Goal: Task Accomplishment & Management: Use online tool/utility

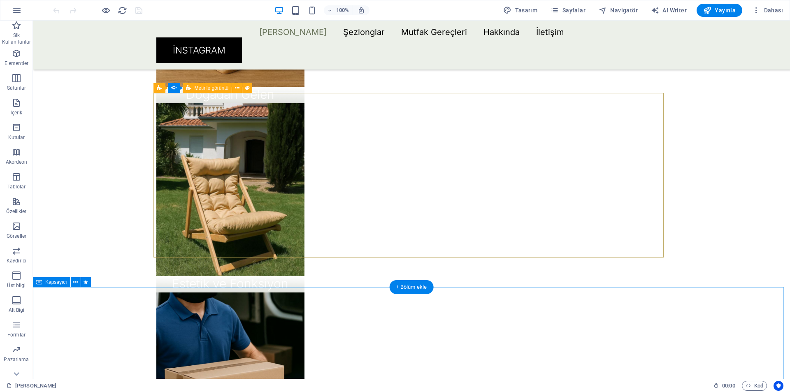
scroll to position [947, 0]
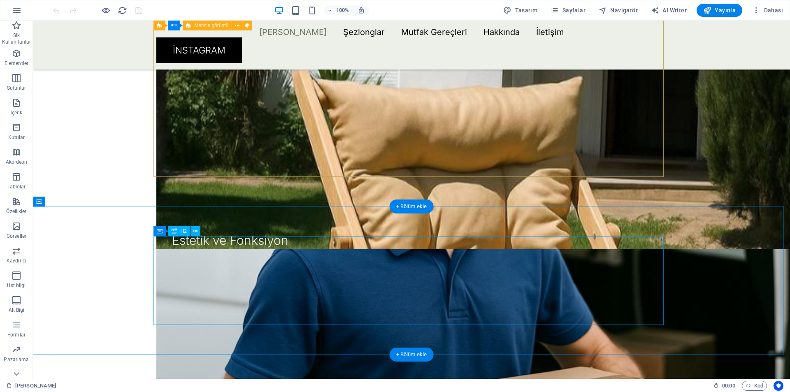
click at [200, 230] on button at bounding box center [203, 231] width 10 height 10
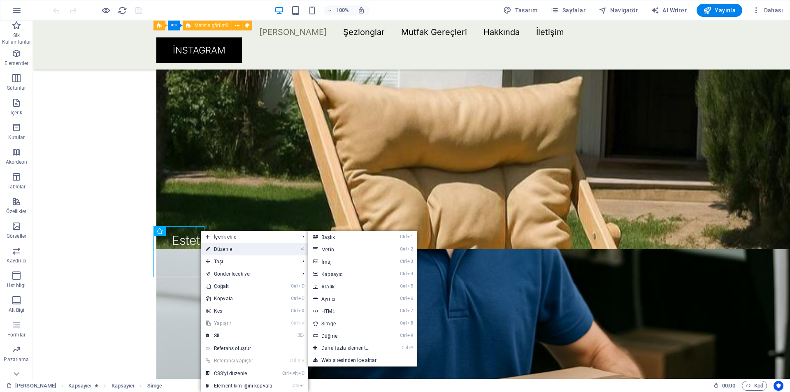
click at [225, 246] on link "⏎ Düzenle" at bounding box center [239, 249] width 77 height 12
select select "xMidYMid"
select select "px"
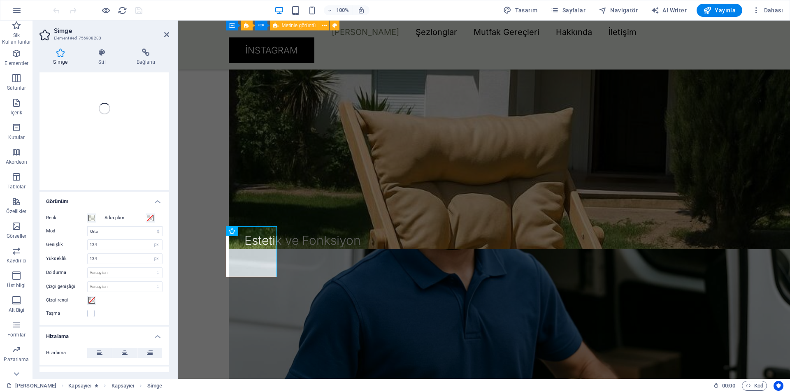
scroll to position [132, 0]
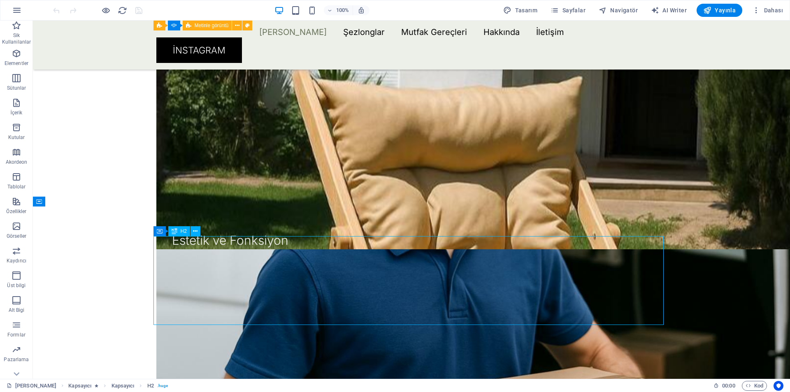
click at [196, 234] on div "Simge" at bounding box center [183, 231] width 30 height 10
click at [205, 232] on icon at bounding box center [203, 231] width 5 height 9
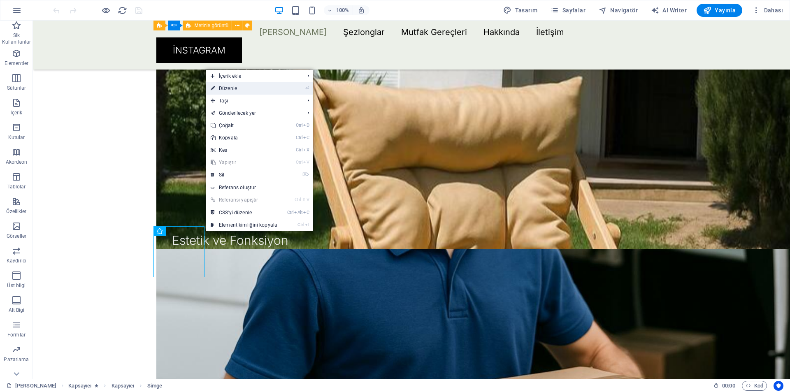
click at [240, 89] on link "⏎ Düzenle" at bounding box center [244, 88] width 77 height 12
select select "xMidYMid"
select select "px"
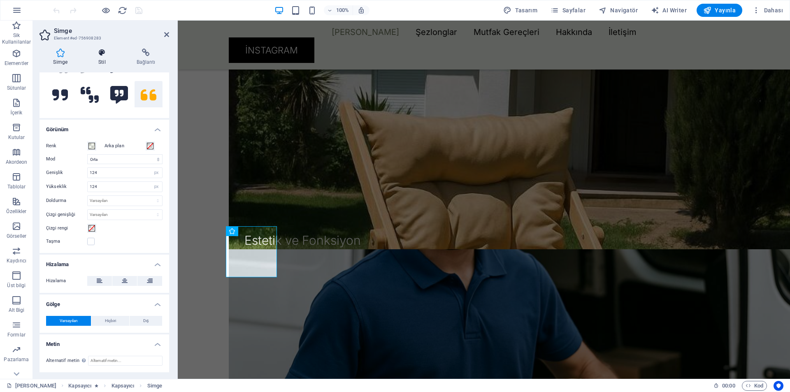
click at [107, 54] on icon at bounding box center [102, 53] width 35 height 8
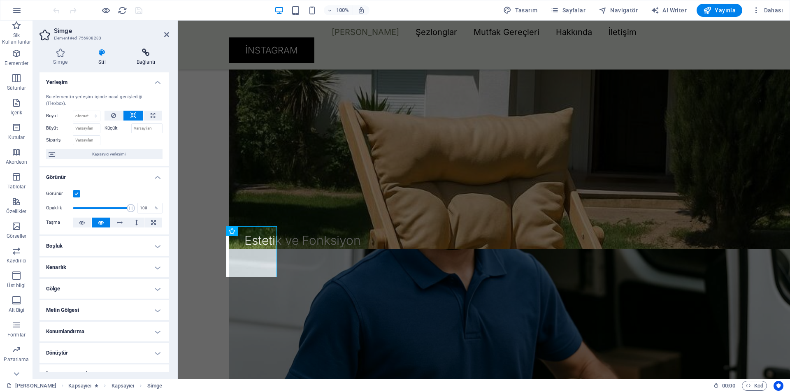
click at [142, 56] on icon at bounding box center [146, 53] width 47 height 8
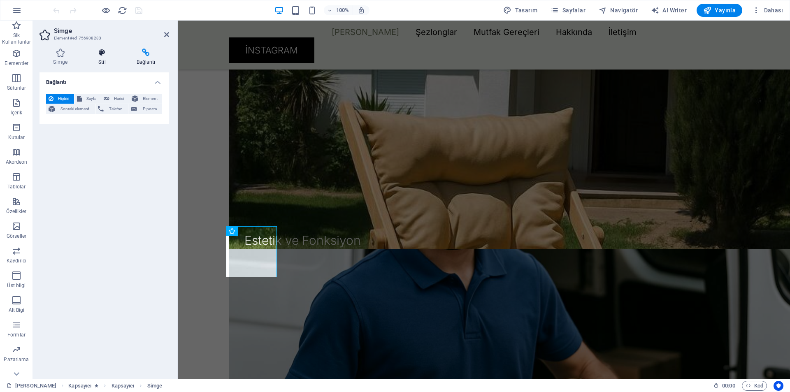
click at [98, 60] on h4 "Stil" at bounding box center [104, 57] width 38 height 17
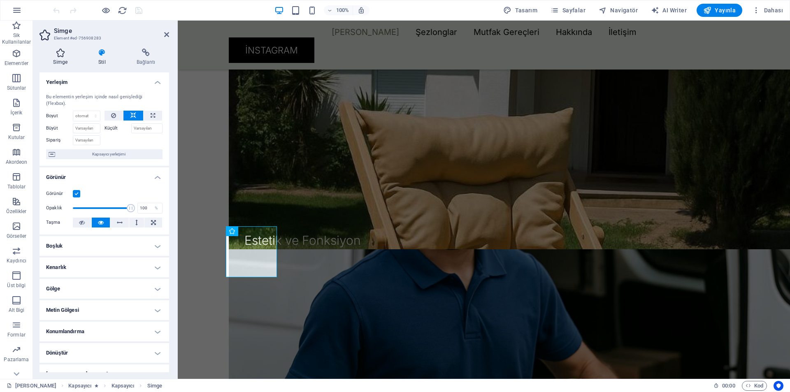
click at [64, 58] on h4 "Simge" at bounding box center [62, 57] width 45 height 17
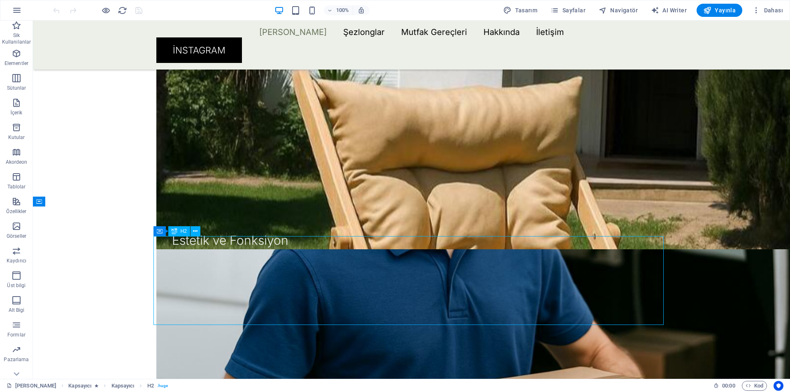
click at [200, 231] on button at bounding box center [196, 231] width 10 height 10
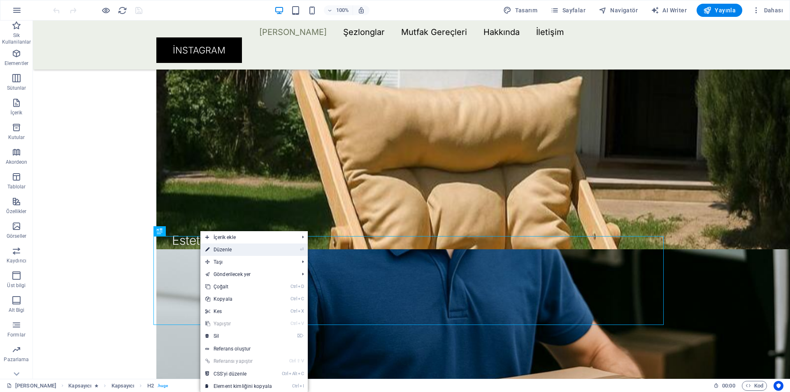
click at [237, 253] on link "⏎ Düzenle" at bounding box center [238, 250] width 77 height 12
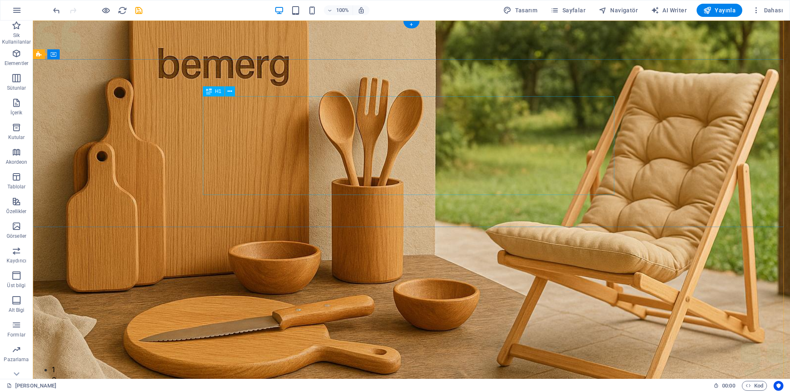
scroll to position [0, 0]
click at [412, 286] on figure at bounding box center [411, 206] width 757 height 370
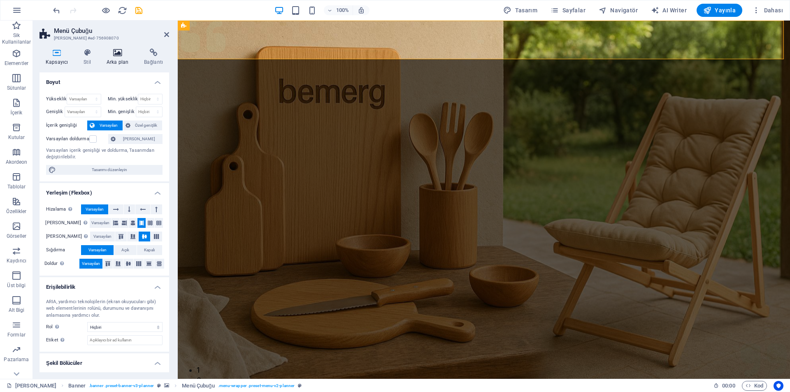
click at [112, 54] on icon at bounding box center [117, 53] width 34 height 8
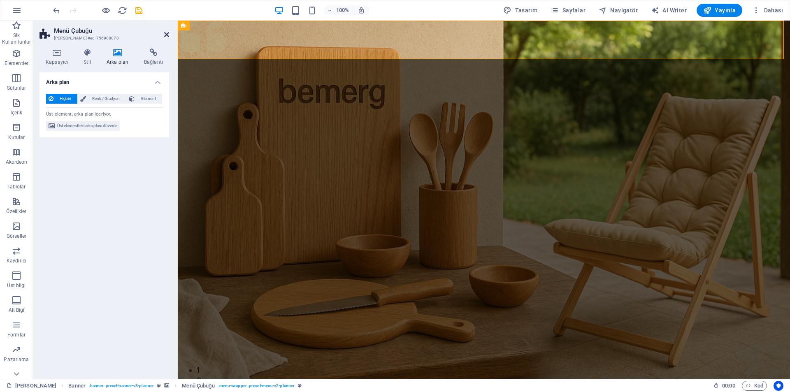
drag, startPoint x: 164, startPoint y: 37, endPoint x: 131, endPoint y: 16, distance: 39.1
click at [164, 37] on icon at bounding box center [166, 34] width 5 height 7
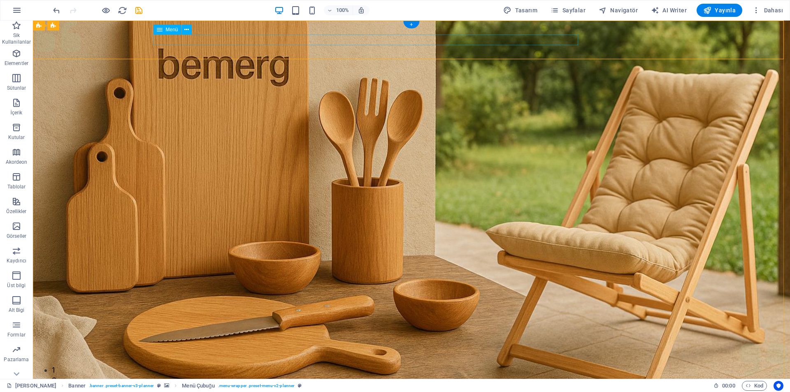
click at [119, 30] on div "Banner Menü Çubuğu" at bounding box center [76, 26] width 86 height 10
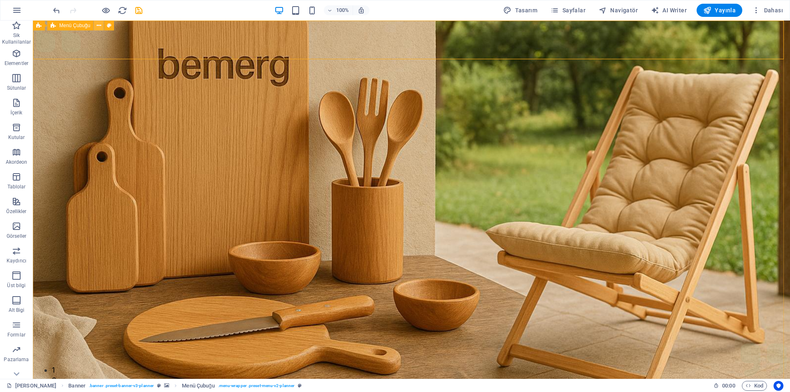
click at [101, 27] on icon at bounding box center [99, 25] width 5 height 9
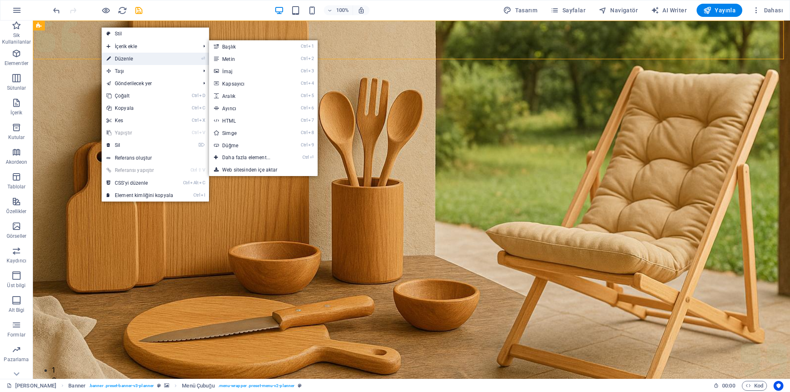
click at [127, 57] on link "⏎ Düzenle" at bounding box center [140, 59] width 77 height 12
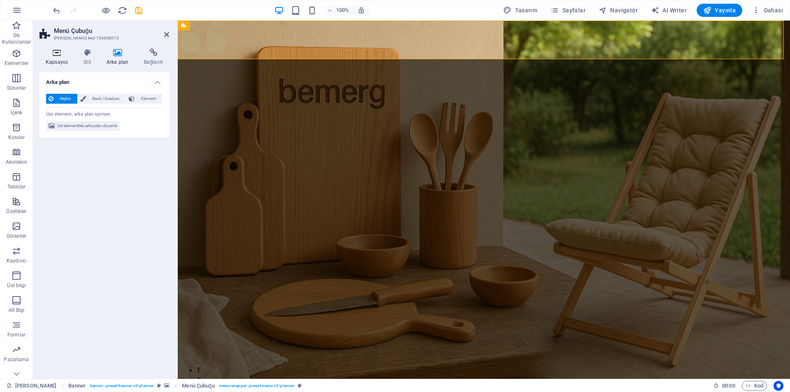
click at [70, 56] on icon at bounding box center [57, 53] width 35 height 8
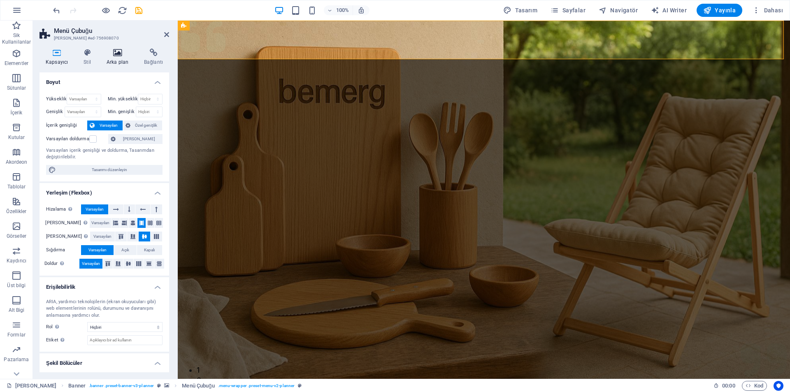
click at [117, 63] on h4 "Arka plan" at bounding box center [118, 57] width 37 height 17
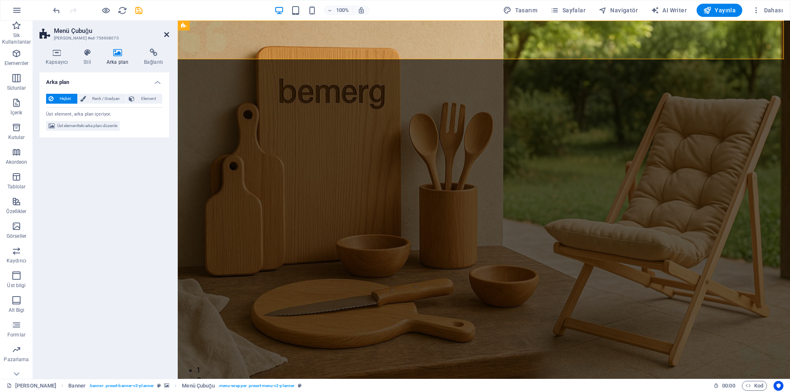
drag, startPoint x: 164, startPoint y: 34, endPoint x: 315, endPoint y: 112, distance: 169.6
click at [164, 34] on icon at bounding box center [166, 34] width 5 height 7
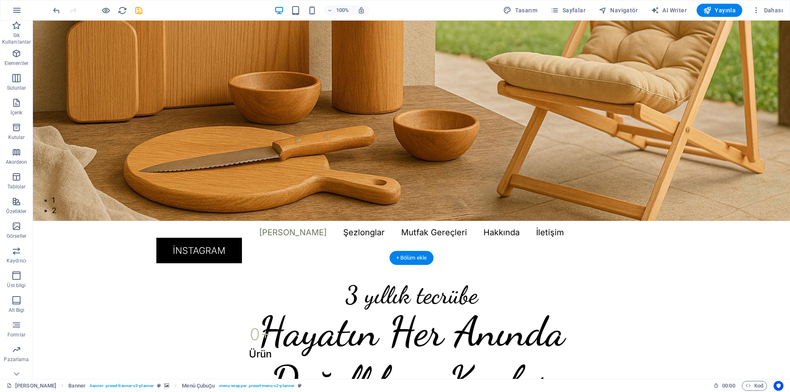
scroll to position [206, 0]
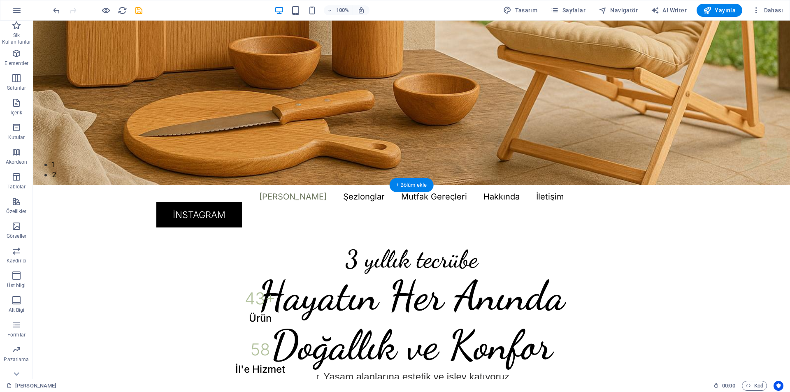
click at [128, 156] on figure at bounding box center [411, 0] width 757 height 370
click at [132, 159] on figure at bounding box center [411, 0] width 757 height 370
select select "px"
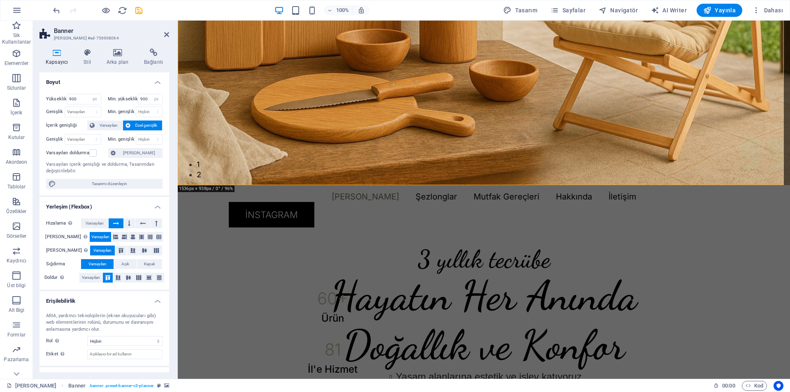
drag, startPoint x: 277, startPoint y: 159, endPoint x: 230, endPoint y: 130, distance: 55.3
click at [230, 130] on figure at bounding box center [484, 0] width 613 height 370
click at [124, 54] on icon at bounding box center [117, 53] width 34 height 8
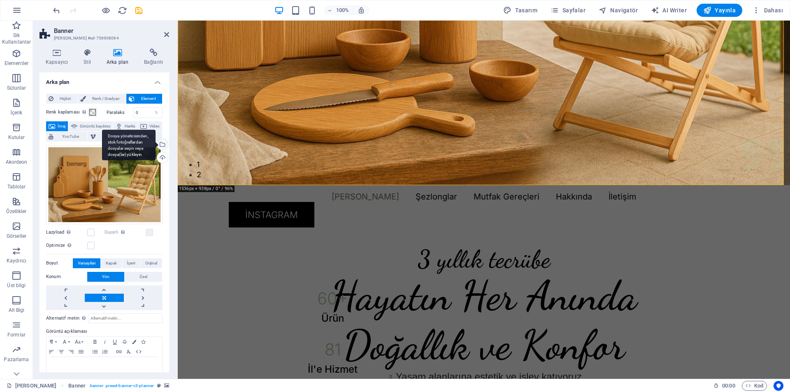
click at [162, 146] on div "Dosya yöneticisinden, stok fotoğraflardan dosyalar seçin veya dosya(lar) yükley…" at bounding box center [162, 145] width 12 height 12
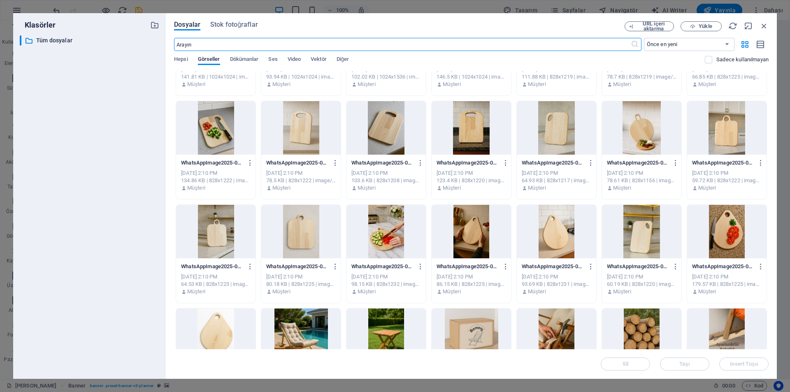
scroll to position [0, 0]
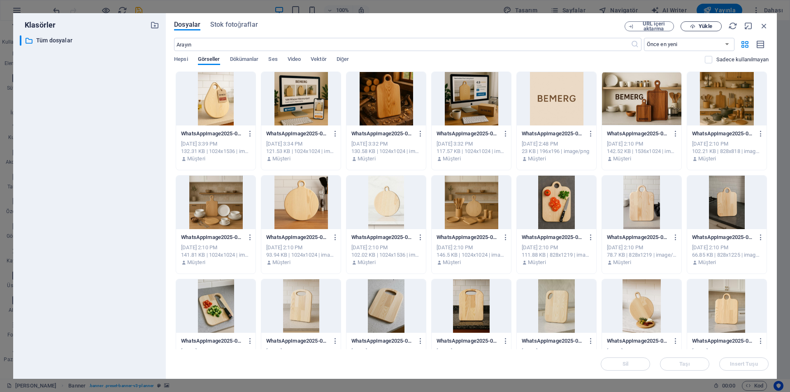
click at [689, 27] on span "Yükle" at bounding box center [702, 26] width 34 height 5
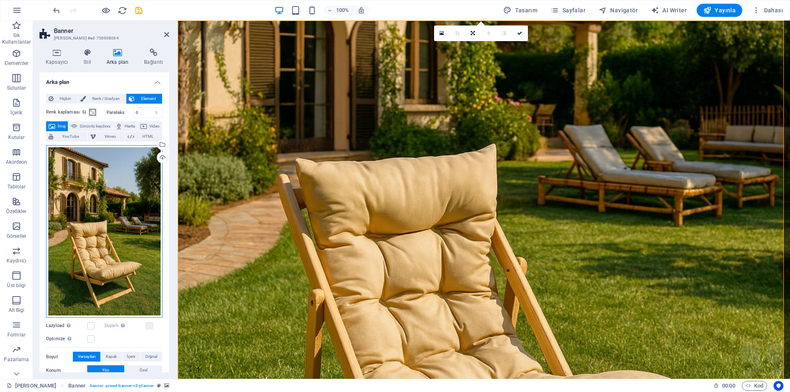
click at [129, 189] on div "Dosyaları buraya sürükleyin, dosyaları seçmek için tıklayın veya Dosyalardan ya…" at bounding box center [104, 231] width 116 height 173
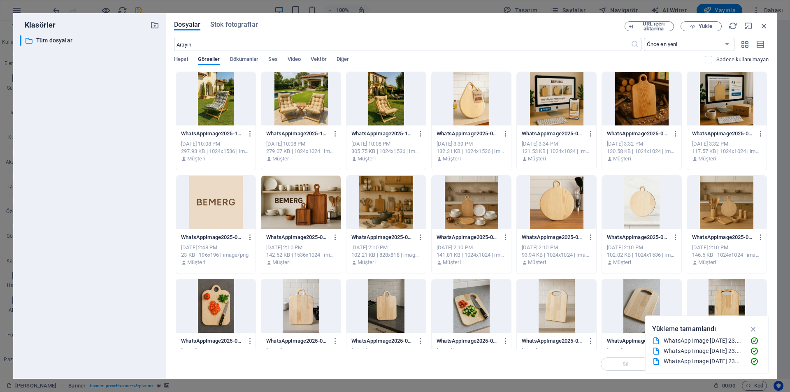
click at [300, 105] on div at bounding box center [300, 99] width 79 height 54
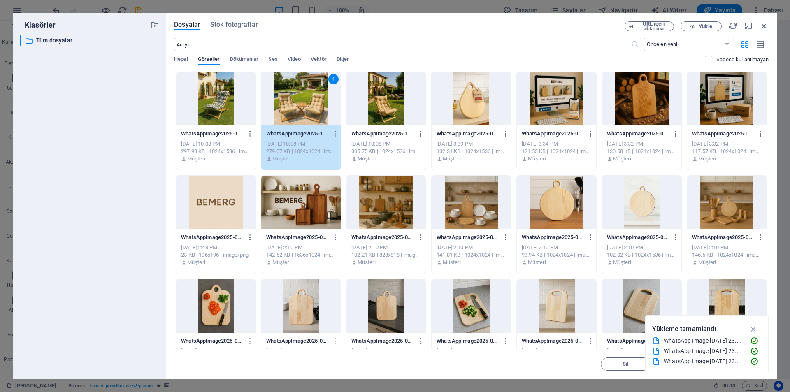
click at [310, 116] on div "1" at bounding box center [300, 99] width 79 height 54
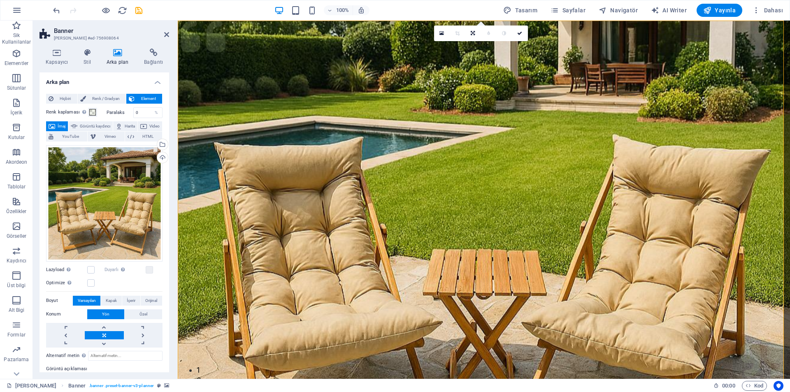
drag, startPoint x: 589, startPoint y: 279, endPoint x: 580, endPoint y: 262, distance: 19.2
click at [580, 262] on figure at bounding box center [484, 206] width 613 height 370
click at [111, 203] on div "Dosyaları buraya sürükleyin, dosyaları seçmek için tıklayın veya Dosyalardan ya…" at bounding box center [104, 203] width 116 height 116
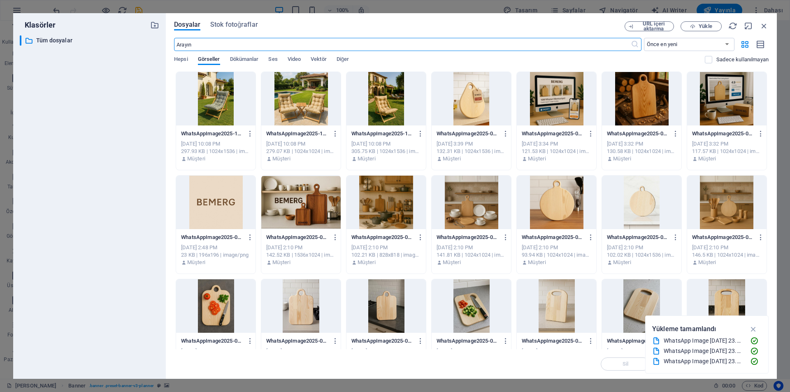
click at [218, 108] on div at bounding box center [215, 99] width 79 height 54
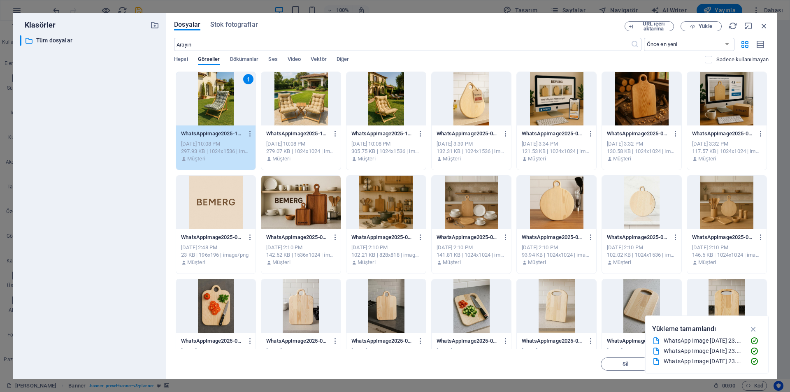
click at [235, 109] on div "1" at bounding box center [215, 99] width 79 height 54
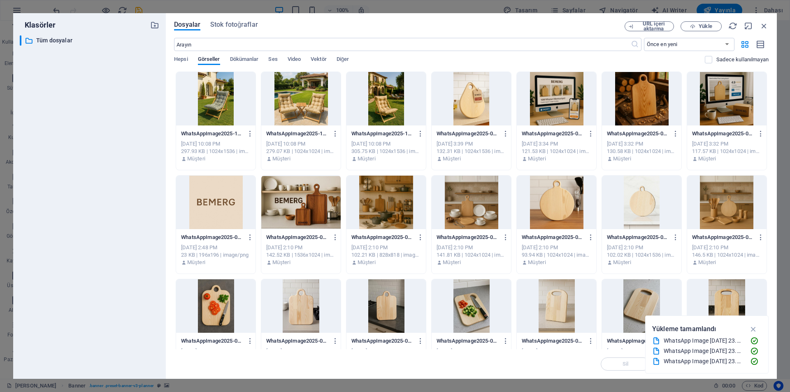
click at [235, 109] on div at bounding box center [215, 99] width 79 height 54
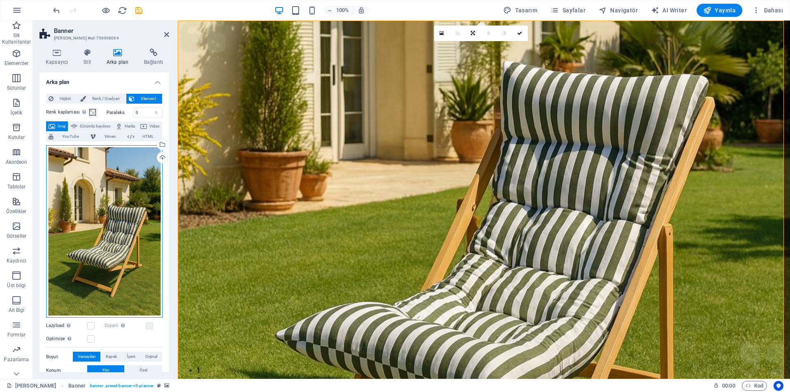
click at [118, 186] on div "Dosyaları buraya sürükleyin, dosyaları seçmek için tıklayın veya Dosyalardan ya…" at bounding box center [104, 231] width 116 height 173
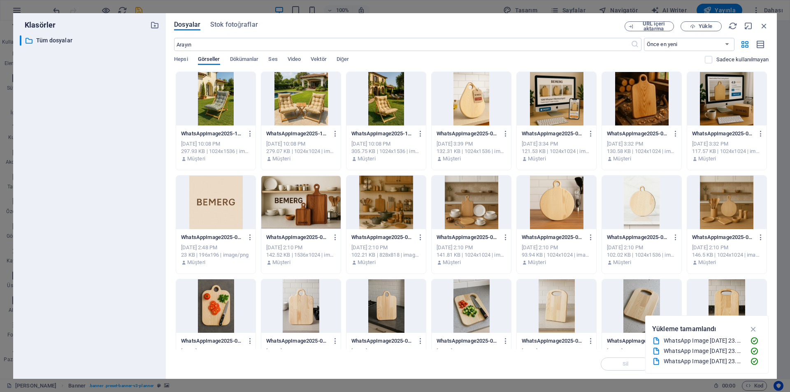
click at [382, 100] on div at bounding box center [386, 99] width 79 height 54
click at [382, 100] on div "1" at bounding box center [386, 99] width 79 height 54
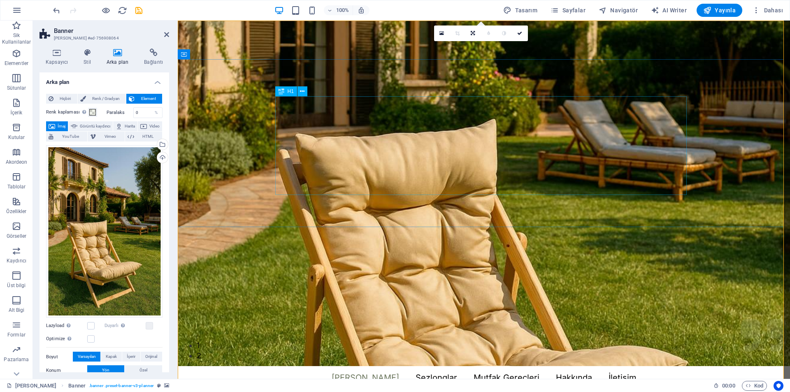
scroll to position [41, 0]
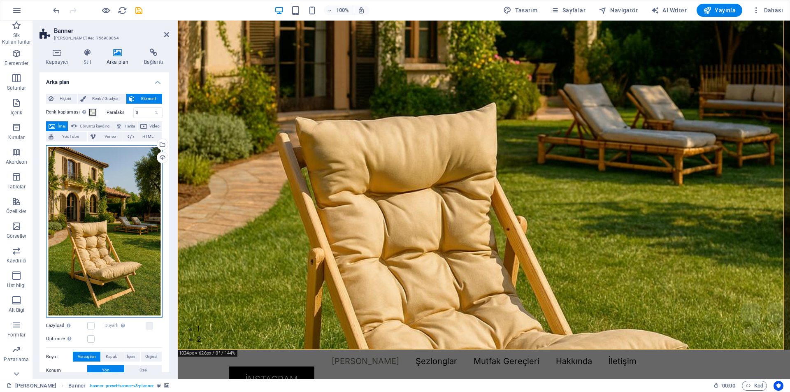
click at [116, 151] on div "Dosyaları buraya sürükleyin, dosyaları seçmek için tıklayın veya Dosyalardan ya…" at bounding box center [104, 231] width 116 height 173
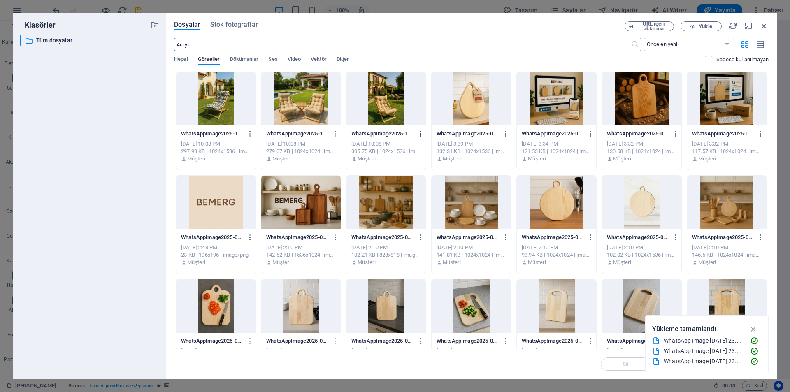
click at [422, 134] on icon "button" at bounding box center [421, 133] width 8 height 7
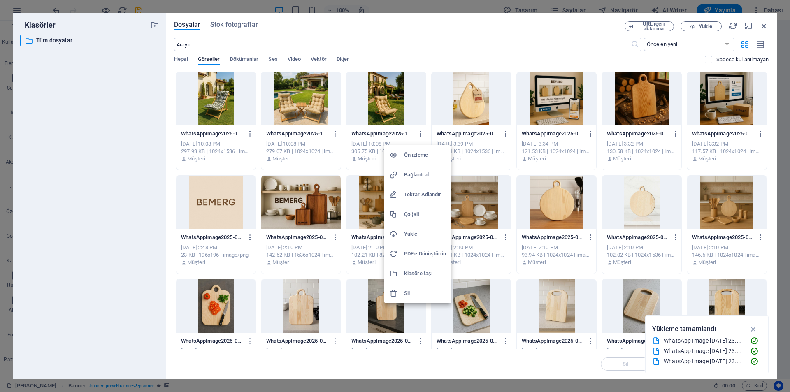
click at [421, 157] on h6 "Ön izleme" at bounding box center [425, 155] width 42 height 10
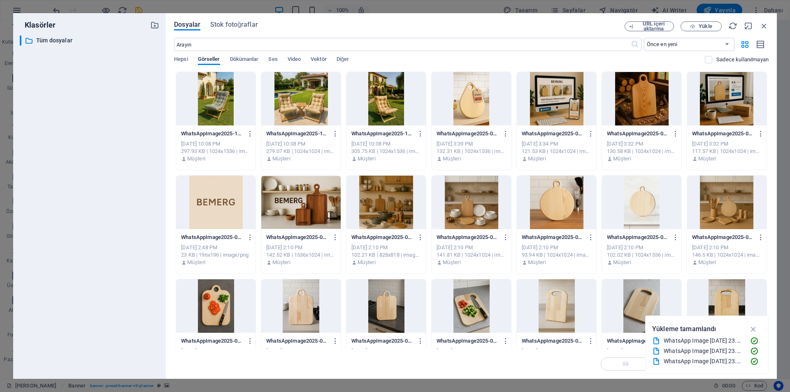
click at [388, 114] on div at bounding box center [386, 99] width 79 height 54
click at [386, 105] on div "1" at bounding box center [386, 99] width 79 height 54
click at [386, 105] on div at bounding box center [386, 99] width 79 height 54
click at [386, 105] on div "1" at bounding box center [386, 99] width 79 height 54
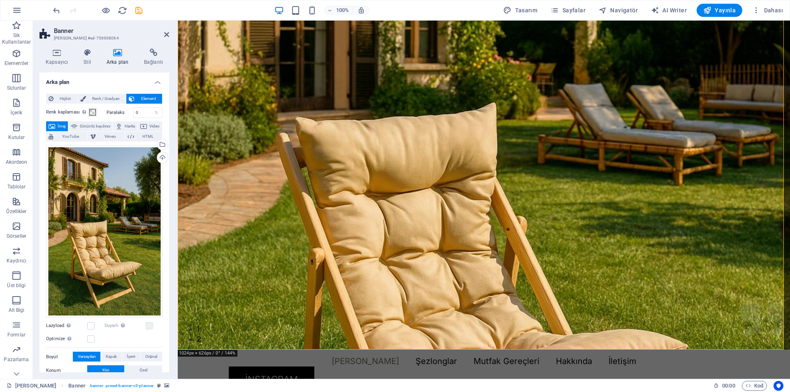
drag, startPoint x: 385, startPoint y: 227, endPoint x: 361, endPoint y: 181, distance: 51.9
click at [361, 181] on div "[PERSON_NAME] Mutfak Gereçleri Hakkında İletişim İNSTAGRAM Hayatın Her Anında D…" at bounding box center [484, 164] width 613 height 370
drag, startPoint x: 125, startPoint y: 223, endPoint x: 139, endPoint y: 186, distance: 39.5
click at [139, 186] on div "Dosyaları buraya sürükleyin, dosyaları seçmek için tıklayın veya Dosyalardan ya…" at bounding box center [104, 231] width 116 height 173
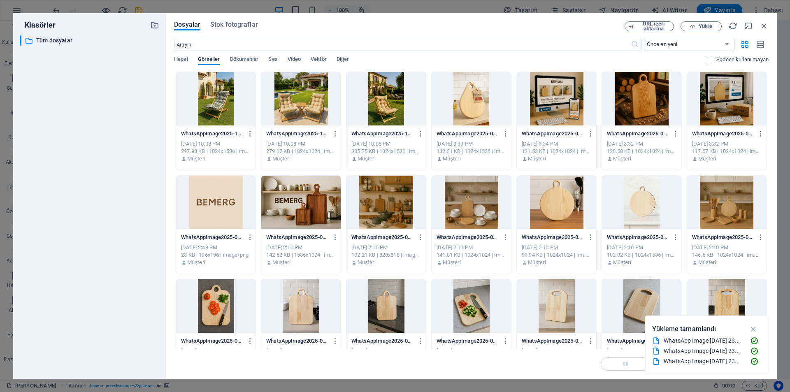
click at [396, 120] on div at bounding box center [386, 99] width 79 height 54
click at [396, 120] on div "1" at bounding box center [386, 99] width 79 height 54
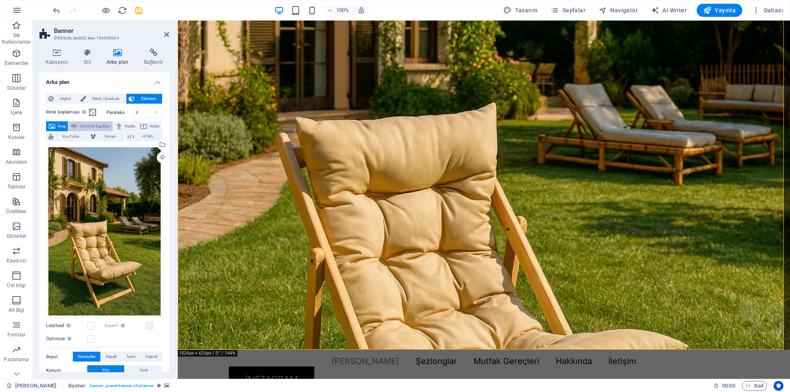
click at [100, 128] on span "Görüntü kaydırıcı" at bounding box center [95, 126] width 30 height 10
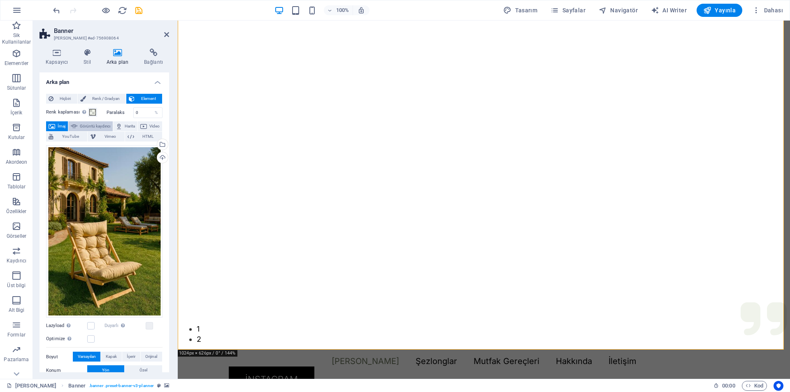
select select "ms"
select select "s"
select select "progressive"
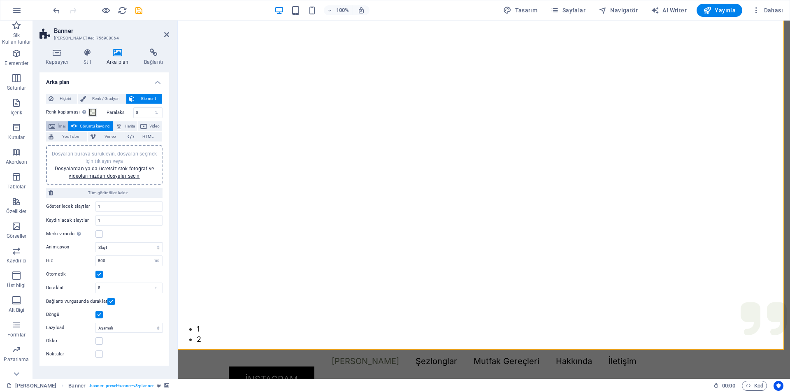
click at [58, 127] on span "İmaj" at bounding box center [62, 126] width 8 height 10
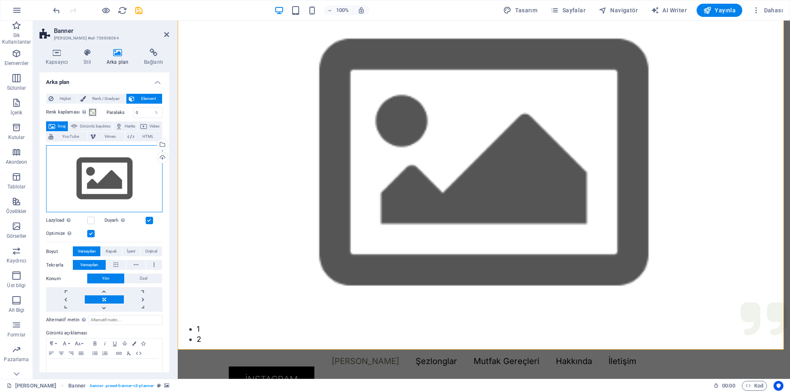
click at [117, 169] on div "Dosyaları buraya sürükleyin, dosyaları seçmek için tıklayın veya Dosyalardan ya…" at bounding box center [104, 179] width 116 height 68
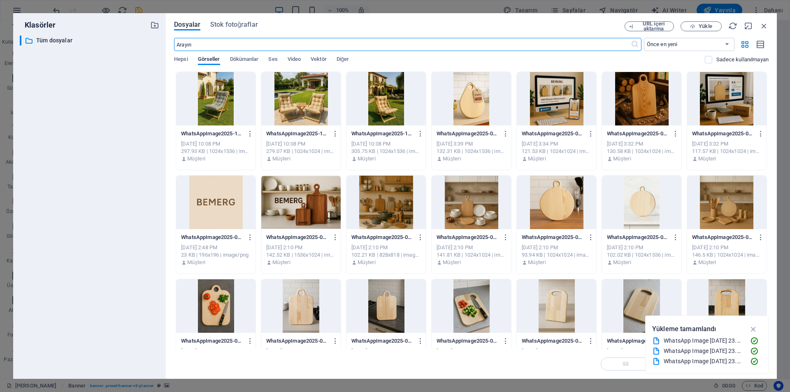
click at [369, 96] on div at bounding box center [386, 99] width 79 height 54
click at [369, 96] on div "1" at bounding box center [386, 99] width 79 height 54
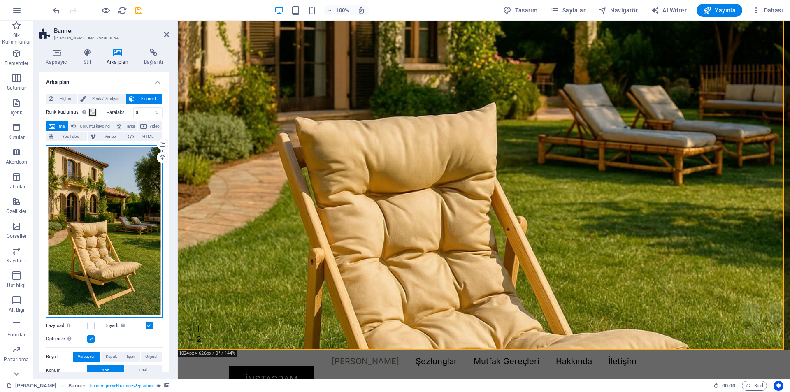
drag, startPoint x: 139, startPoint y: 146, endPoint x: 140, endPoint y: 157, distance: 11.1
click at [140, 157] on div "Dosyaları buraya sürükleyin, dosyaları seçmek için tıklayın veya Dosyalardan ya…" at bounding box center [104, 231] width 116 height 173
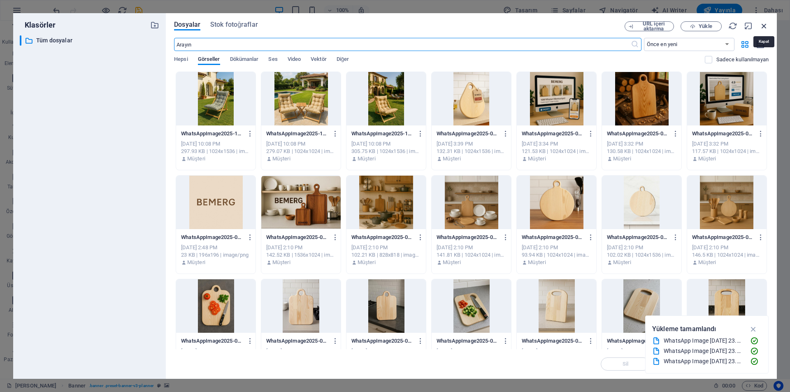
click at [767, 25] on icon "button" at bounding box center [764, 25] width 9 height 9
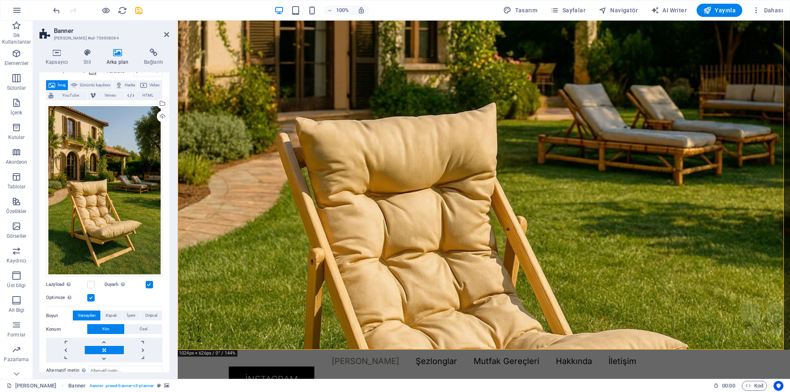
click at [91, 289] on div "Dosyaları buraya sürükleyin, dosyaları seçmek için tıklayın veya Dosyalardan ya…" at bounding box center [104, 232] width 116 height 262
click at [86, 297] on label "Optimize Görseller, sayfa hızını iyileştirmek için sıkıştırılmıştır." at bounding box center [66, 298] width 41 height 10
click at [0, 0] on input "Optimize Görseller, sayfa hızını iyileştirmek için sıkıştırılmıştır." at bounding box center [0, 0] width 0 height 0
click at [89, 297] on label at bounding box center [90, 297] width 7 height 7
click at [0, 0] on input "Optimize Görseller, sayfa hızını iyileştirmek için sıkıştırılmıştır." at bounding box center [0, 0] width 0 height 0
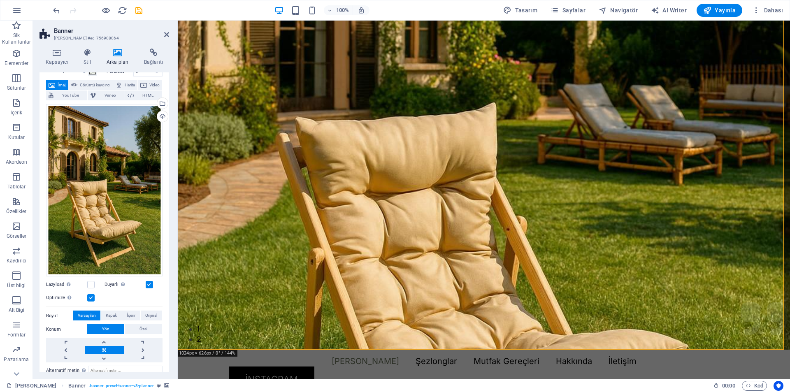
click at [89, 297] on label at bounding box center [90, 297] width 7 height 7
click at [0, 0] on input "Optimize Görseller, sayfa hızını iyileştirmek için sıkıştırılmıştır." at bounding box center [0, 0] width 0 height 0
click at [92, 285] on label at bounding box center [90, 284] width 7 height 7
click at [0, 0] on input "Lazyload Sayfa yüklendikten sonra görüntülerin yüklenmesi, sayfa hızını artırır." at bounding box center [0, 0] width 0 height 0
click at [92, 285] on label at bounding box center [90, 284] width 7 height 7
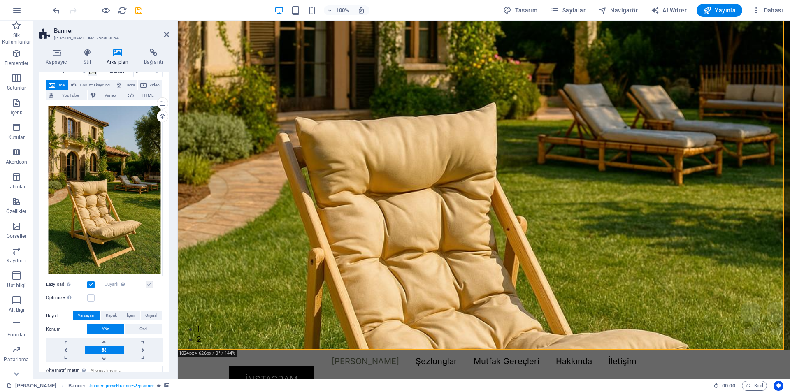
click at [0, 0] on input "Lazyload Sayfa yüklendikten sonra görüntülerin yüklenmesi, sayfa hızını artırır." at bounding box center [0, 0] width 0 height 0
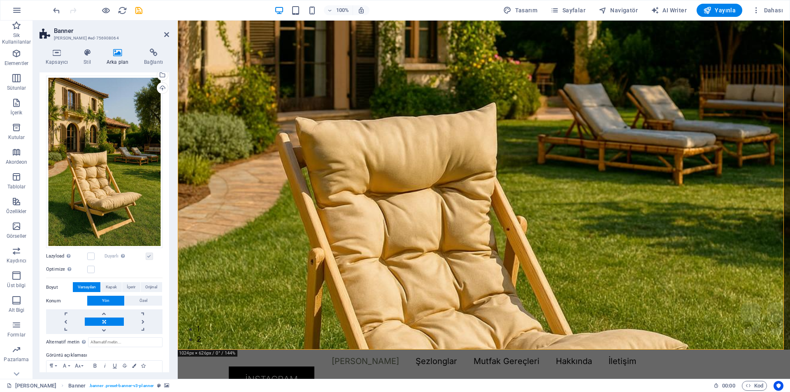
scroll to position [82, 0]
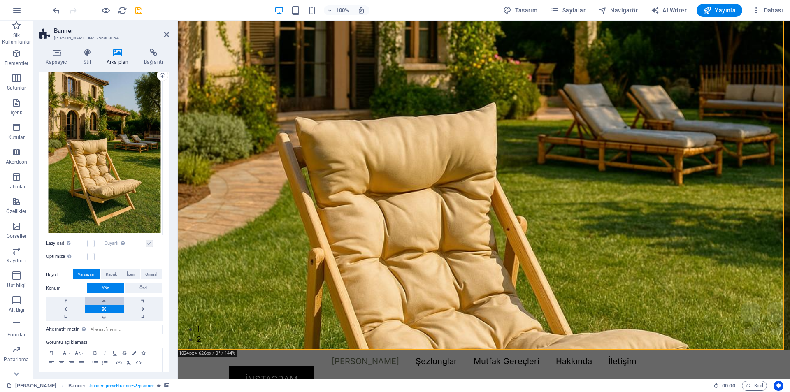
click at [110, 299] on link at bounding box center [104, 301] width 39 height 8
click at [91, 253] on label at bounding box center [90, 256] width 7 height 7
click at [0, 0] on input "Optimize Görseller, sayfa hızını iyileştirmek için sıkıştırılmıştır." at bounding box center [0, 0] width 0 height 0
click at [103, 314] on link at bounding box center [104, 317] width 39 height 8
click at [108, 219] on div "Dosyaları buraya sürükleyin, dosyaları seçmek için tıklayın veya Dosyalardan ya…" at bounding box center [104, 149] width 116 height 173
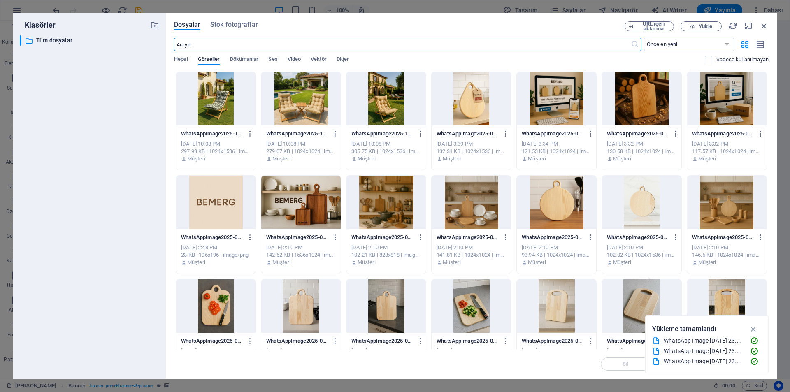
click at [390, 106] on div at bounding box center [386, 99] width 79 height 54
click at [390, 106] on div "1" at bounding box center [386, 99] width 79 height 54
click at [390, 106] on div at bounding box center [386, 99] width 79 height 54
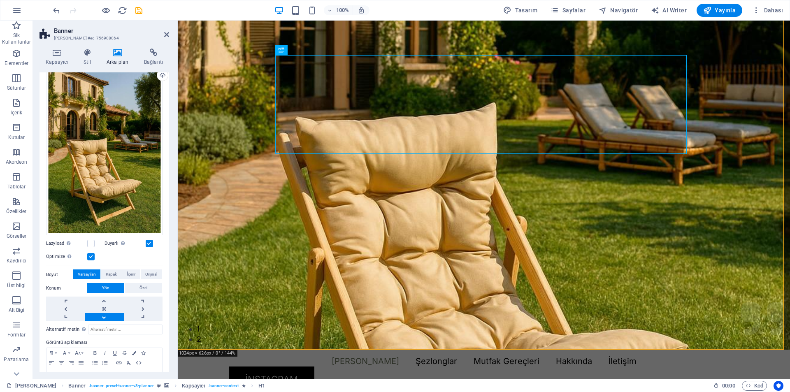
click at [105, 317] on link at bounding box center [104, 317] width 39 height 8
click at [224, 282] on figure at bounding box center [484, 164] width 613 height 370
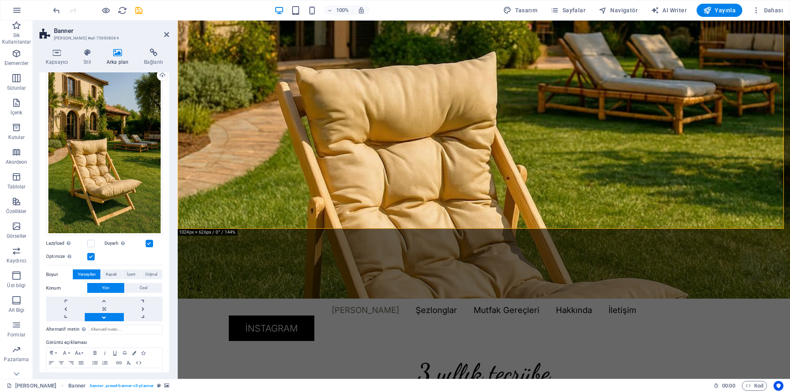
scroll to position [165, 0]
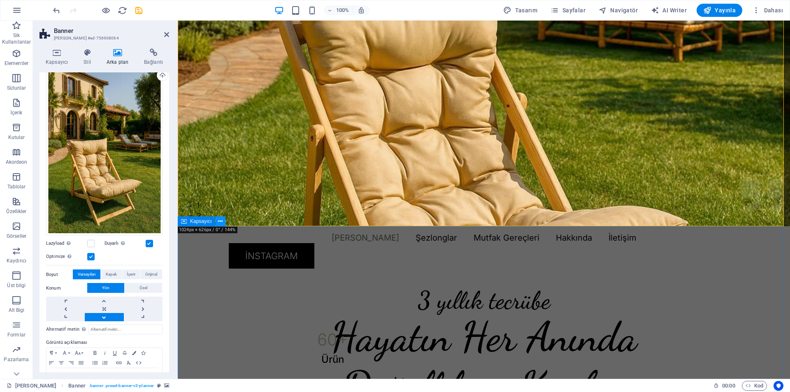
click at [219, 223] on icon at bounding box center [220, 221] width 5 height 9
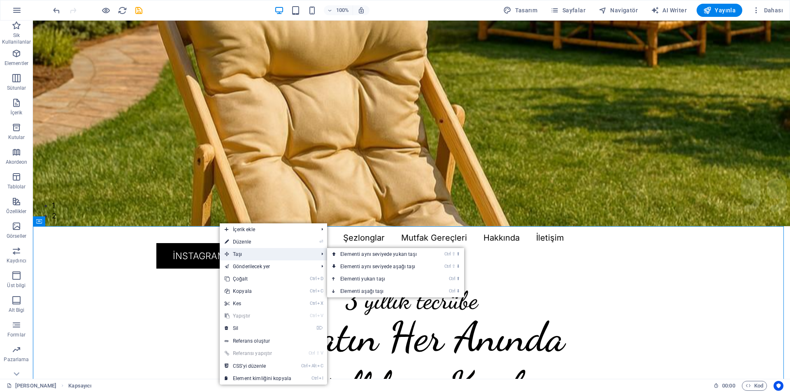
click at [248, 254] on span "Taşı" at bounding box center [267, 254] width 95 height 12
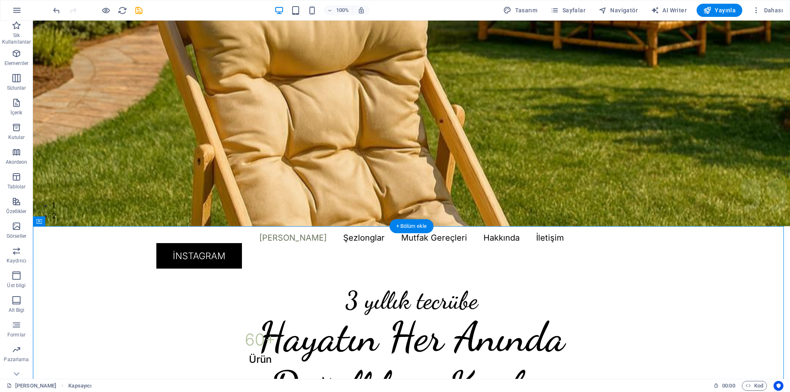
click at [71, 213] on figure at bounding box center [411, 41] width 757 height 370
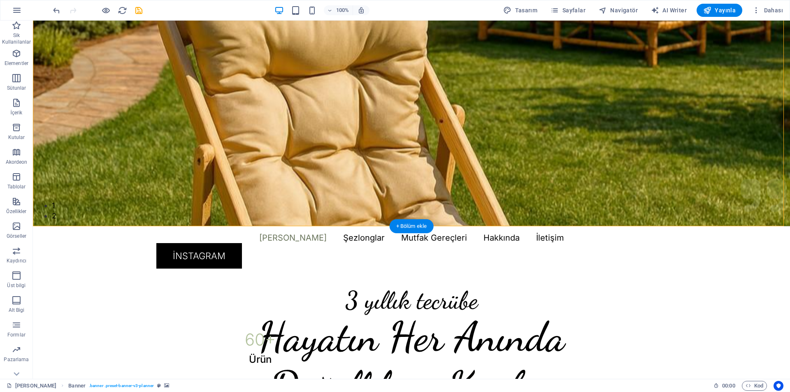
click at [123, 211] on figure at bounding box center [411, 41] width 757 height 370
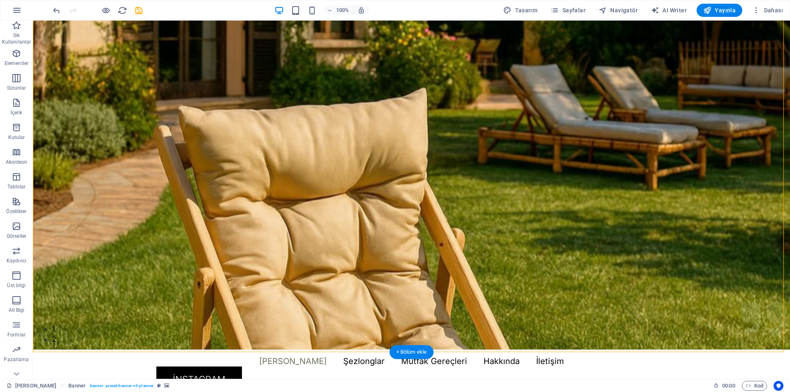
scroll to position [0, 0]
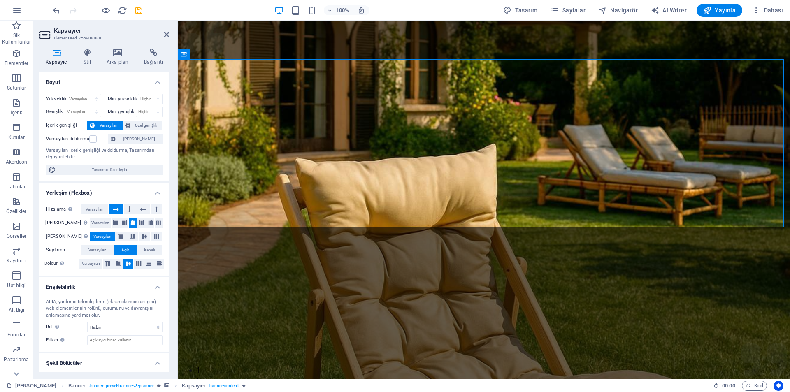
click at [269, 283] on figure at bounding box center [484, 206] width 613 height 370
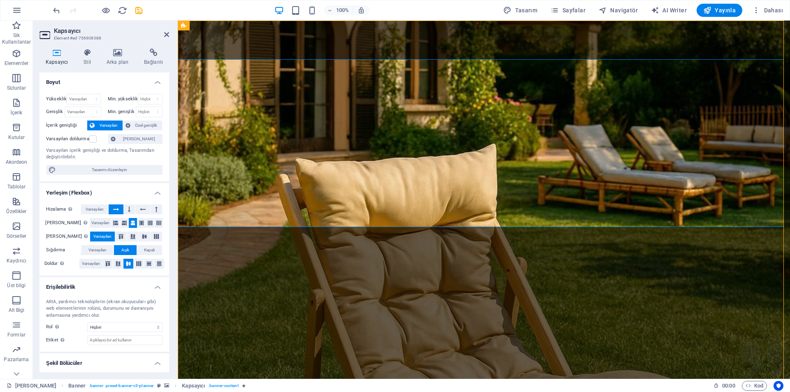
click at [269, 283] on figure at bounding box center [484, 206] width 613 height 370
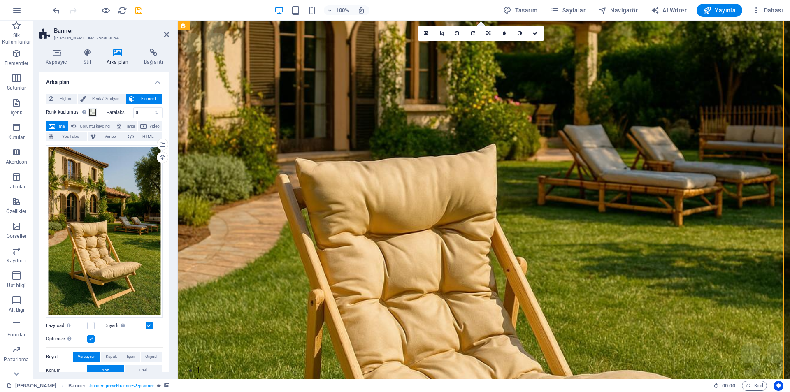
click at [269, 283] on figure at bounding box center [484, 206] width 613 height 370
click at [230, 270] on figure at bounding box center [484, 206] width 613 height 370
click at [67, 56] on icon at bounding box center [57, 53] width 35 height 8
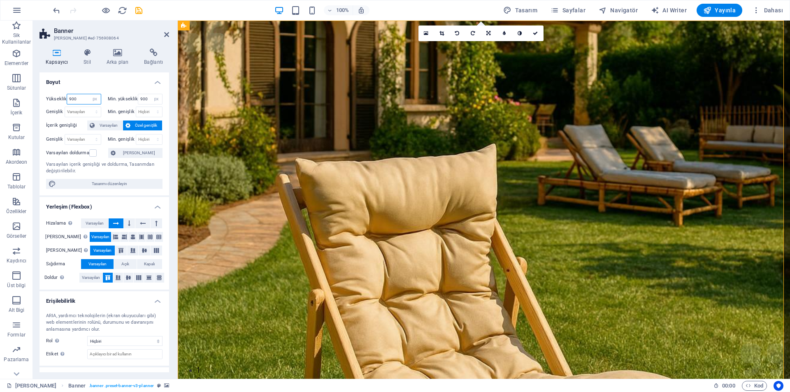
drag, startPoint x: 82, startPoint y: 98, endPoint x: 56, endPoint y: 96, distance: 26.0
click at [56, 96] on div "Yükseklik 900 Varsayılan px rem % vh vw" at bounding box center [73, 99] width 55 height 11
drag, startPoint x: 84, startPoint y: 96, endPoint x: 60, endPoint y: 97, distance: 24.3
click at [60, 97] on div "Yükseklik 500 Varsayılan px rem % vh vw" at bounding box center [73, 99] width 55 height 11
type input "900"
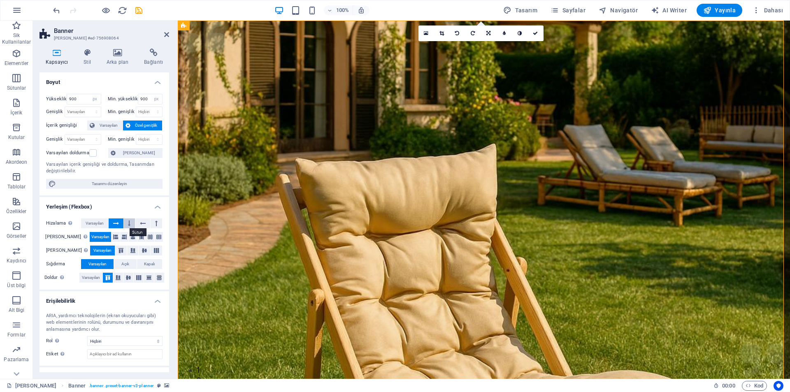
click at [133, 226] on button at bounding box center [130, 224] width 12 height 10
click at [120, 224] on button at bounding box center [116, 224] width 15 height 10
click at [116, 49] on icon at bounding box center [117, 53] width 34 height 8
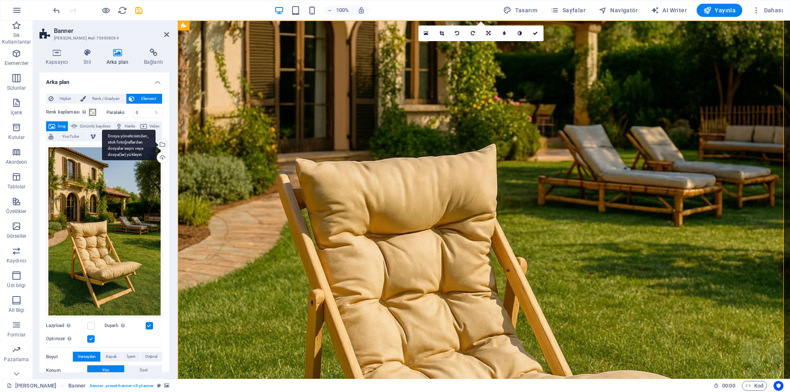
click at [156, 144] on div "Dosya yöneticisinden, stok fotoğraflardan dosyalar seçin veya dosya(lar) yükley…" at bounding box center [129, 145] width 54 height 31
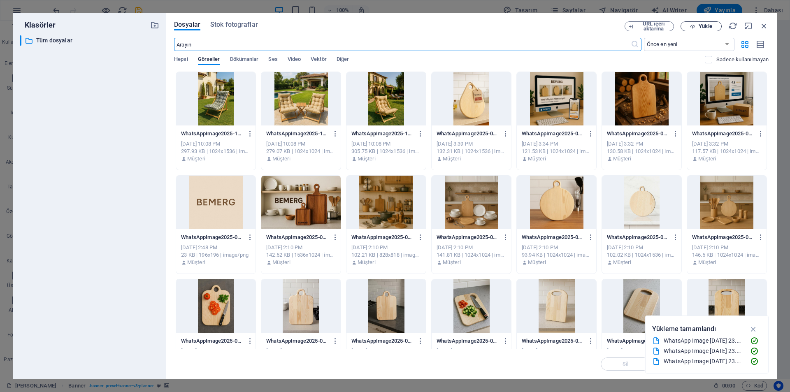
click at [703, 26] on span "Yükle" at bounding box center [705, 26] width 13 height 5
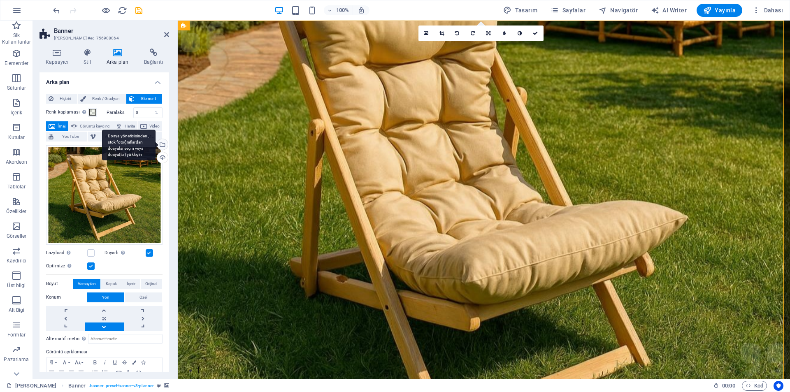
click at [161, 143] on div "Dosya yöneticisinden, stok fotoğraflardan dosyalar seçin veya dosya(lar) yükley…" at bounding box center [162, 145] width 12 height 12
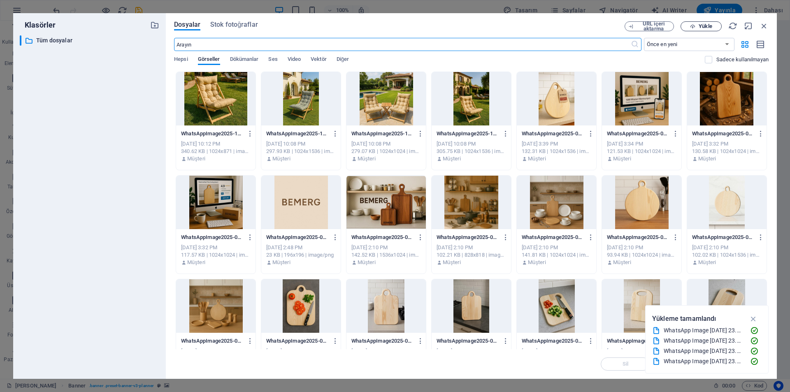
click at [706, 26] on span "Yükle" at bounding box center [705, 26] width 13 height 5
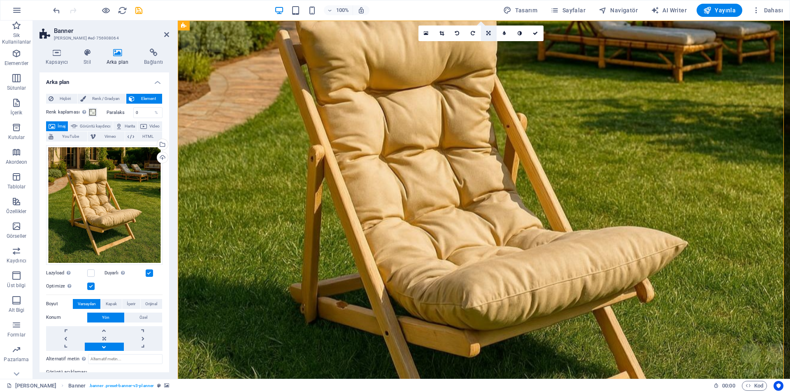
click at [494, 33] on link at bounding box center [489, 34] width 16 height 16
click at [488, 45] on icon at bounding box center [489, 46] width 4 height 5
click at [488, 31] on icon at bounding box center [489, 33] width 4 height 5
click at [492, 59] on link at bounding box center [489, 62] width 16 height 16
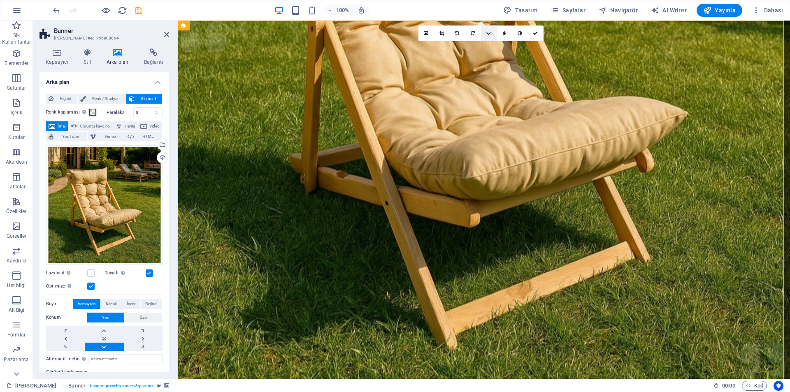
click at [491, 31] on icon at bounding box center [488, 33] width 5 height 5
click at [491, 32] on icon at bounding box center [488, 30] width 5 height 5
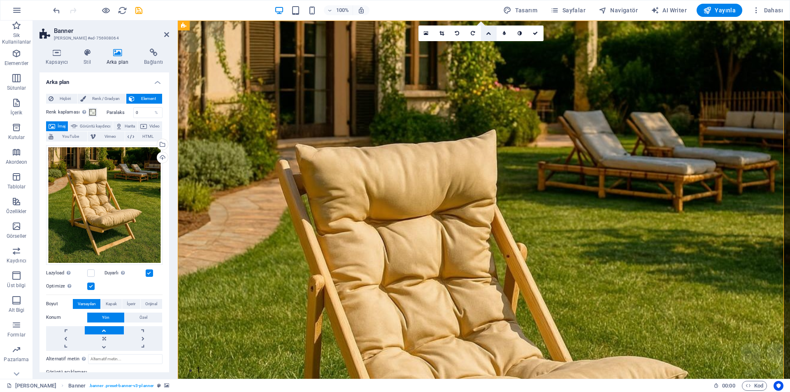
click at [490, 35] on icon at bounding box center [488, 33] width 5 height 5
click at [488, 44] on icon at bounding box center [489, 46] width 4 height 5
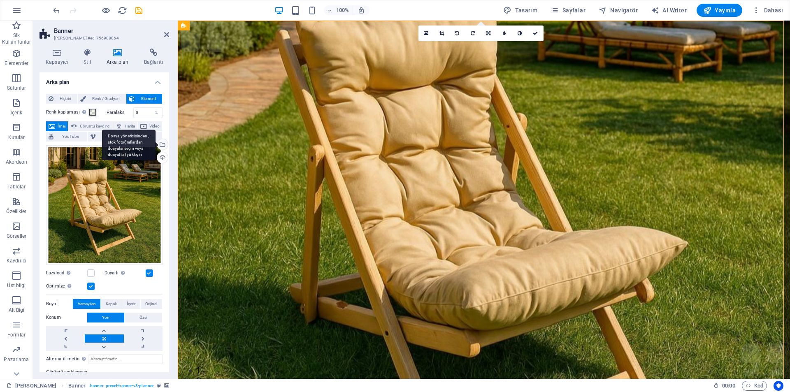
click at [165, 147] on div "Dosya yöneticisinden, stok fotoğraflardan dosyalar seçin veya dosya(lar) yükley…" at bounding box center [162, 145] width 12 height 12
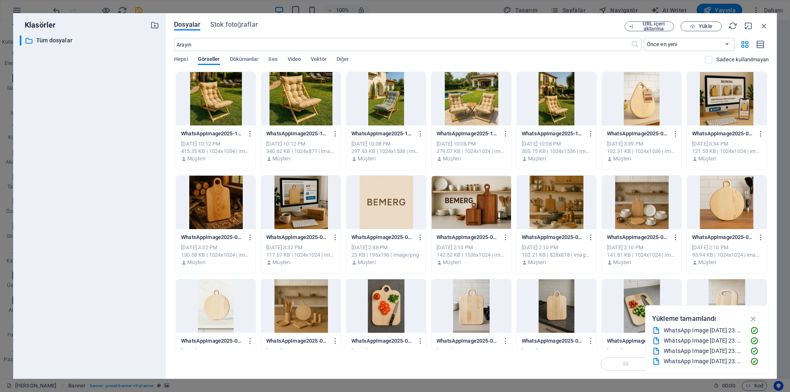
click at [561, 112] on div at bounding box center [556, 99] width 79 height 54
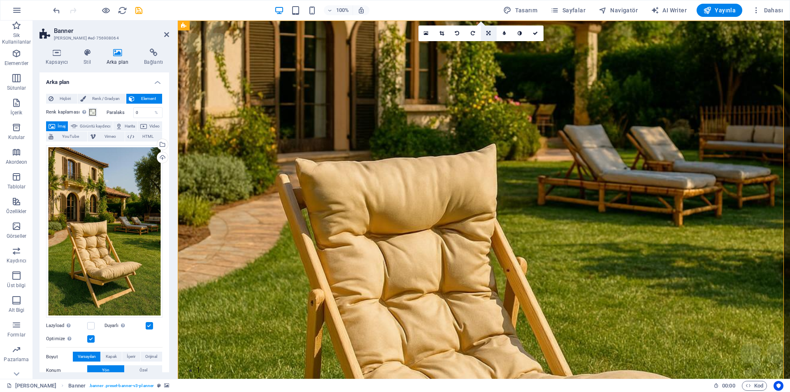
click at [488, 32] on icon at bounding box center [489, 33] width 4 height 5
click at [490, 58] on link at bounding box center [489, 62] width 16 height 16
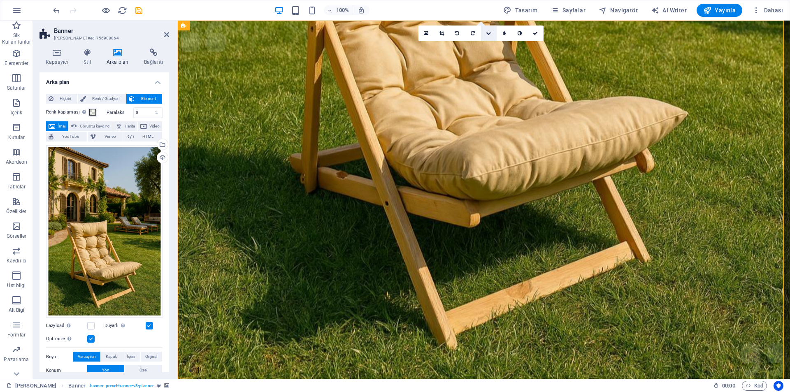
click at [489, 32] on icon at bounding box center [488, 33] width 5 height 5
click at [491, 49] on link at bounding box center [489, 46] width 16 height 16
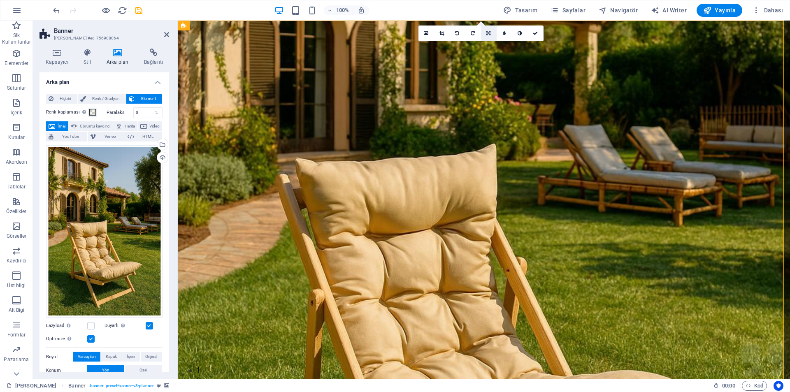
click at [490, 35] on icon at bounding box center [489, 33] width 4 height 5
click at [488, 30] on icon at bounding box center [488, 30] width 5 height 5
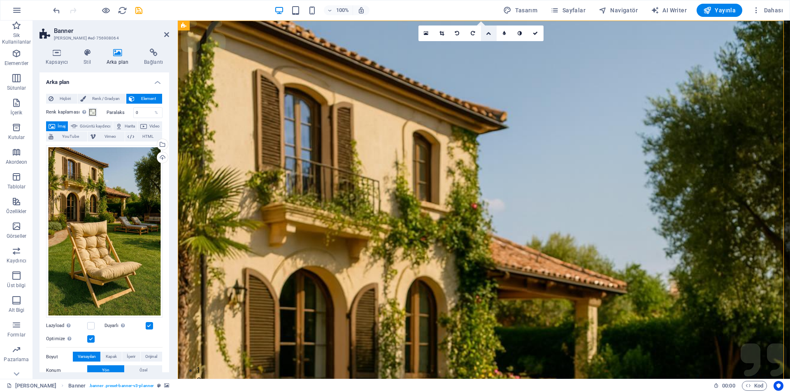
click at [487, 39] on link at bounding box center [489, 34] width 16 height 16
click at [488, 51] on link at bounding box center [489, 46] width 16 height 16
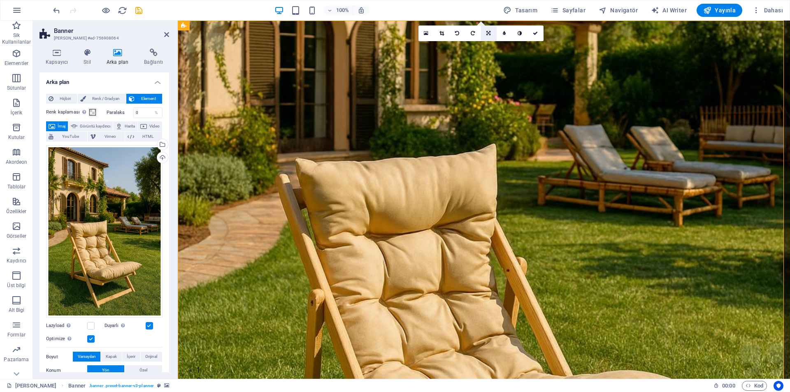
click at [489, 37] on link at bounding box center [489, 34] width 16 height 16
click at [488, 58] on link at bounding box center [489, 62] width 16 height 16
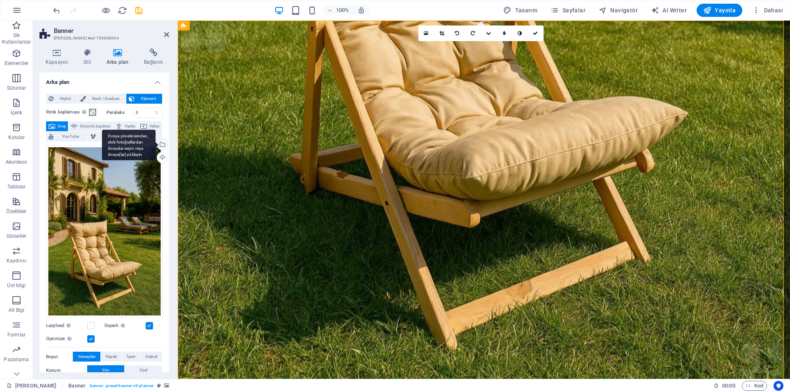
click at [156, 145] on div "Dosya yöneticisinden, stok fotoğraflardan dosyalar seçin veya dosya(lar) yükley…" at bounding box center [129, 145] width 54 height 31
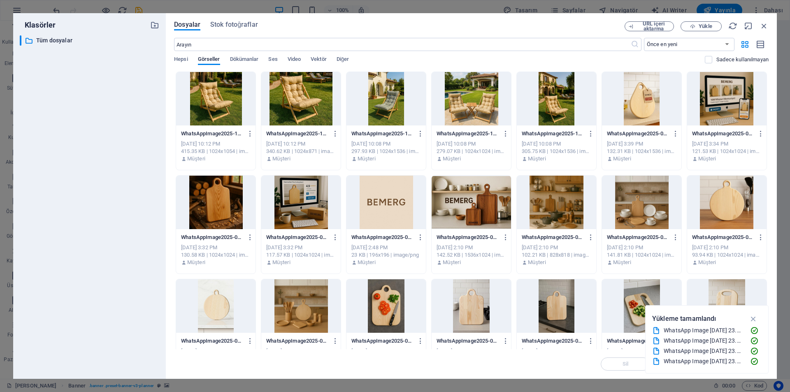
click at [470, 115] on div at bounding box center [471, 99] width 79 height 54
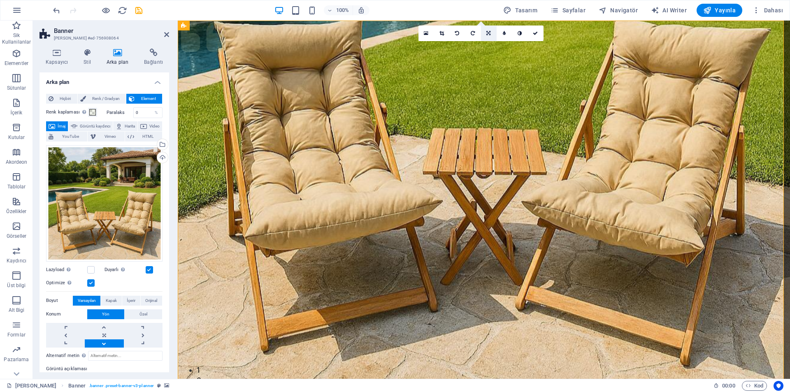
click at [482, 34] on link at bounding box center [489, 34] width 16 height 16
click at [488, 36] on link at bounding box center [489, 31] width 16 height 16
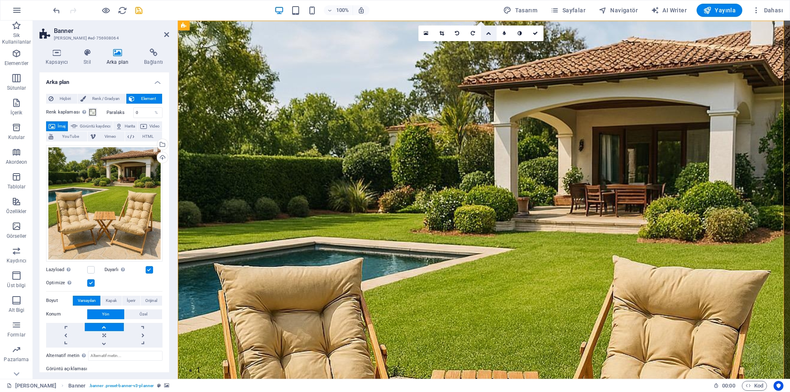
click at [490, 33] on icon at bounding box center [488, 33] width 5 height 5
click at [489, 50] on link at bounding box center [489, 46] width 16 height 16
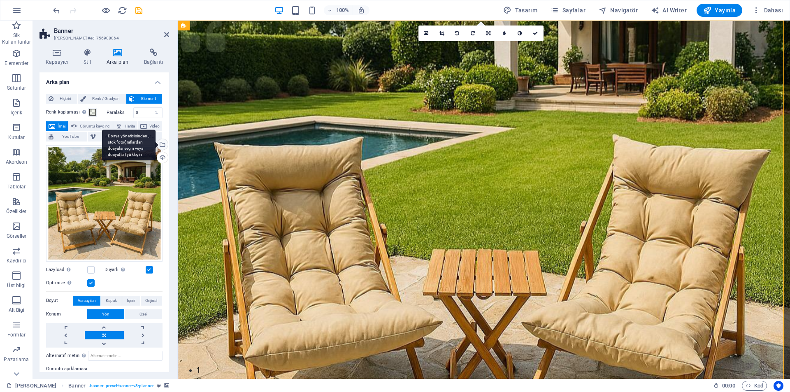
click at [161, 145] on div "Dosya yöneticisinden, stok fotoğraflardan dosyalar seçin veya dosya(lar) yükley…" at bounding box center [162, 145] width 12 height 12
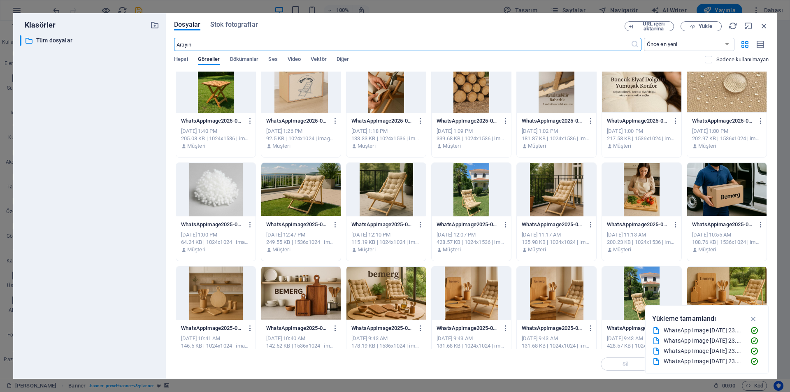
scroll to position [535, 0]
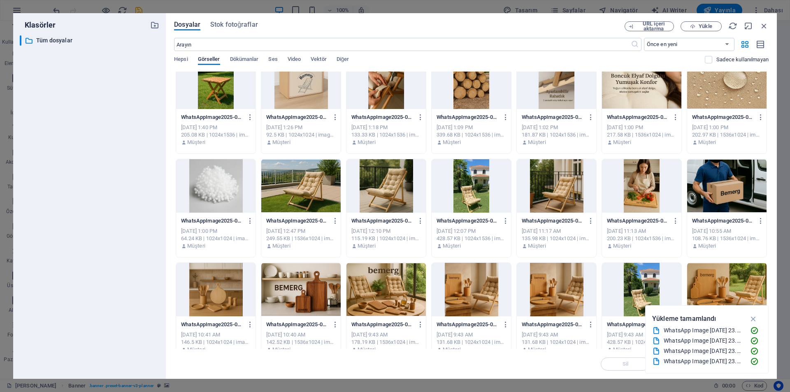
click at [321, 193] on div at bounding box center [300, 186] width 79 height 54
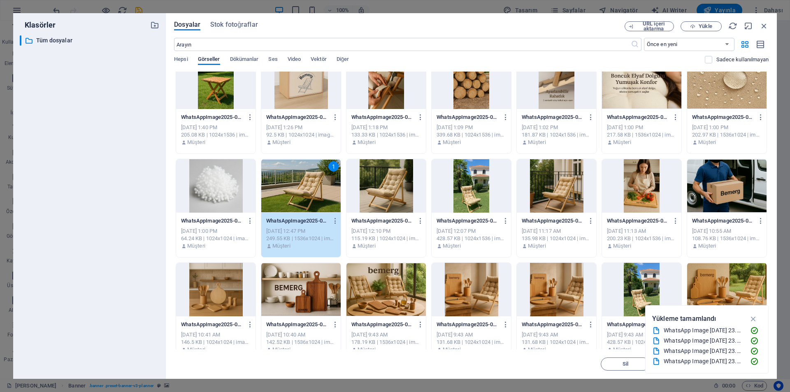
click at [321, 193] on div "1" at bounding box center [300, 186] width 79 height 54
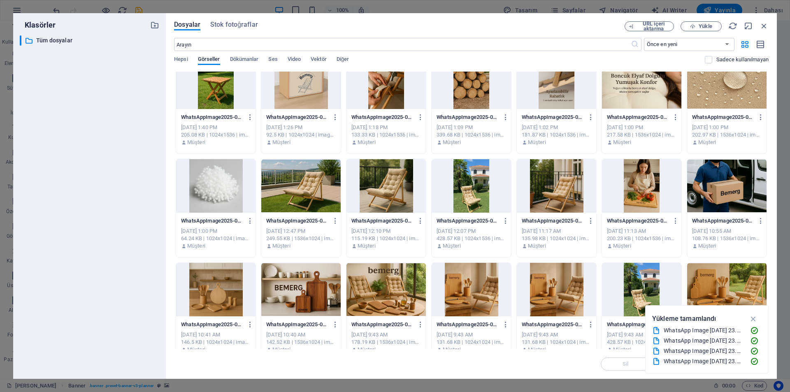
click at [321, 193] on div at bounding box center [300, 186] width 79 height 54
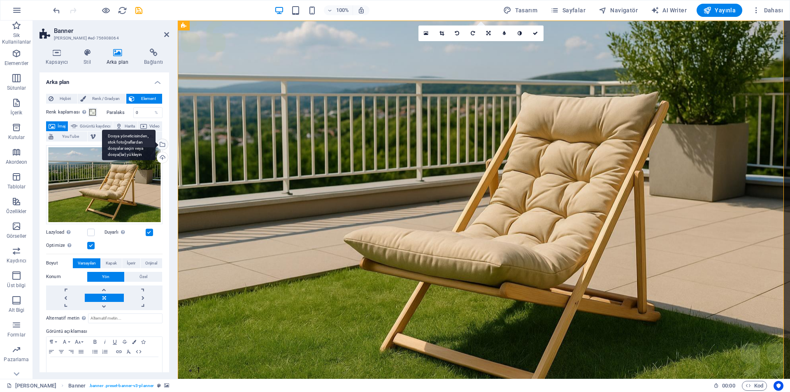
click at [156, 144] on div "Dosya yöneticisinden, stok fotoğraflardan dosyalar seçin veya dosya(lar) yükley…" at bounding box center [129, 145] width 54 height 31
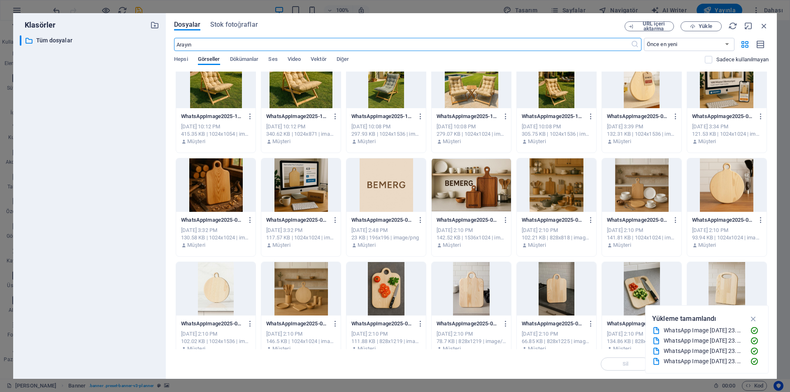
scroll to position [0, 0]
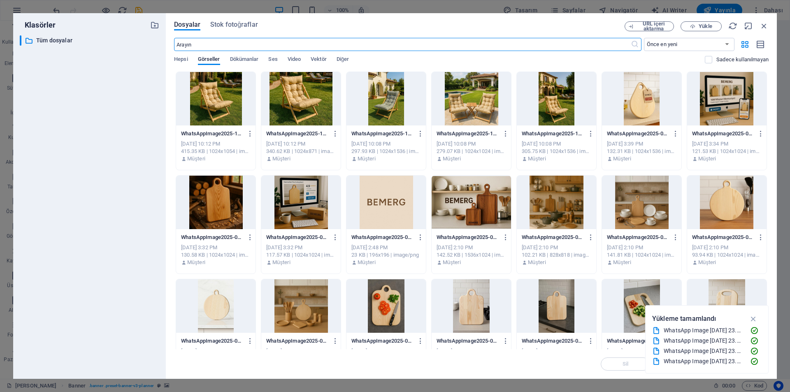
click at [389, 116] on div at bounding box center [386, 99] width 79 height 54
click at [389, 116] on div "1" at bounding box center [386, 99] width 79 height 54
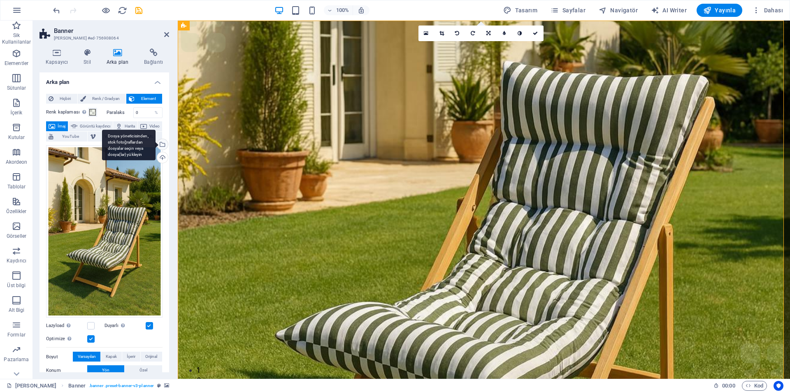
click at [163, 146] on div "Dosya yöneticisinden, stok fotoğraflardan dosyalar seçin veya dosya(lar) yükley…" at bounding box center [162, 145] width 12 height 12
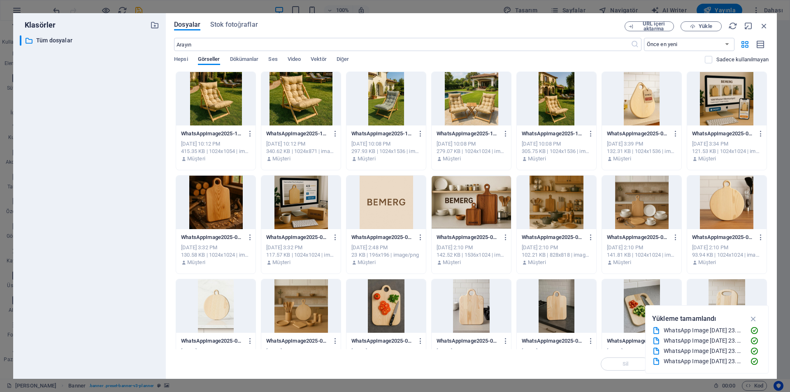
click at [242, 110] on div at bounding box center [215, 99] width 79 height 54
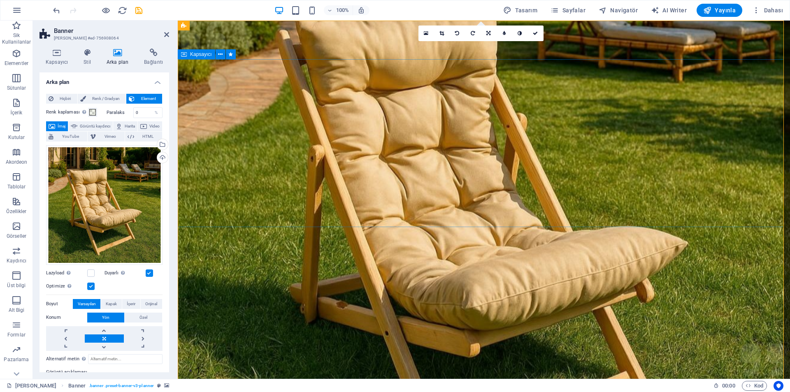
click at [721, 272] on figure at bounding box center [484, 206] width 613 height 370
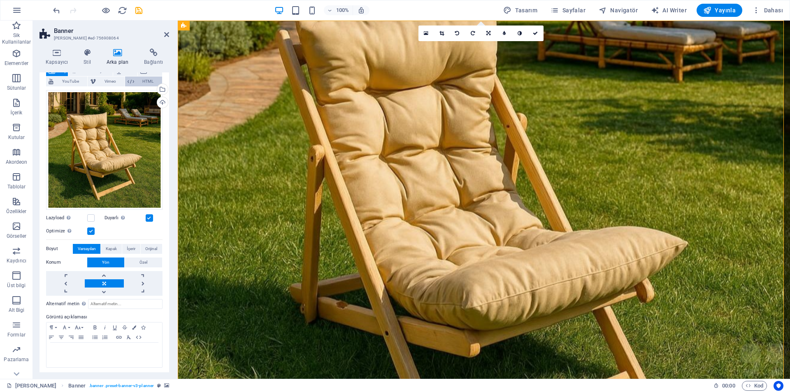
scroll to position [56, 0]
click at [92, 231] on label at bounding box center [90, 230] width 7 height 7
click at [0, 0] on input "Optimize Görseller, sayfa hızını iyileştirmek için sıkıştırılmıştır." at bounding box center [0, 0] width 0 height 0
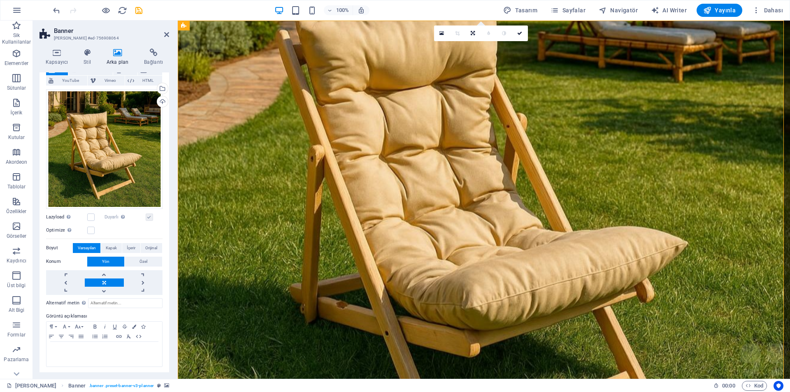
click at [87, 231] on label "Optimize Görseller, sayfa hızını iyileştirmek için sıkıştırılmıştır." at bounding box center [66, 231] width 41 height 10
click at [0, 0] on input "Optimize Görseller, sayfa hızını iyileştirmek için sıkıştırılmıştır." at bounding box center [0, 0] width 0 height 0
click at [89, 231] on label at bounding box center [90, 230] width 7 height 7
click at [0, 0] on input "Optimize Görseller, sayfa hızını iyileştirmek için sıkıştırılmıştır." at bounding box center [0, 0] width 0 height 0
click at [89, 231] on label at bounding box center [90, 230] width 7 height 7
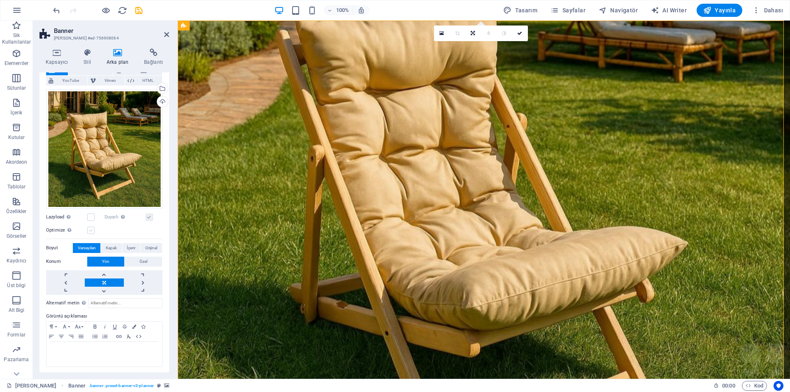
click at [0, 0] on input "Optimize Görseller, sayfa hızını iyileştirmek için sıkıştırılmıştır." at bounding box center [0, 0] width 0 height 0
click at [89, 231] on label at bounding box center [90, 230] width 7 height 7
click at [0, 0] on input "Optimize Görseller, sayfa hızını iyileştirmek için sıkıştırılmıştır." at bounding box center [0, 0] width 0 height 0
click at [89, 231] on label at bounding box center [90, 230] width 7 height 7
click at [0, 0] on input "Optimize Görseller, sayfa hızını iyileştirmek için sıkıştırılmıştır." at bounding box center [0, 0] width 0 height 0
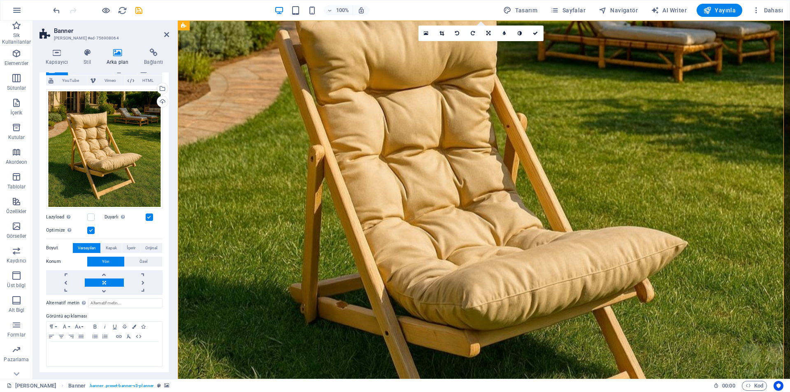
click at [89, 231] on label at bounding box center [90, 230] width 7 height 7
click at [0, 0] on input "Optimize Görseller, sayfa hızını iyileştirmek için sıkıştırılmıştır." at bounding box center [0, 0] width 0 height 0
click at [444, 31] on icon at bounding box center [442, 33] width 5 height 6
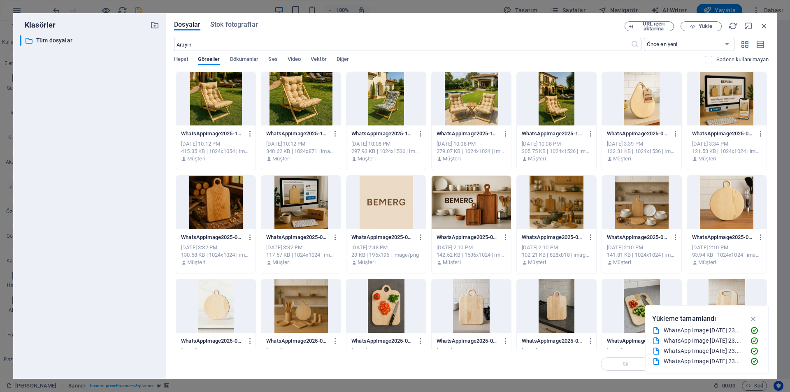
drag, startPoint x: 411, startPoint y: 22, endPoint x: 412, endPoint y: 107, distance: 84.4
click at [412, 107] on div "Dosyalar Stok fotoğraflar URL içeri aktarma Yükle ​ Önce en yeni Önce en eski A…" at bounding box center [471, 195] width 595 height 349
click at [522, 12] on div "Klasörler ​ Tüm dosyalar Tüm dosyalar Dosyalar Stok fotoğraflar URL içeri aktar…" at bounding box center [395, 196] width 790 height 392
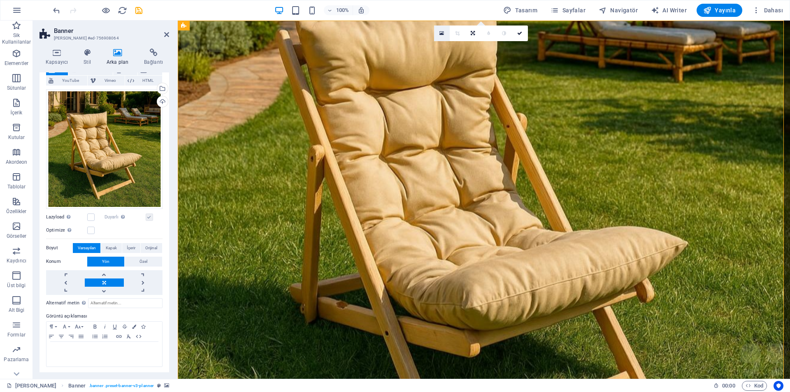
click at [437, 35] on link at bounding box center [442, 34] width 16 height 16
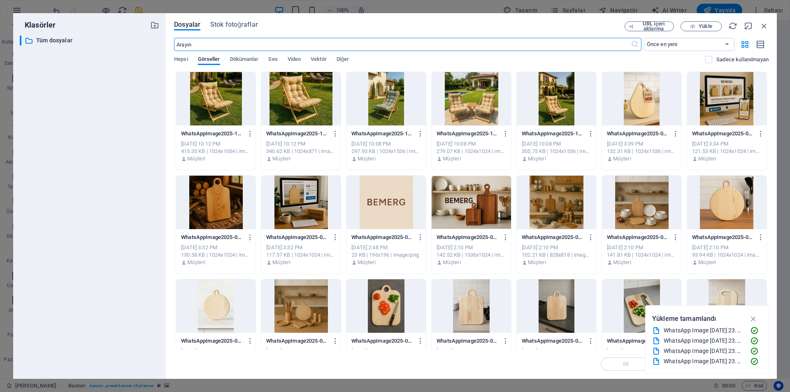
click at [227, 104] on div at bounding box center [215, 99] width 79 height 54
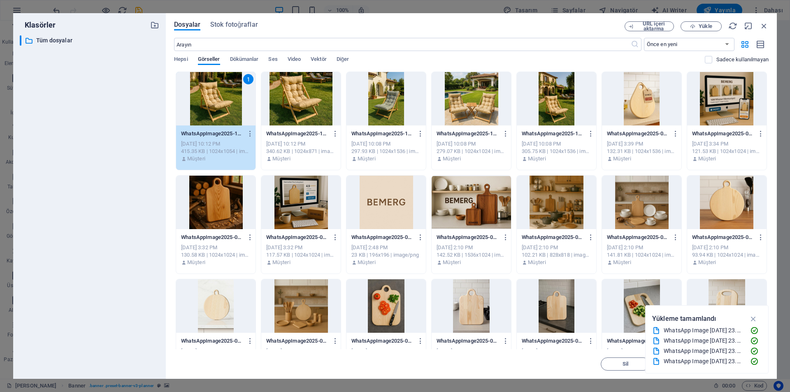
click at [227, 104] on div "1" at bounding box center [215, 99] width 79 height 54
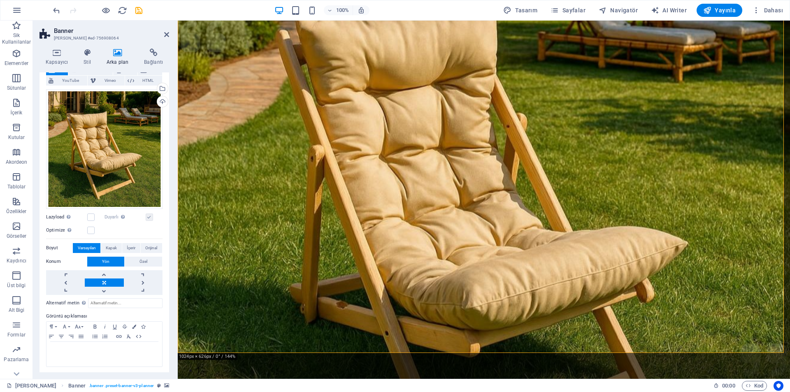
scroll to position [165, 0]
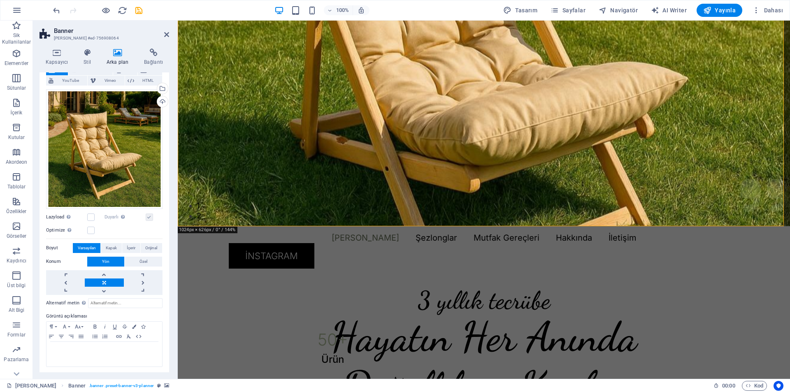
click at [459, 226] on figure at bounding box center [484, 41] width 613 height 370
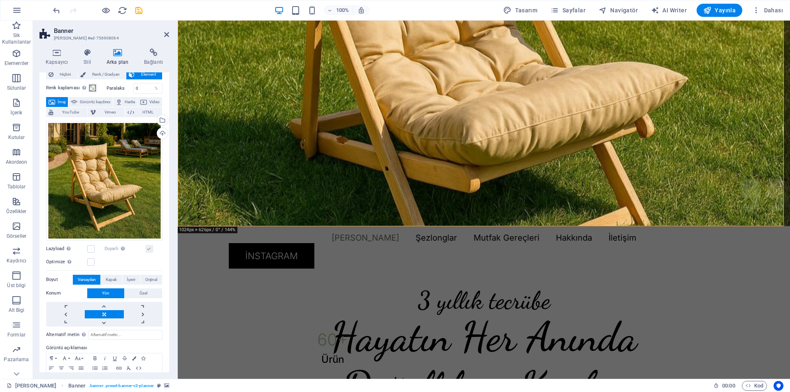
scroll to position [0, 0]
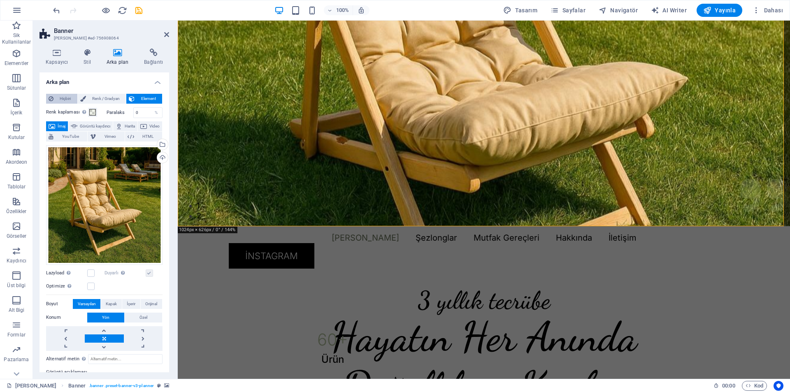
click at [63, 96] on span "Hiçbiri" at bounding box center [65, 99] width 19 height 10
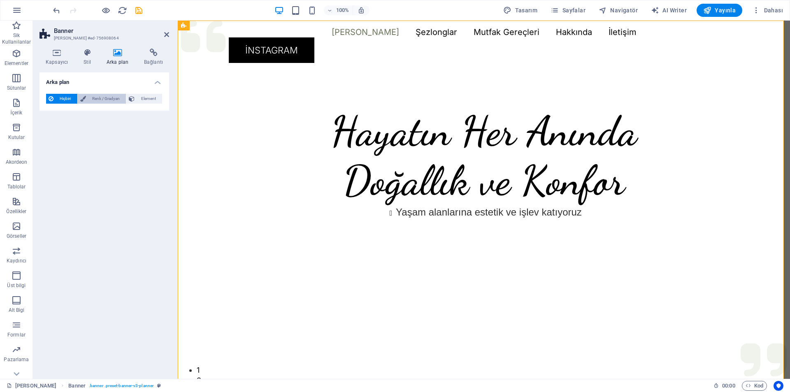
click at [108, 100] on span "Renk / Gradyan" at bounding box center [106, 99] width 35 height 10
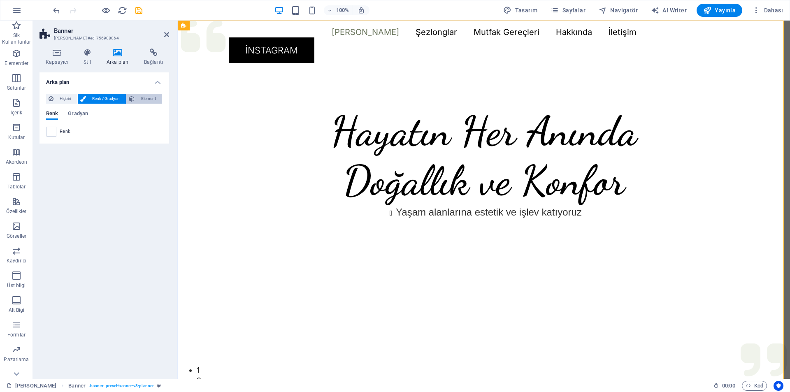
click at [143, 99] on span "Element" at bounding box center [148, 99] width 23 height 10
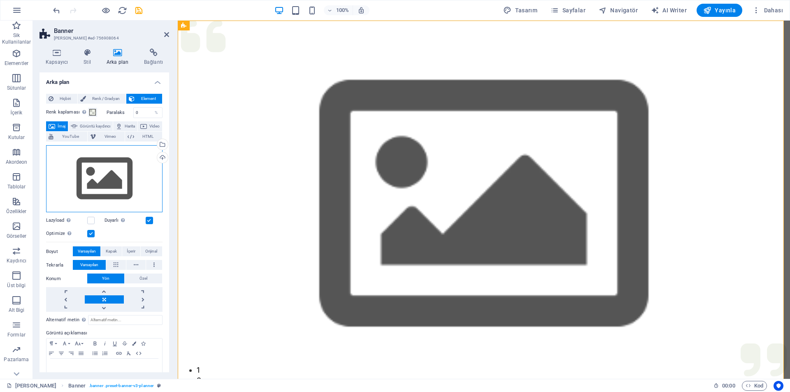
click at [134, 176] on div "Dosyaları buraya sürükleyin, dosyaları seçmek için tıklayın veya Dosyalardan ya…" at bounding box center [104, 179] width 116 height 68
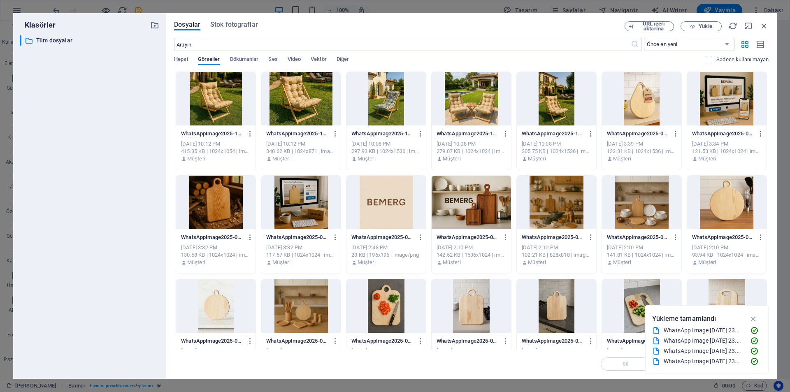
click at [280, 94] on div at bounding box center [300, 99] width 79 height 54
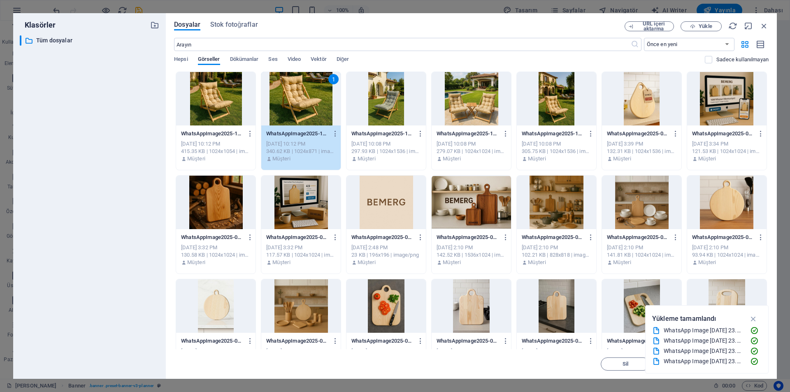
click at [221, 105] on div at bounding box center [215, 99] width 79 height 54
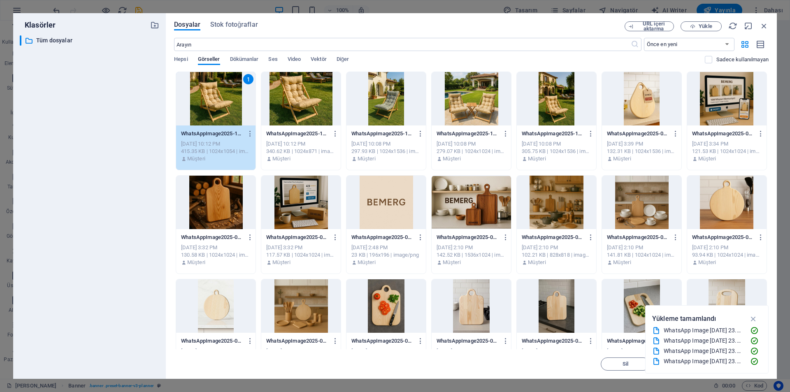
click at [221, 105] on div "1" at bounding box center [215, 99] width 79 height 54
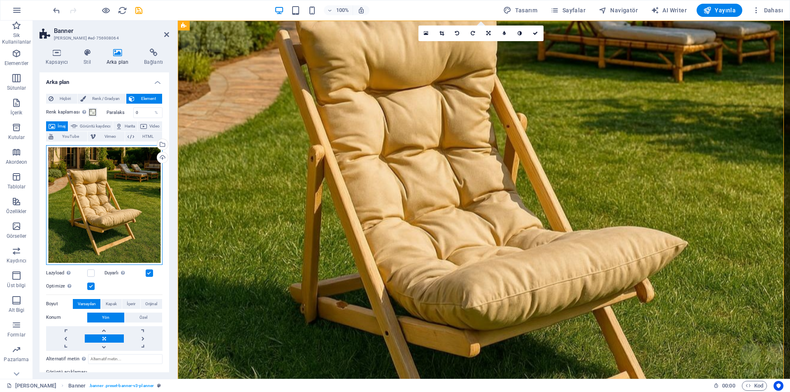
click at [128, 170] on div "Dosyaları buraya sürükleyin, dosyaları seçmek için tıklayın veya Dosyalardan ya…" at bounding box center [104, 205] width 116 height 120
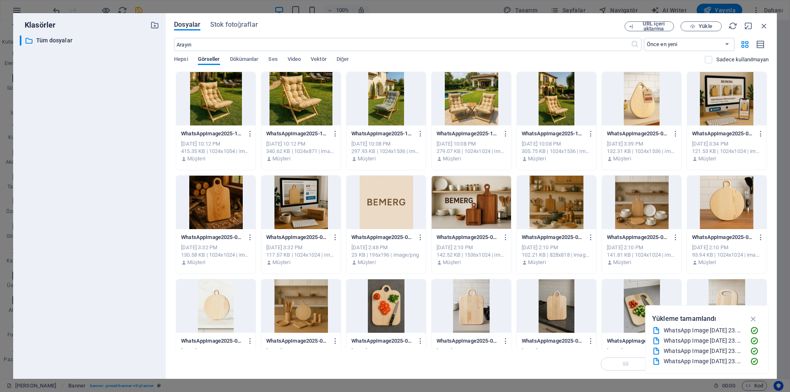
click at [298, 98] on div at bounding box center [300, 99] width 79 height 54
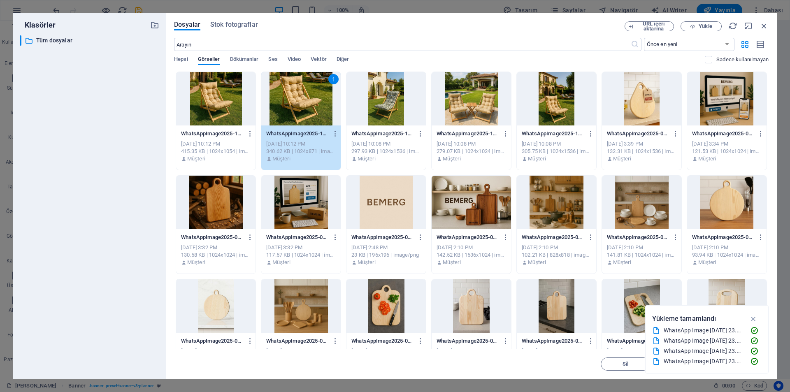
click at [298, 98] on div "1" at bounding box center [300, 99] width 79 height 54
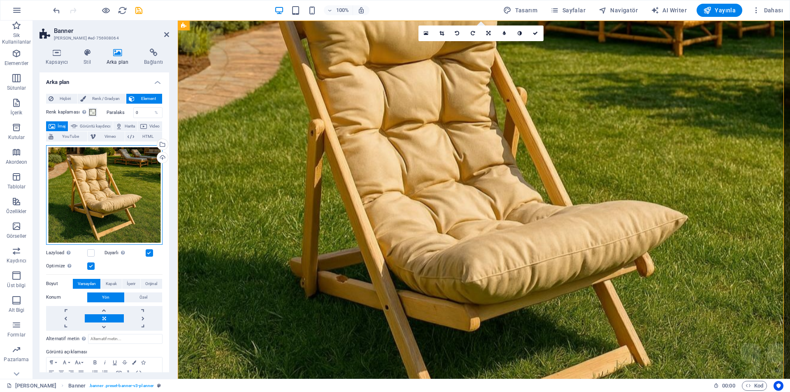
click at [122, 167] on div "Dosyaları buraya sürükleyin, dosyaları seçmek için tıklayın veya Dosyalardan ya…" at bounding box center [104, 195] width 116 height 100
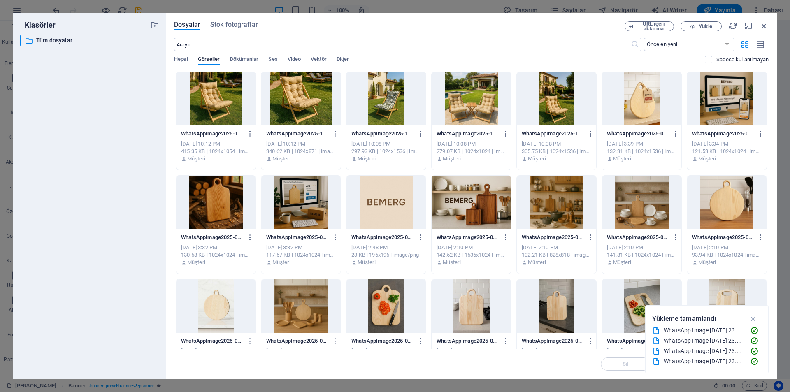
click at [217, 102] on div at bounding box center [215, 99] width 79 height 54
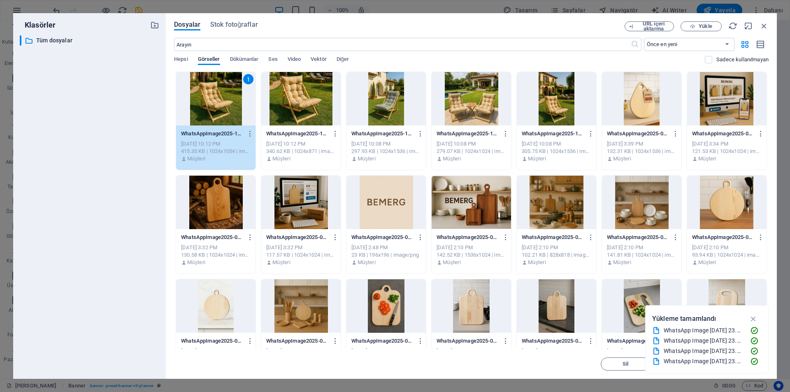
drag, startPoint x: 217, startPoint y: 102, endPoint x: 40, endPoint y: 82, distance: 178.6
click at [217, 102] on div "1" at bounding box center [215, 99] width 79 height 54
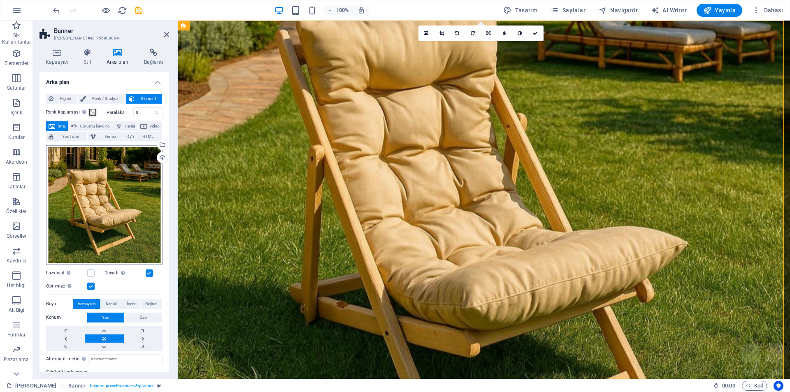
scroll to position [56, 0]
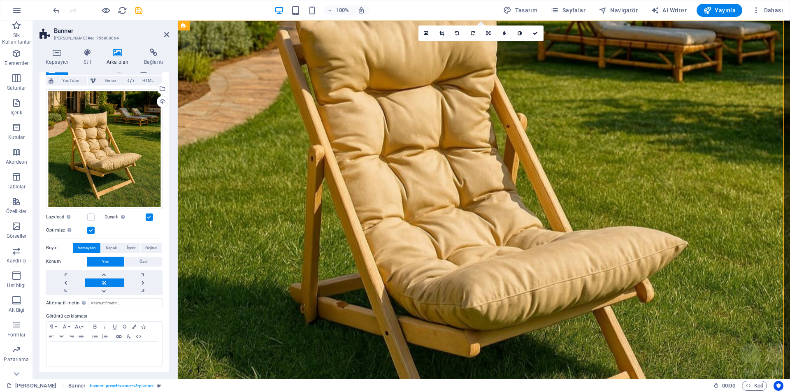
click at [91, 231] on label at bounding box center [90, 230] width 7 height 7
click at [0, 0] on input "Optimize Görseller, sayfa hızını iyileştirmek için sıkıştırılmıştır." at bounding box center [0, 0] width 0 height 0
click at [108, 246] on span "Kapak" at bounding box center [111, 248] width 11 height 10
click at [153, 247] on span "Orijinal" at bounding box center [151, 248] width 12 height 10
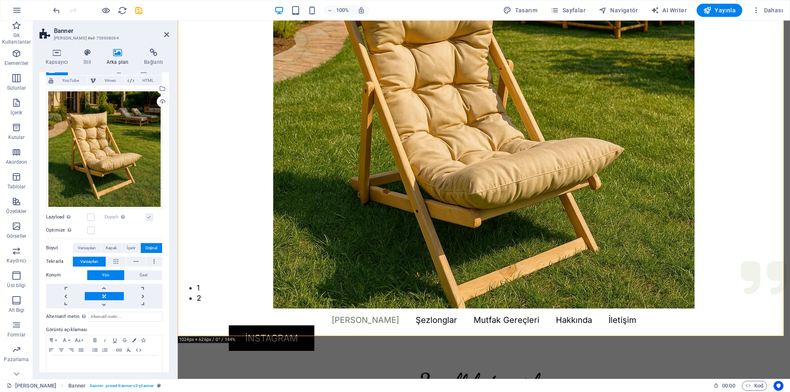
scroll to position [0, 0]
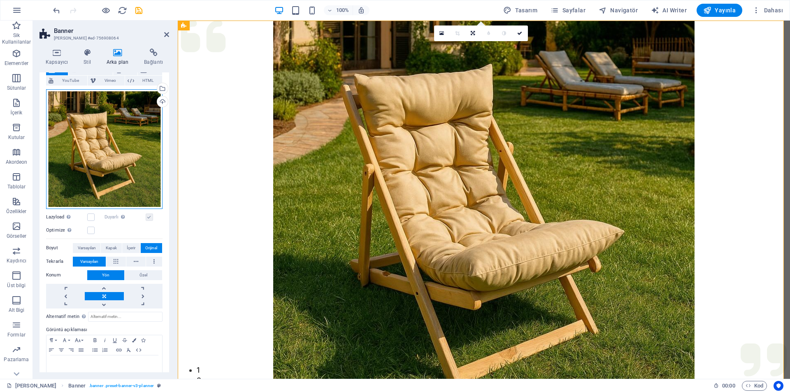
click at [133, 133] on div "Dosyaları buraya sürükleyin, dosyaları seçmek için tıklayın veya Dosyalardan ya…" at bounding box center [104, 149] width 116 height 120
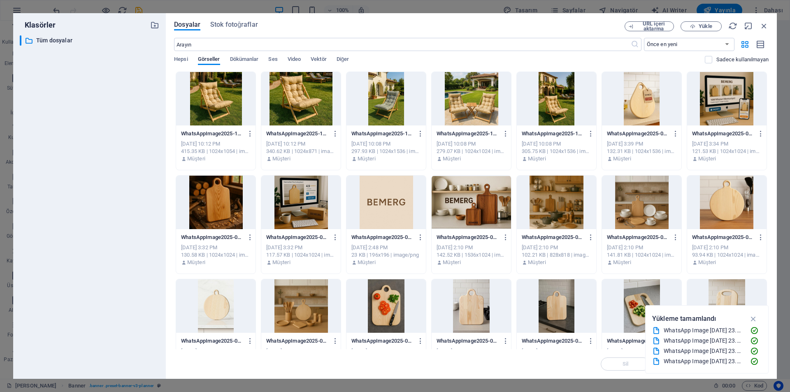
click at [538, 107] on div at bounding box center [556, 99] width 79 height 54
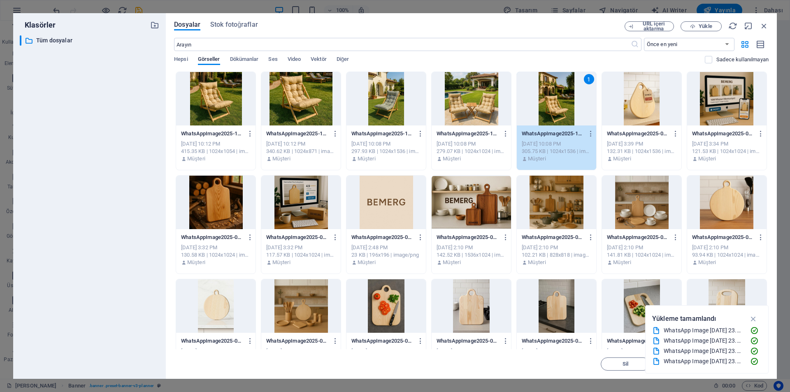
click at [538, 107] on div "1" at bounding box center [556, 99] width 79 height 54
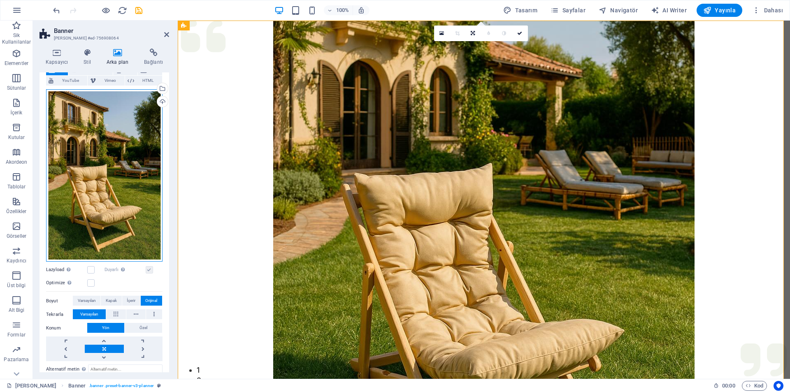
click at [155, 150] on div "Dosyaları buraya sürükleyin, dosyaları seçmek için tıklayın veya Dosyalardan ya…" at bounding box center [104, 175] width 116 height 173
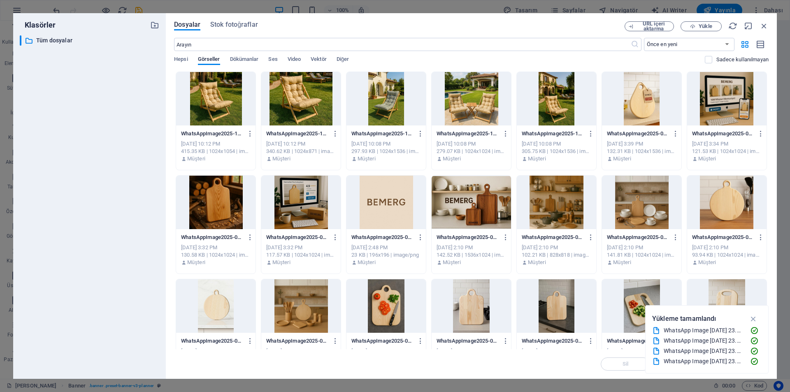
click at [227, 104] on div at bounding box center [215, 99] width 79 height 54
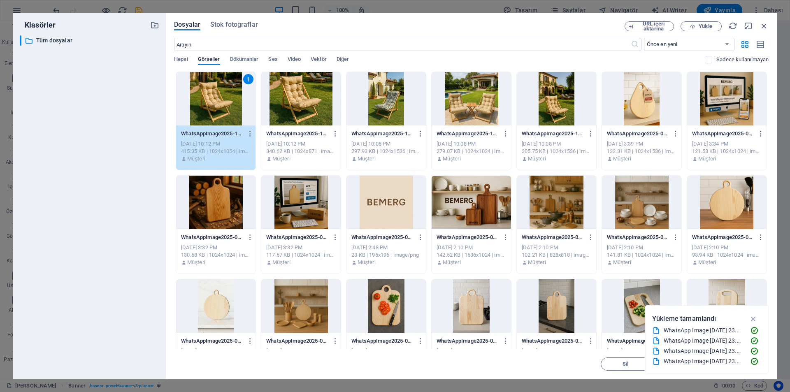
click at [227, 104] on div "1" at bounding box center [215, 99] width 79 height 54
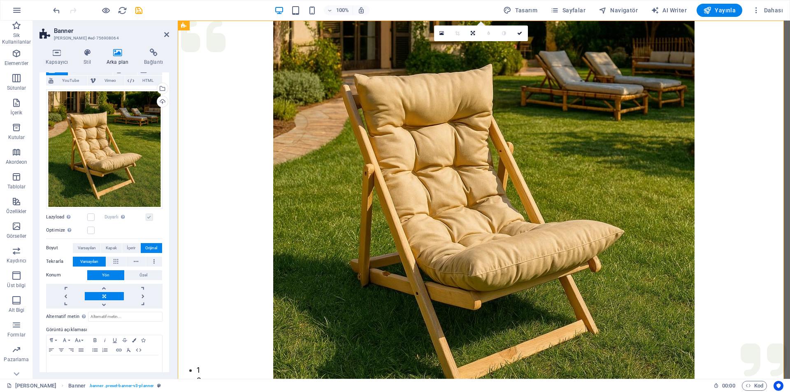
click at [119, 52] on icon at bounding box center [117, 53] width 34 height 8
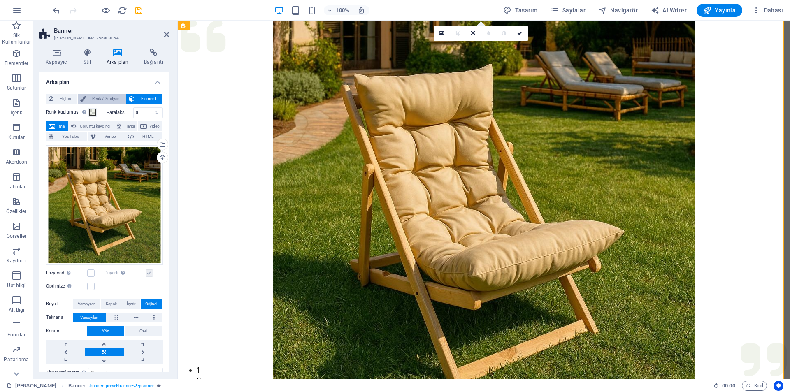
click at [103, 98] on span "Renk / Gradyan" at bounding box center [106, 99] width 35 height 10
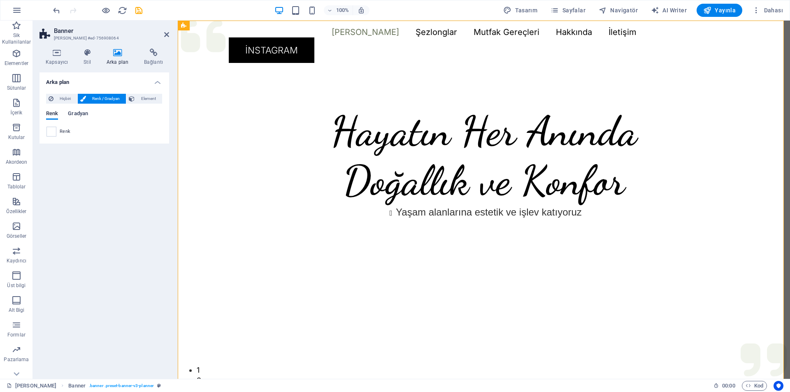
click at [86, 112] on span "Gradyan" at bounding box center [78, 115] width 20 height 12
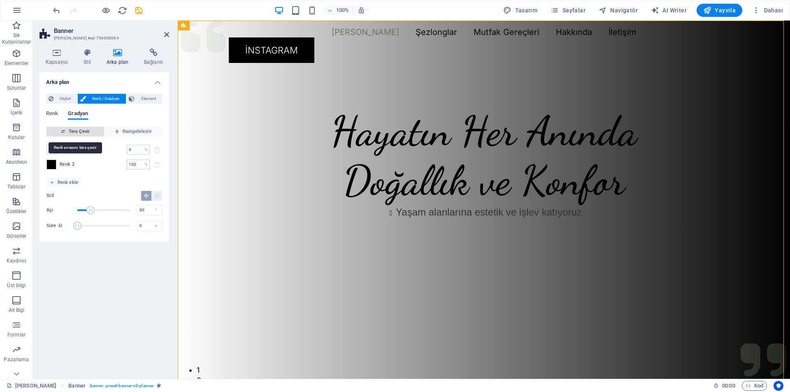
click at [84, 134] on span "Ters Çevir" at bounding box center [75, 132] width 51 height 10
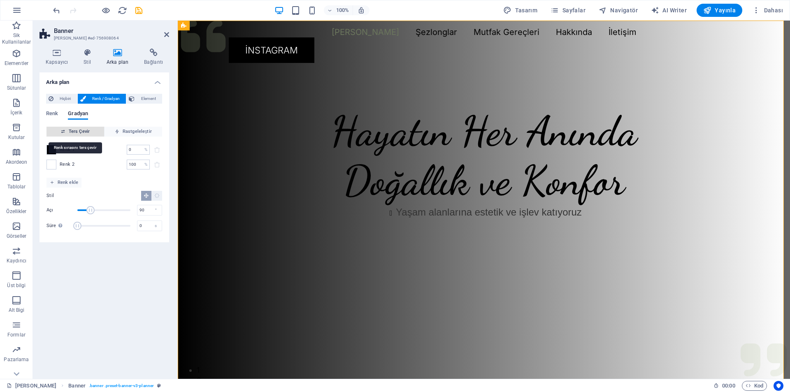
click at [84, 134] on span "Ters Çevir" at bounding box center [75, 132] width 51 height 10
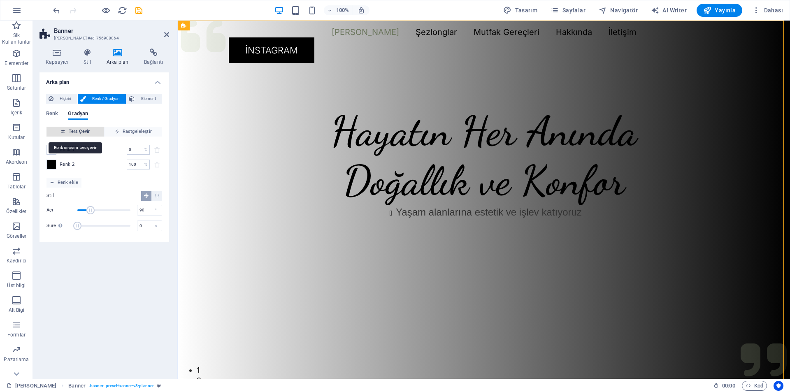
click at [84, 134] on span "Ters Çevir" at bounding box center [75, 132] width 51 height 10
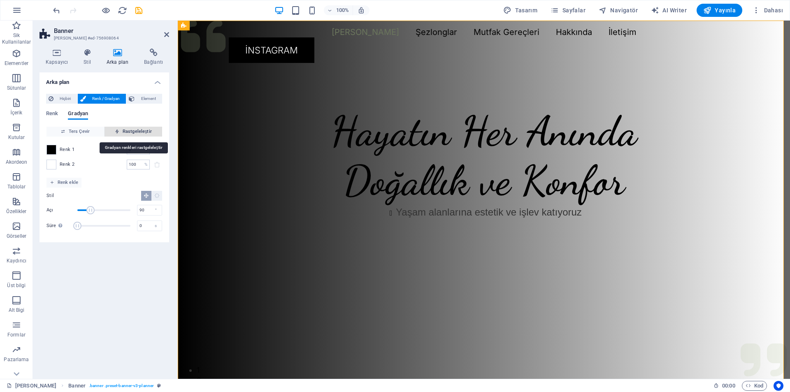
click at [126, 134] on span "Rastgeleleştir" at bounding box center [133, 132] width 51 height 10
type input "64"
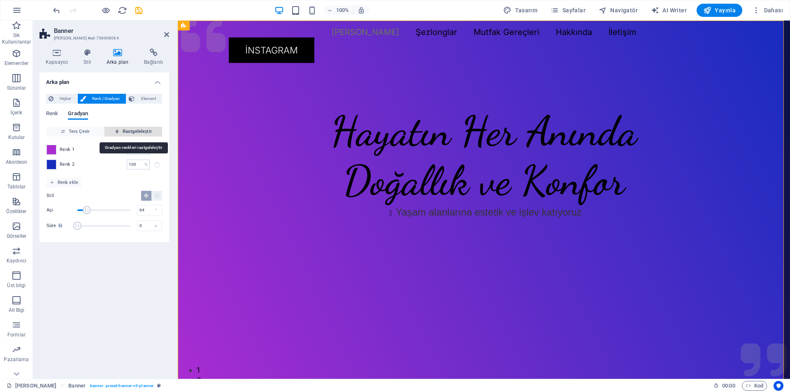
click at [126, 134] on span "Rastgeleleştir" at bounding box center [133, 132] width 51 height 10
type input "17"
type input "74"
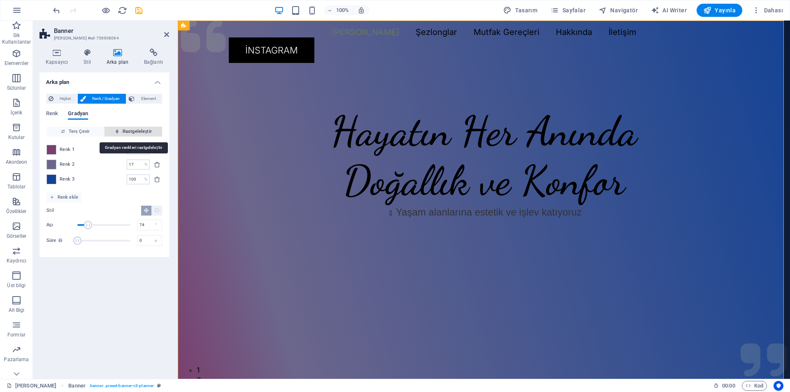
click at [126, 134] on span "Rastgeleleştir" at bounding box center [133, 132] width 51 height 10
type input "30"
type input "36"
type input "38"
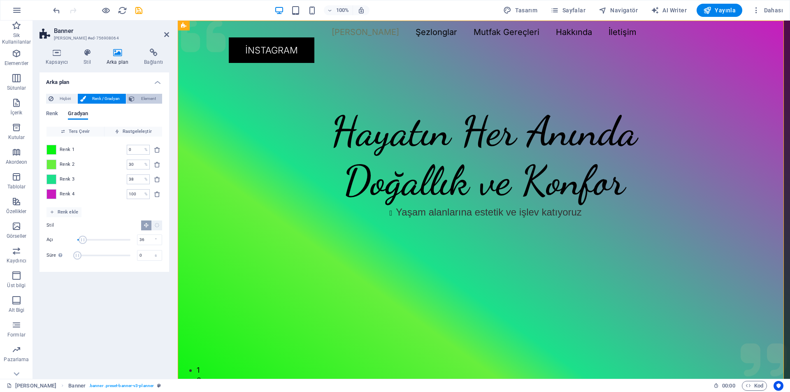
click at [144, 100] on span "Element" at bounding box center [148, 99] width 23 height 10
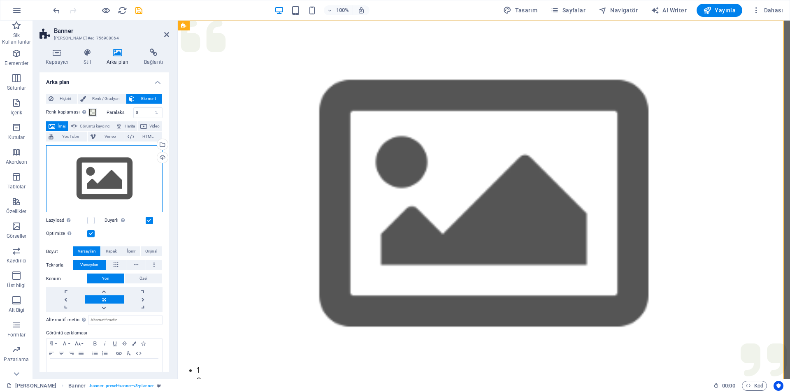
click at [138, 149] on div "Dosyaları buraya sürükleyin, dosyaları seçmek için tıklayın veya Dosyalardan ya…" at bounding box center [104, 179] width 116 height 68
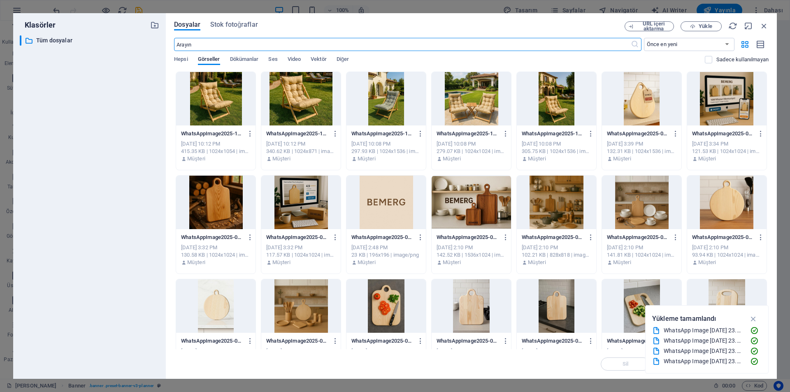
click at [223, 113] on div at bounding box center [215, 99] width 79 height 54
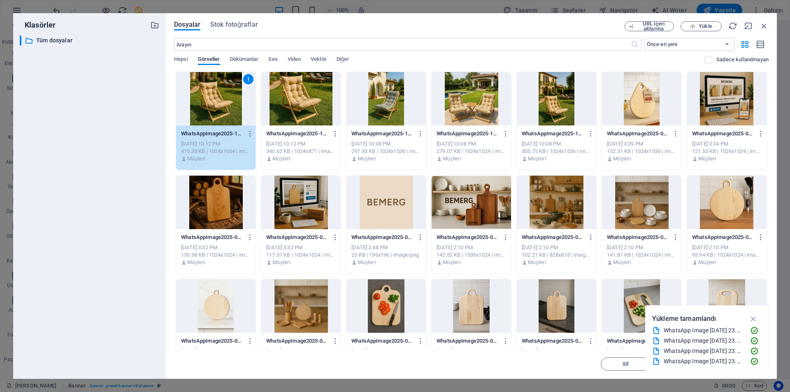
click at [223, 113] on div "1" at bounding box center [215, 99] width 79 height 54
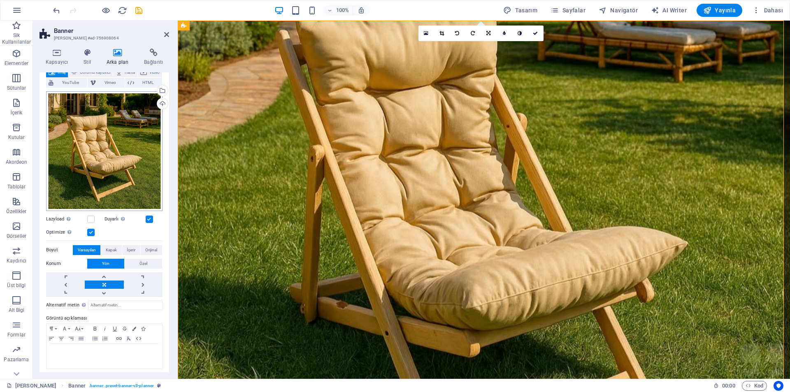
scroll to position [56, 0]
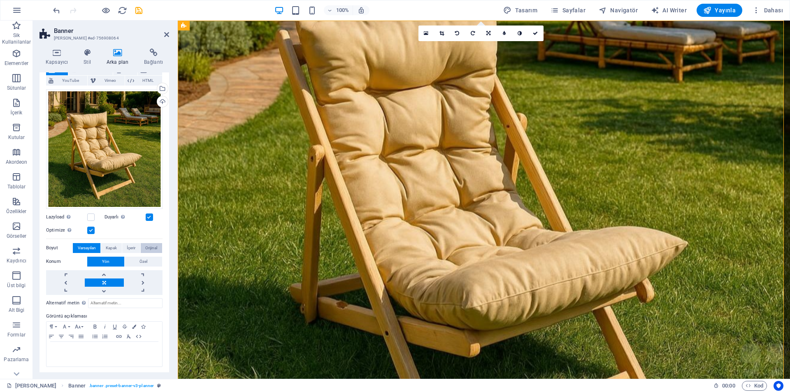
click at [155, 247] on span "Orijinal" at bounding box center [151, 248] width 12 height 10
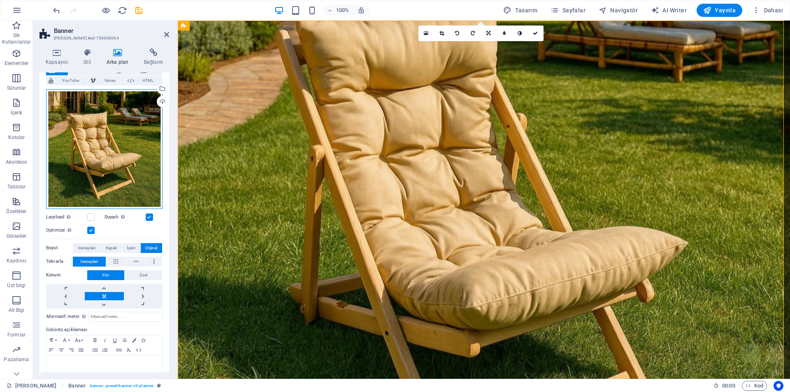
click at [140, 204] on div "Dosyaları buraya sürükleyin, dosyaları seçmek için tıklayın veya Dosyalardan ya…" at bounding box center [104, 149] width 116 height 120
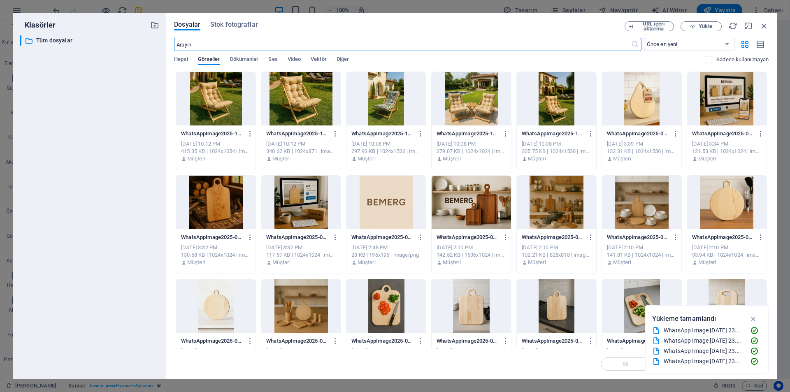
click at [203, 102] on div at bounding box center [215, 99] width 79 height 54
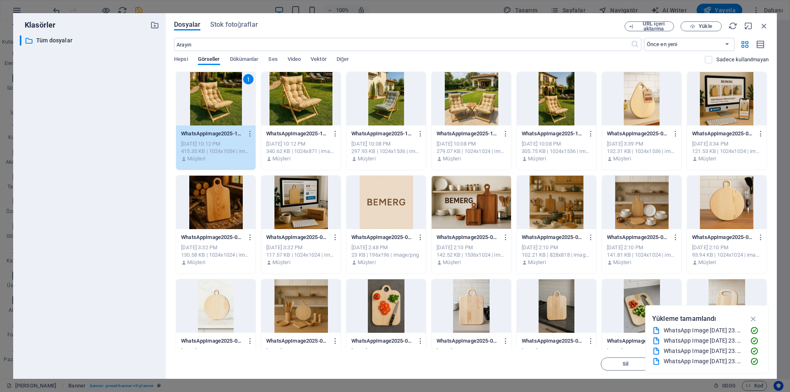
click at [203, 102] on div "1" at bounding box center [215, 99] width 79 height 54
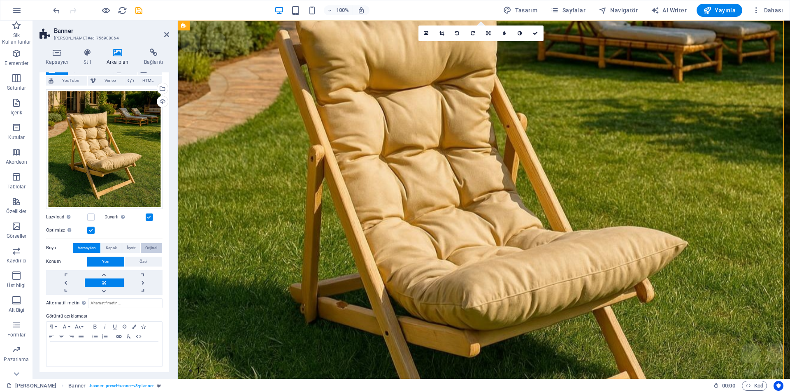
click at [147, 247] on span "Orijinal" at bounding box center [151, 248] width 12 height 10
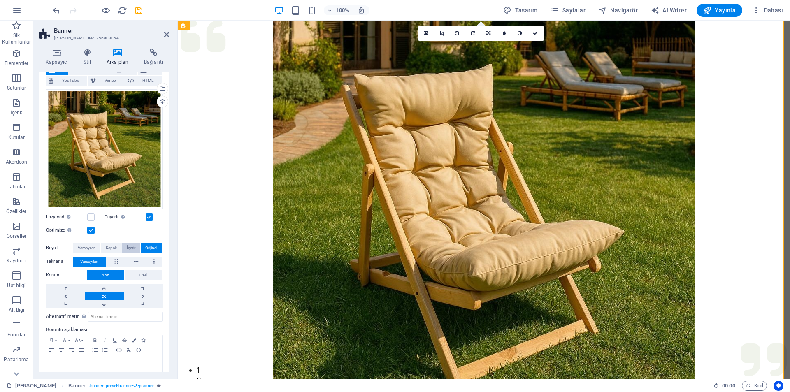
click at [133, 247] on span "İçerir" at bounding box center [131, 248] width 9 height 10
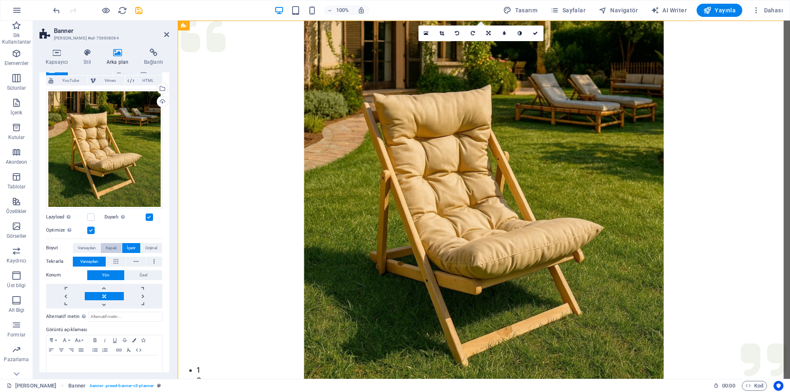
click at [116, 247] on button "Kapak" at bounding box center [111, 248] width 21 height 10
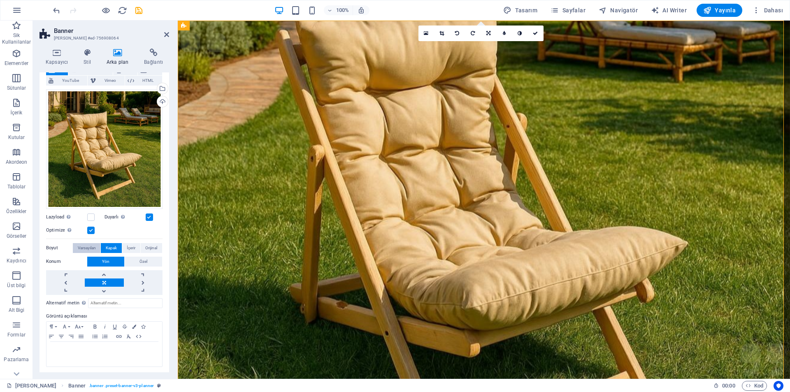
click at [91, 249] on span "Varsayılan" at bounding box center [87, 248] width 18 height 10
click at [105, 252] on div "Boyut Varsayılan Kapak İçerir Orijinal" at bounding box center [104, 248] width 116 height 10
click at [115, 249] on span "Kapak" at bounding box center [111, 248] width 11 height 10
click at [135, 245] on button "İçerir" at bounding box center [131, 248] width 18 height 10
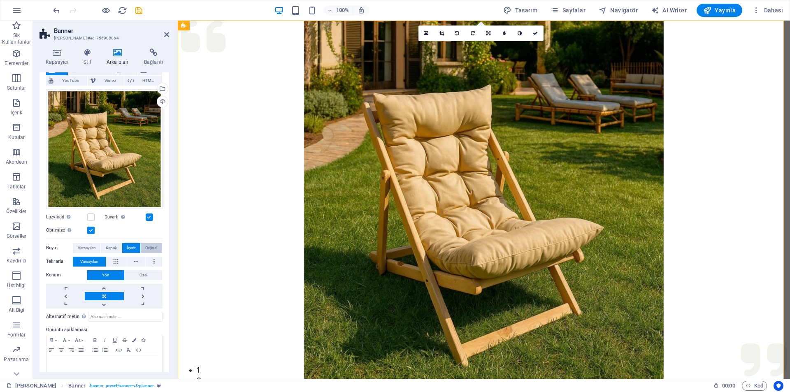
click at [153, 245] on span "Orijinal" at bounding box center [151, 248] width 12 height 10
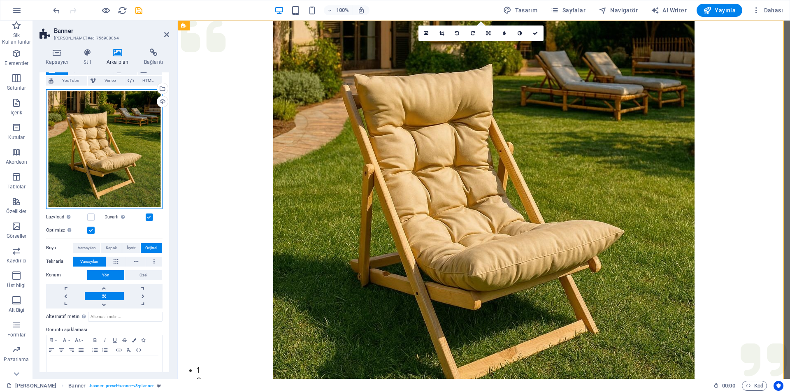
click at [129, 170] on div "Dosyaları buraya sürükleyin, dosyaları seçmek için tıklayın veya Dosyalardan ya…" at bounding box center [104, 149] width 116 height 120
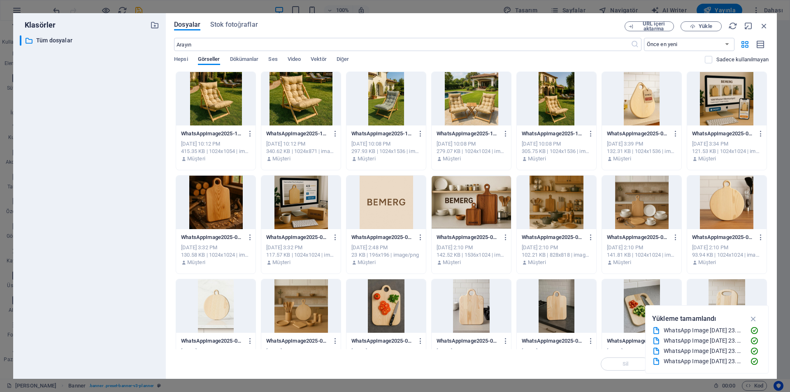
click at [474, 100] on div at bounding box center [471, 99] width 79 height 54
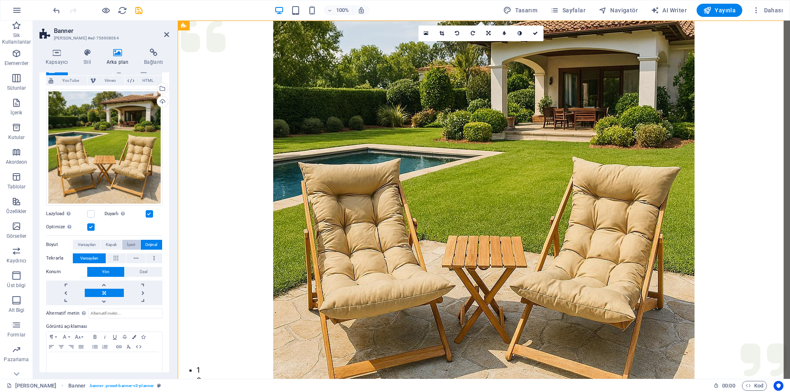
click at [135, 243] on button "İçerir" at bounding box center [131, 245] width 18 height 10
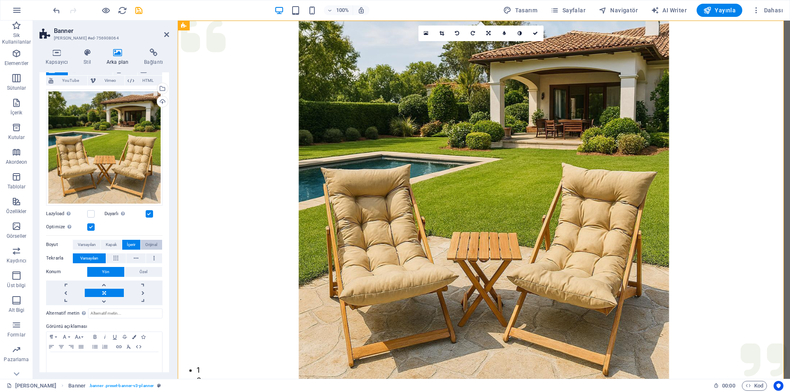
click at [145, 244] on span "Orijinal" at bounding box center [151, 245] width 12 height 10
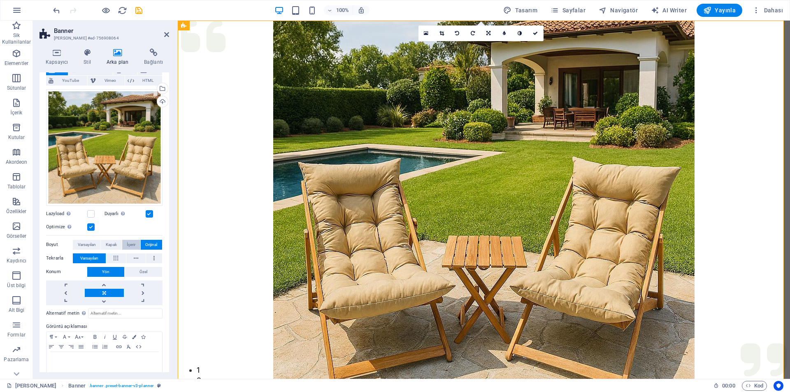
click at [135, 242] on button "İçerir" at bounding box center [131, 245] width 18 height 10
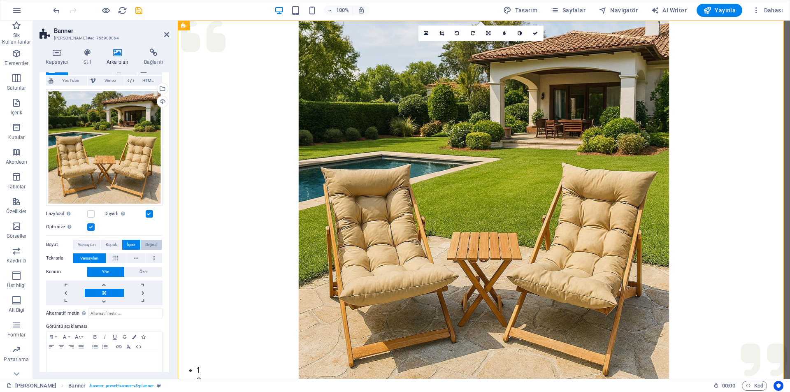
click at [155, 244] on span "Orijinal" at bounding box center [151, 245] width 12 height 10
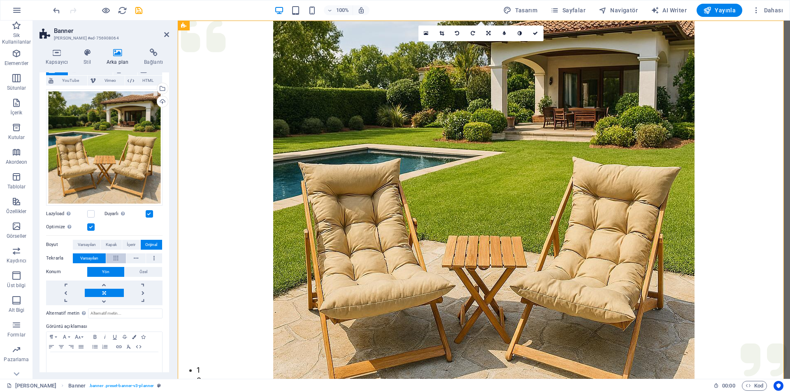
click at [116, 254] on icon at bounding box center [116, 259] width 5 height 10
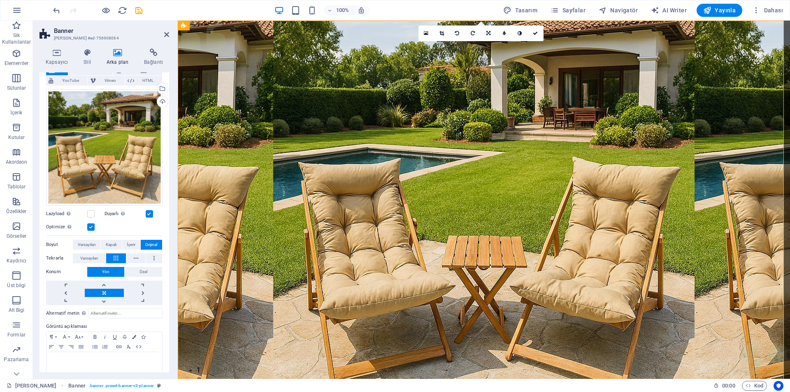
click at [116, 254] on icon at bounding box center [116, 259] width 5 height 10
click at [135, 257] on icon at bounding box center [136, 259] width 5 height 10
click at [158, 260] on button at bounding box center [154, 259] width 16 height 10
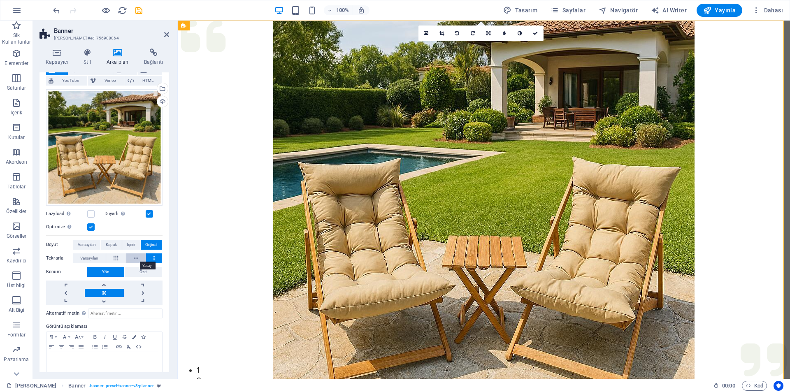
click at [139, 259] on button at bounding box center [135, 259] width 19 height 10
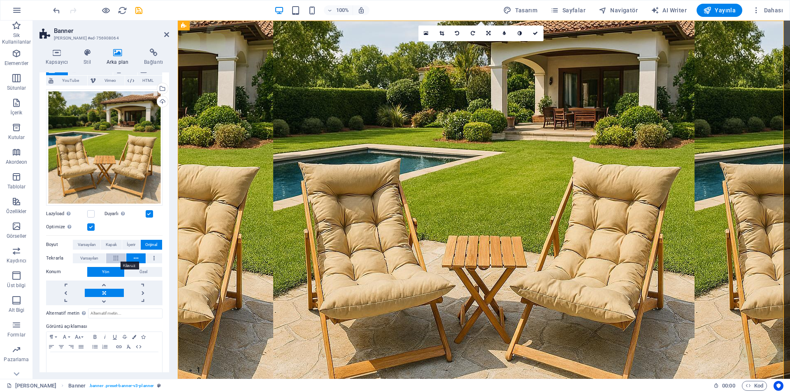
click at [112, 254] on button at bounding box center [115, 259] width 19 height 10
click at [92, 254] on span "Varsayılan" at bounding box center [89, 259] width 18 height 10
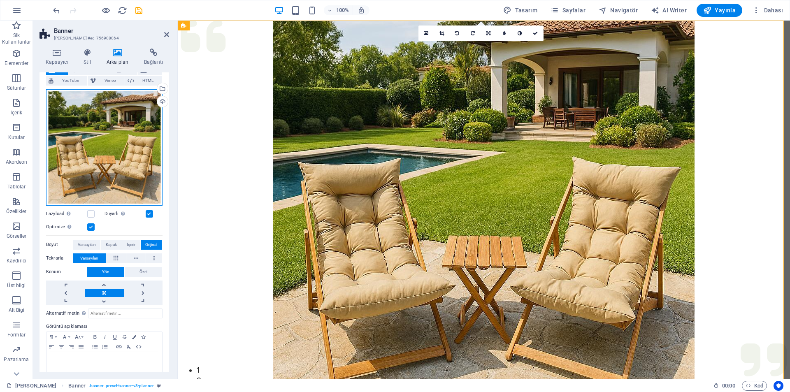
click at [116, 161] on div "Dosyaları buraya sürükleyin, dosyaları seçmek için tıklayın veya Dosyalardan ya…" at bounding box center [104, 147] width 116 height 116
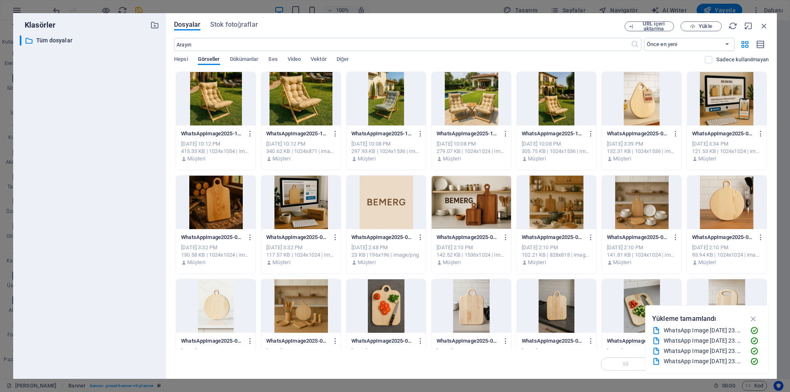
click at [240, 110] on div at bounding box center [215, 99] width 79 height 54
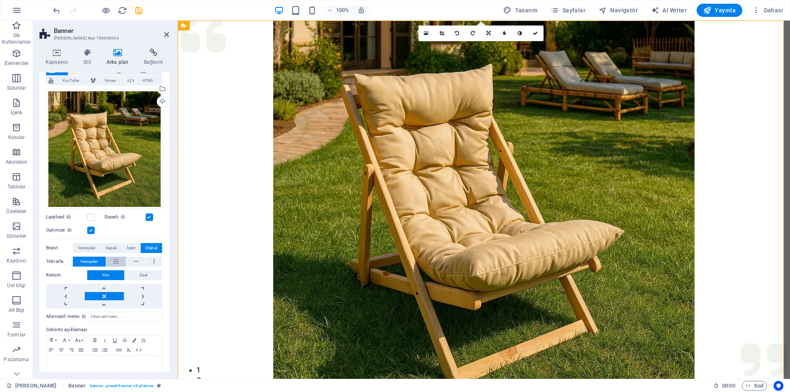
click at [115, 260] on icon at bounding box center [116, 262] width 5 height 10
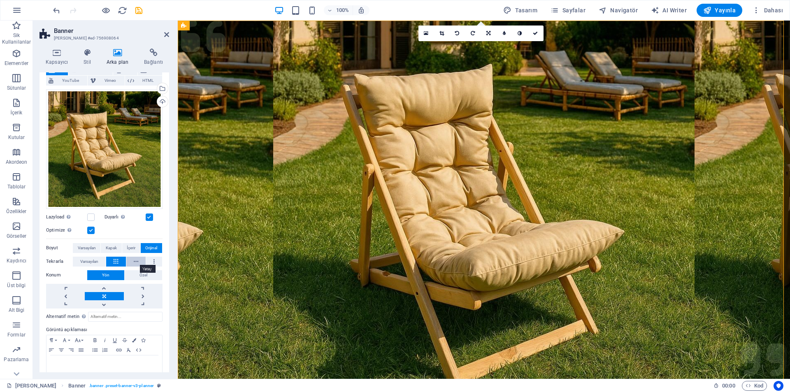
click at [134, 259] on icon at bounding box center [136, 262] width 5 height 10
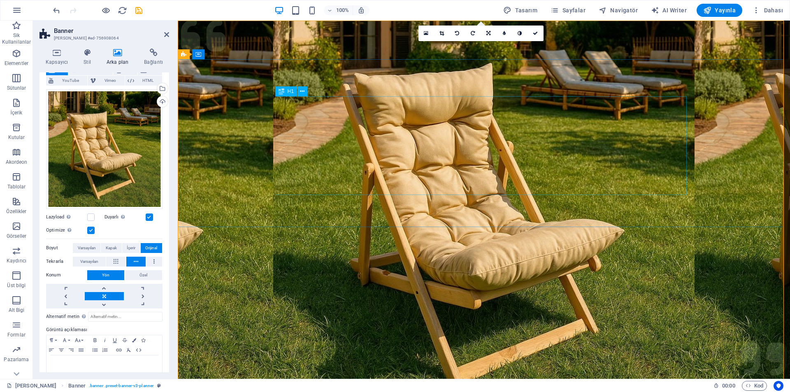
scroll to position [0, 0]
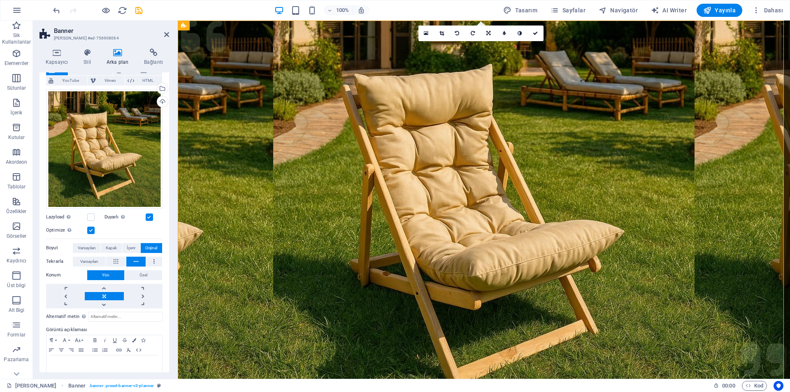
click at [94, 232] on label at bounding box center [90, 230] width 7 height 7
click at [0, 0] on input "Optimize Görseller, sayfa hızını iyileştirmek için sıkıştırılmıştır." at bounding box center [0, 0] width 0 height 0
click at [94, 232] on label at bounding box center [90, 230] width 7 height 7
click at [0, 0] on input "Optimize Görseller, sayfa hızını iyileştirmek için sıkıştırılmıştır." at bounding box center [0, 0] width 0 height 0
click at [444, 31] on icon at bounding box center [442, 33] width 5 height 5
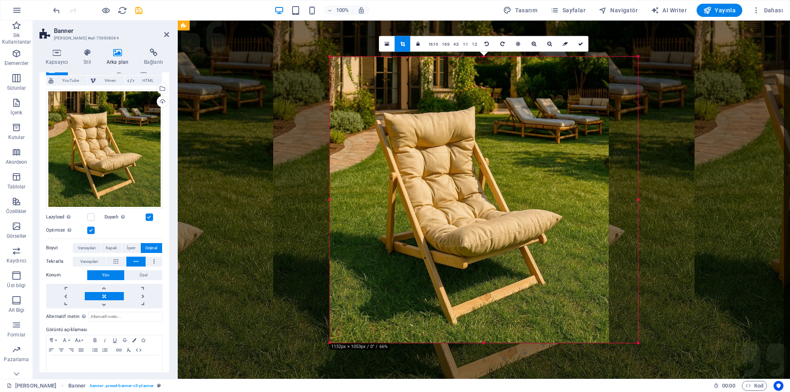
drag, startPoint x: 346, startPoint y: 203, endPoint x: 316, endPoint y: 202, distance: 29.6
click at [316, 202] on div "Mevcut içeriği değiştirmek için buraya sürükleyin. Yeni bir element oluşturmak …" at bounding box center [484, 200] width 613 height 359
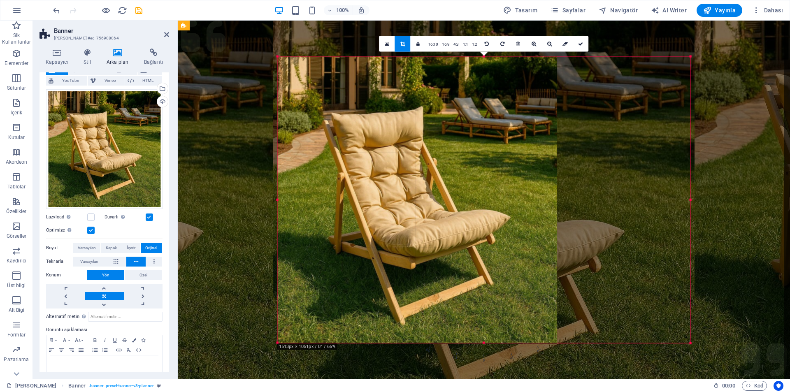
drag, startPoint x: 345, startPoint y: 202, endPoint x: 208, endPoint y: 196, distance: 136.8
click at [208, 196] on div "Mevcut içeriği değiştirmek için buraya sürükleyin. Yeni bir element oluşturmak …" at bounding box center [484, 200] width 613 height 359
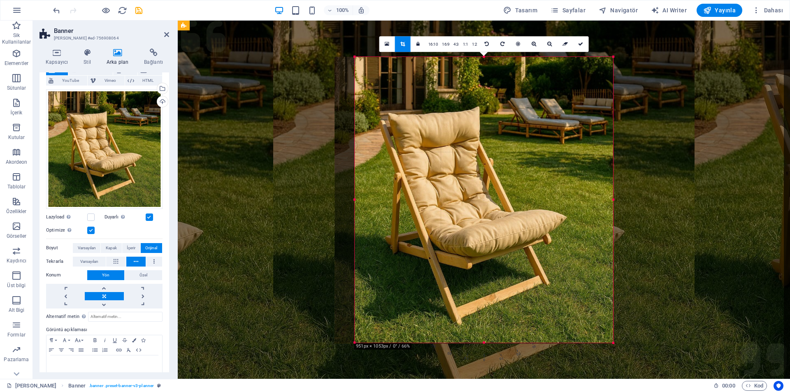
drag, startPoint x: 343, startPoint y: 201, endPoint x: 363, endPoint y: 202, distance: 20.2
click at [363, 202] on div "180 170 160 150 140 130 120 110 100 90 80 70 60 50 40 30 20 10 0 -10 -20 -30 -4…" at bounding box center [484, 200] width 259 height 287
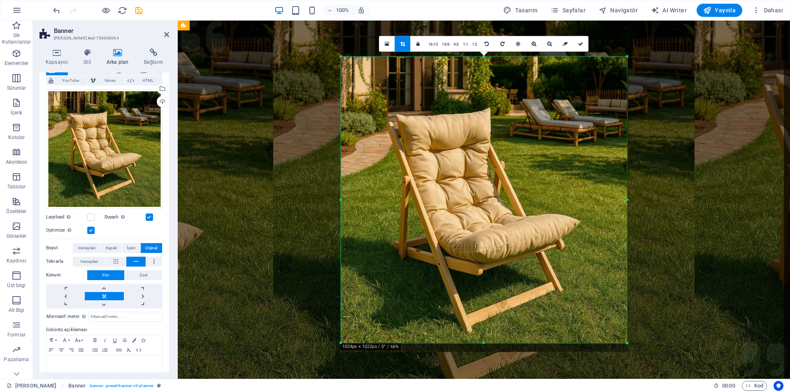
drag, startPoint x: 337, startPoint y: 199, endPoint x: 323, endPoint y: 199, distance: 13.6
click at [325, 199] on div "Mevcut içeriği değiştirmek için buraya sürükleyin. Yeni bir element oluşturmak …" at bounding box center [484, 200] width 613 height 359
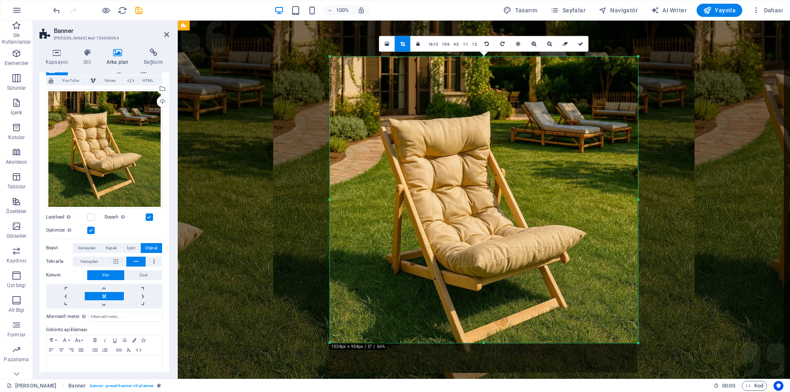
drag, startPoint x: 340, startPoint y: 200, endPoint x: 319, endPoint y: 202, distance: 20.2
click at [319, 202] on div "Mevcut içeriği değiştirmek için buraya sürükleyin. Yeni bir element oluşturmak …" at bounding box center [484, 200] width 613 height 359
click at [584, 42] on link at bounding box center [581, 44] width 16 height 16
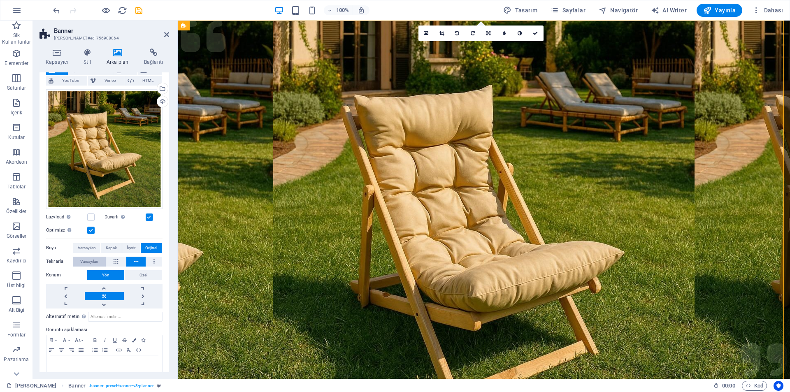
click at [77, 257] on button "Varsayılan" at bounding box center [89, 262] width 33 height 10
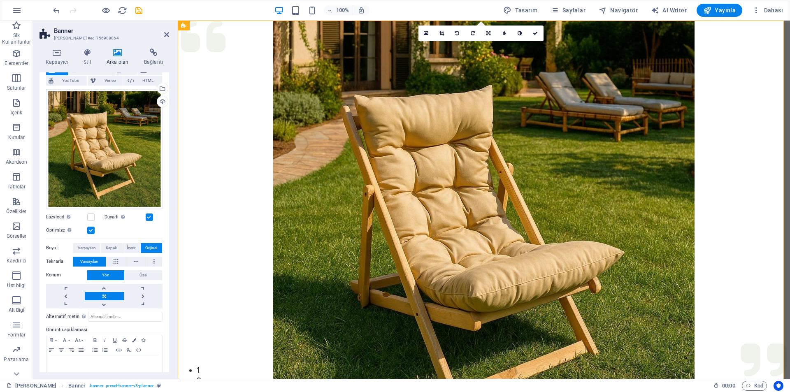
click at [342, 254] on figure at bounding box center [484, 206] width 613 height 370
click at [448, 33] on link at bounding box center [442, 34] width 16 height 16
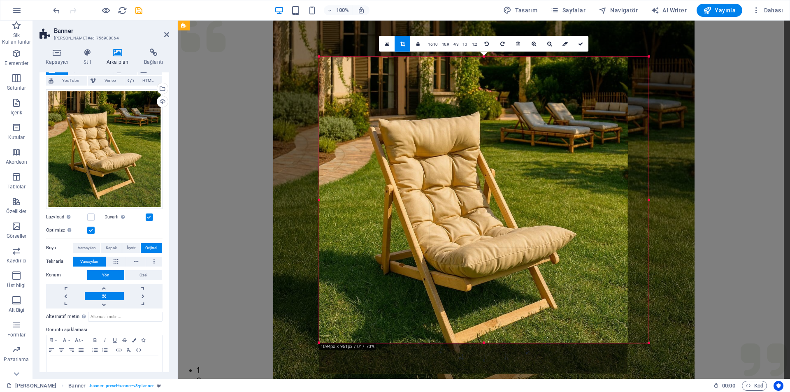
drag, startPoint x: 329, startPoint y: 200, endPoint x: 307, endPoint y: 203, distance: 21.5
click at [307, 203] on div "Mevcut içeriği değiştirmek için buraya sürükleyin. Yeni bir element oluşturmak …" at bounding box center [484, 200] width 613 height 359
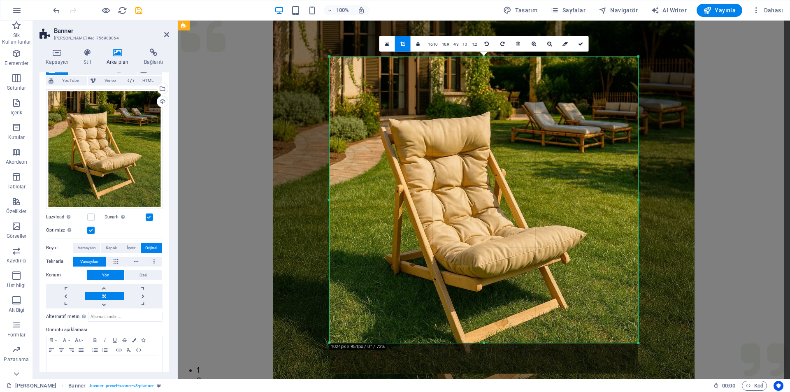
click at [325, 200] on div at bounding box center [484, 215] width 325 height 334
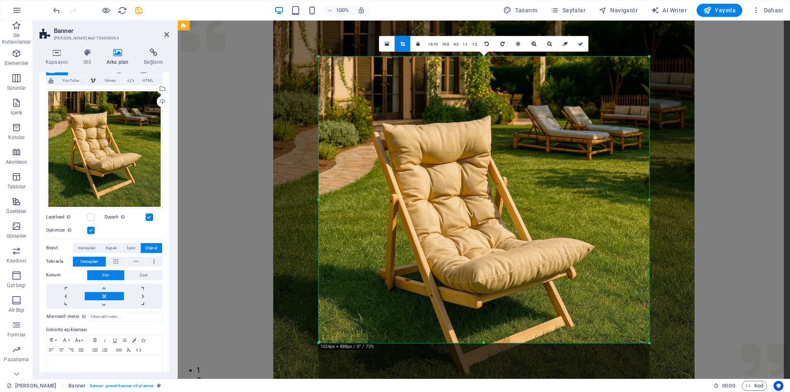
drag, startPoint x: 330, startPoint y: 199, endPoint x: 309, endPoint y: 182, distance: 26.9
click at [309, 182] on div "Mevcut içeriği değiştirmek için buraya sürükleyin. Yeni bir element oluşturmak …" at bounding box center [484, 200] width 613 height 359
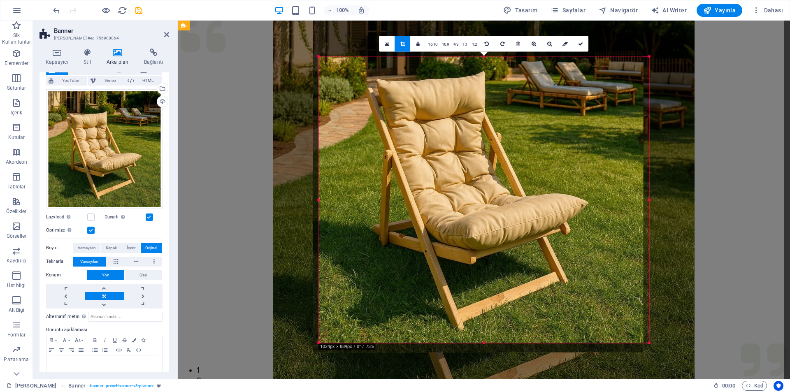
drag, startPoint x: 459, startPoint y: 194, endPoint x: 453, endPoint y: 150, distance: 44.4
click at [453, 150] on div at bounding box center [478, 182] width 331 height 340
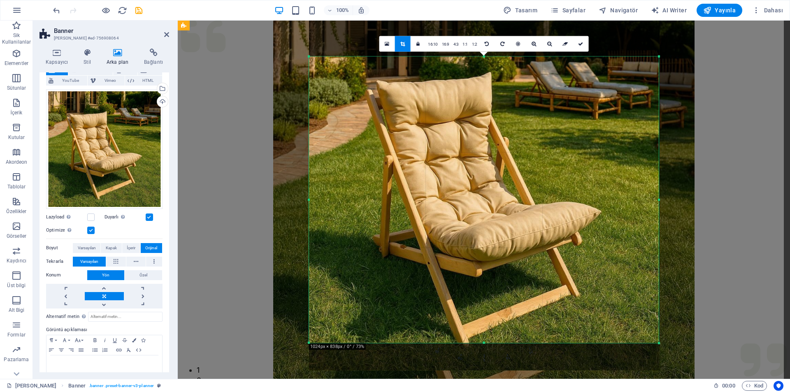
drag, startPoint x: 317, startPoint y: 202, endPoint x: 297, endPoint y: 192, distance: 22.5
click at [297, 192] on div "Mevcut içeriği değiştirmek için buraya sürükleyin. Yeni bir element oluşturmak …" at bounding box center [484, 200] width 613 height 359
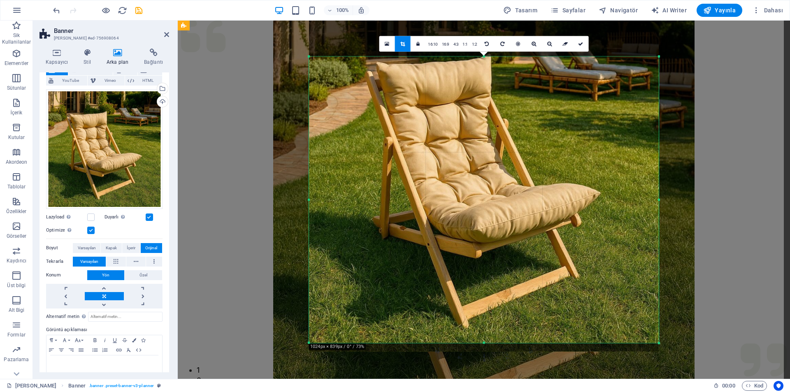
drag, startPoint x: 466, startPoint y: 217, endPoint x: 465, endPoint y: 199, distance: 18.1
click at [465, 199] on div at bounding box center [484, 172] width 350 height 360
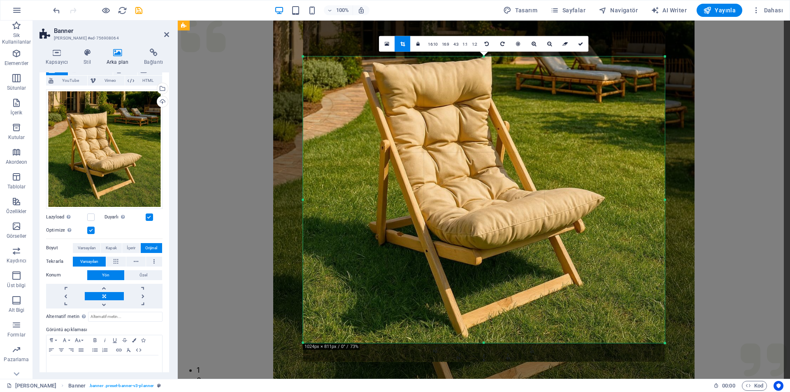
drag, startPoint x: 309, startPoint y: 201, endPoint x: 297, endPoint y: 182, distance: 22.3
click at [303, 182] on div "180 170 160 150 140 130 120 110 100 90 80 70 60 50 40 30 20 10 0 -10 -20 -30 -4…" at bounding box center [484, 199] width 362 height 287
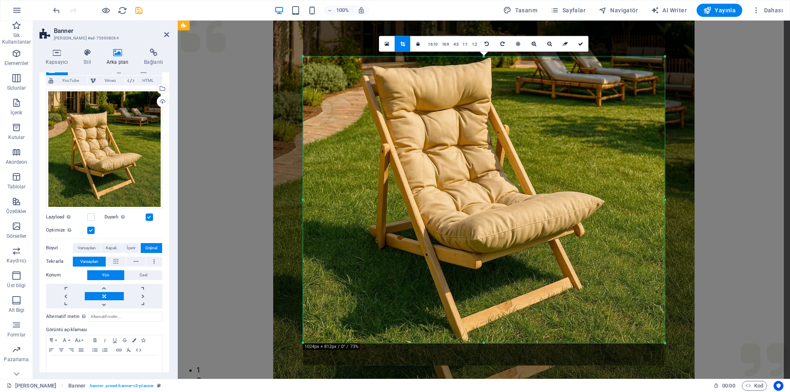
click at [475, 191] on div at bounding box center [484, 179] width 362 height 373
click at [583, 46] on link at bounding box center [581, 44] width 16 height 16
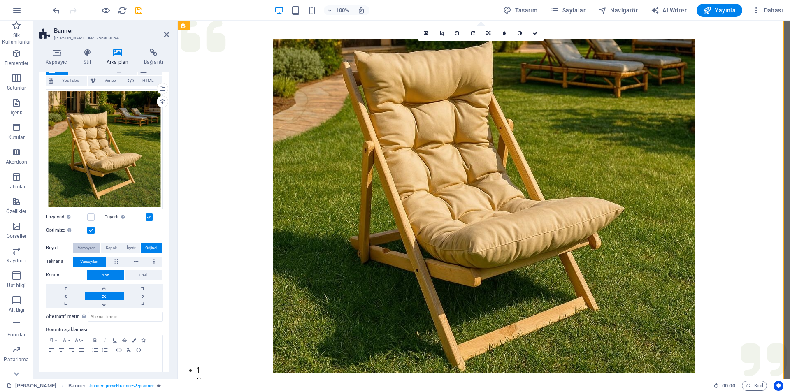
click at [93, 245] on span "Varsayılan" at bounding box center [87, 248] width 18 height 10
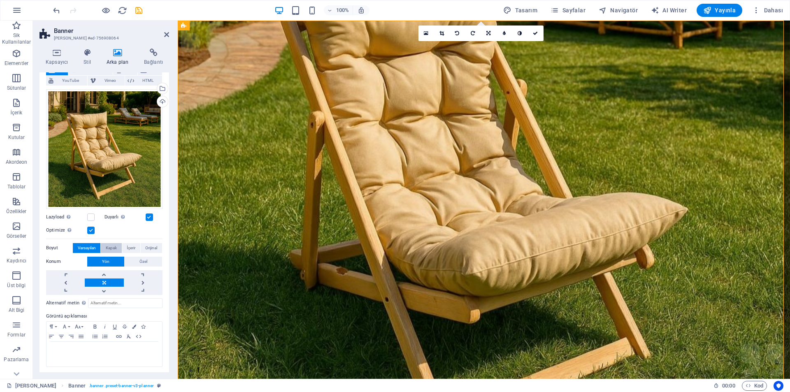
click at [109, 243] on span "Kapak" at bounding box center [111, 248] width 11 height 10
click at [134, 248] on span "İçerir" at bounding box center [131, 248] width 9 height 10
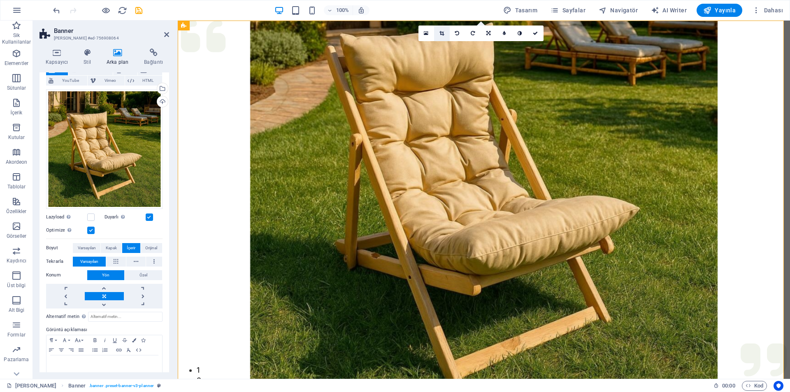
click at [441, 36] on link at bounding box center [442, 34] width 16 height 16
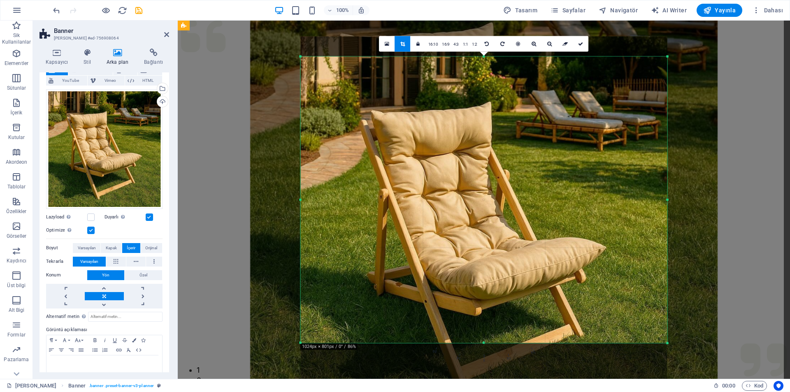
drag, startPoint x: 304, startPoint y: 58, endPoint x: 298, endPoint y: 15, distance: 43.6
click at [298, 21] on section "Sik Kullanilanlar Elementler Sütunlar İçerik Kutular Akordeon Tablolar Özellikl…" at bounding box center [395, 200] width 790 height 359
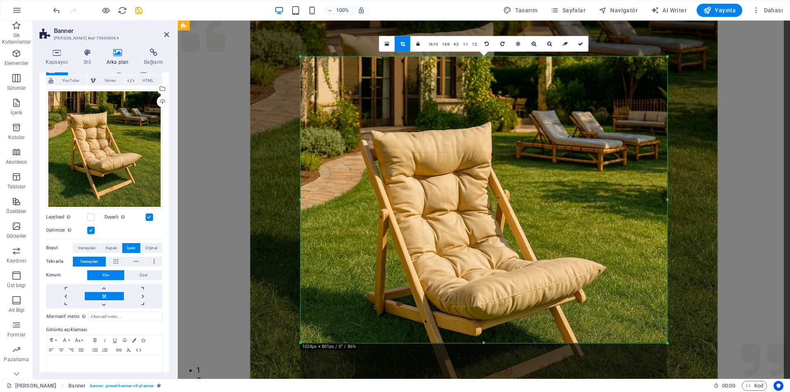
drag, startPoint x: 483, startPoint y: 51, endPoint x: 478, endPoint y: 33, distance: 18.5
click at [478, 33] on div "Mevcut içeriği değiştirmek için buraya sürükleyin. Yeni bir element oluşturmak …" at bounding box center [484, 200] width 613 height 359
drag, startPoint x: 485, startPoint y: 343, endPoint x: 489, endPoint y: 377, distance: 34.1
click at [489, 343] on div "180 170 160 150 140 130 120 110 100 90 80 70 60 50 40 30 20 10 0 -10 -20 -30 -4…" at bounding box center [484, 199] width 367 height 287
drag, startPoint x: 483, startPoint y: 342, endPoint x: 486, endPoint y: 354, distance: 12.4
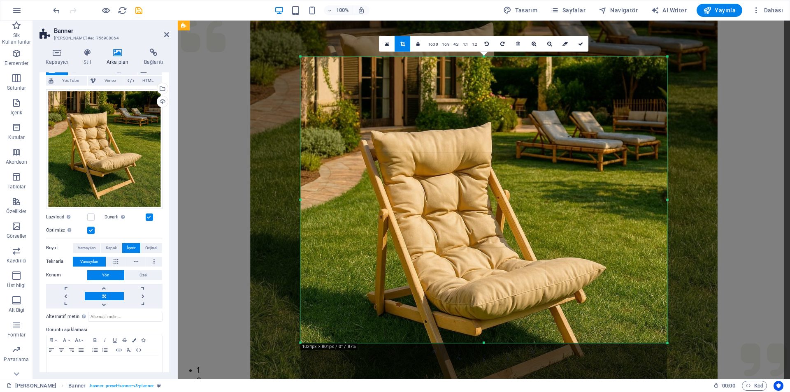
click at [486, 343] on div "180 170 160 150 140 130 120 110 100 90 80 70 60 50 40 30 20 10 0 -10 -20 -30 -4…" at bounding box center [484, 199] width 367 height 287
click at [68, 145] on div "Dosyaları buraya sürükleyin, dosyaları seçmek için tıklayın veya Dosyalardan ya…" at bounding box center [104, 149] width 116 height 120
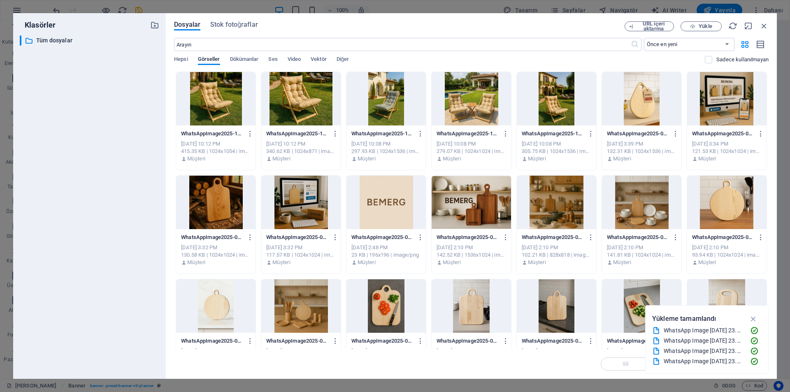
click at [228, 91] on div at bounding box center [215, 99] width 79 height 54
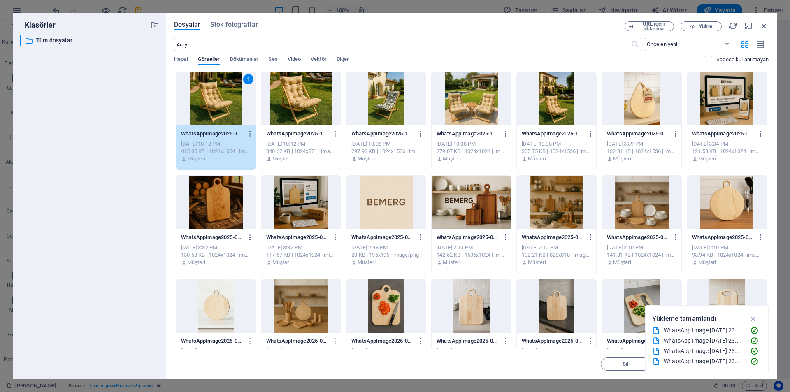
click at [228, 91] on div "1" at bounding box center [215, 99] width 79 height 54
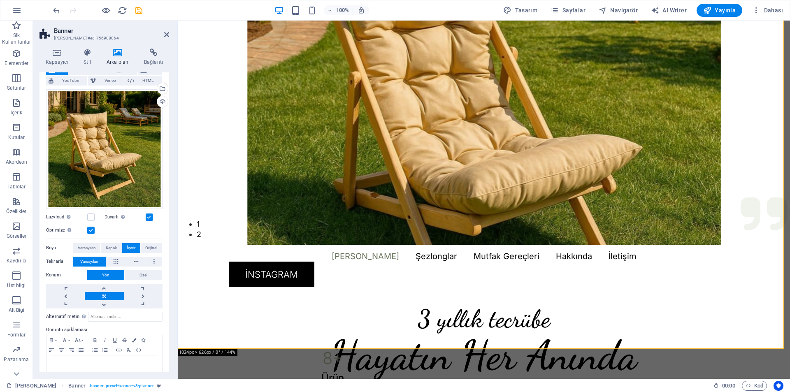
scroll to position [165, 0]
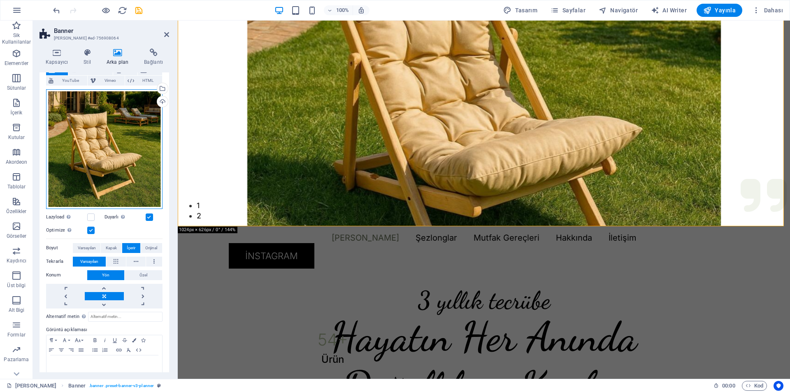
click at [133, 170] on div "Dosyaları buraya sürükleyin, dosyaları seçmek için tıklayın veya Dosyalardan ya…" at bounding box center [104, 149] width 116 height 120
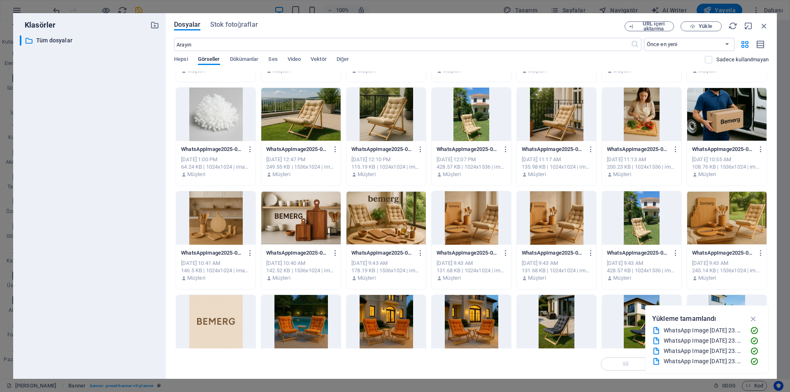
scroll to position [617, 0]
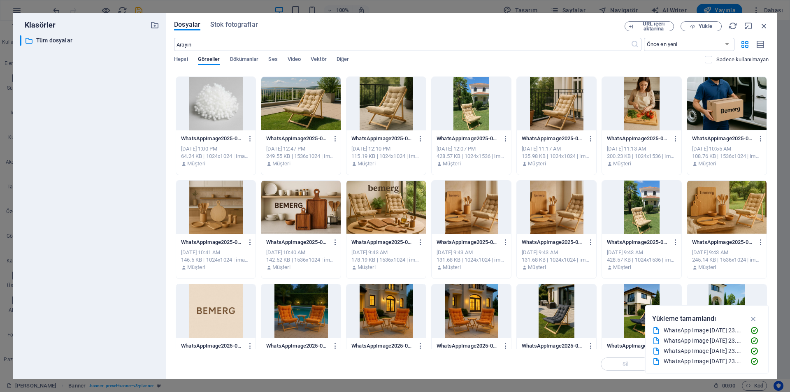
click at [388, 213] on div at bounding box center [386, 208] width 79 height 54
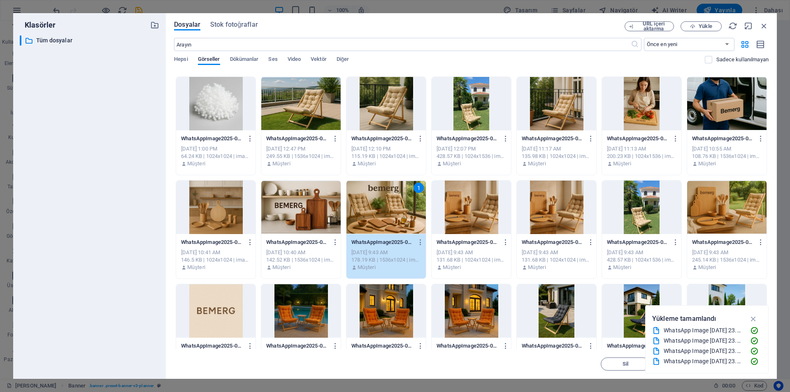
click at [388, 213] on div "1" at bounding box center [386, 208] width 79 height 54
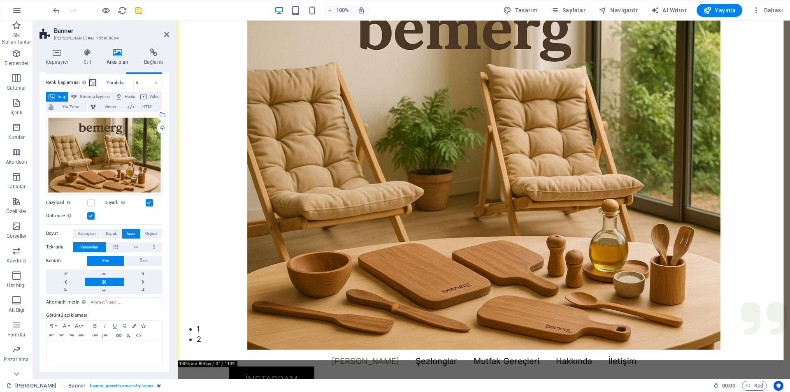
scroll to position [0, 0]
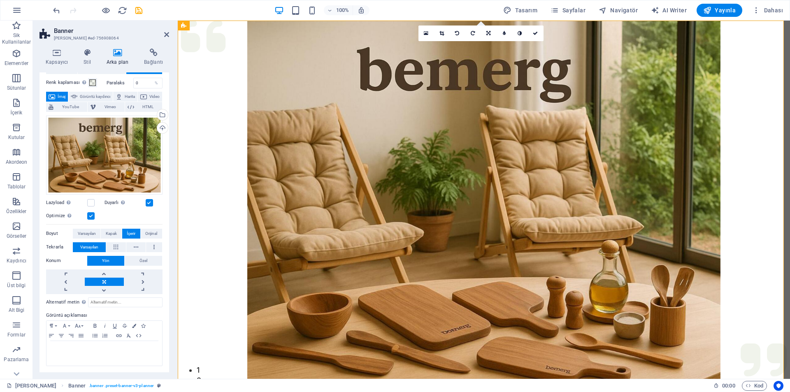
drag, startPoint x: 532, startPoint y: 264, endPoint x: 525, endPoint y: 254, distance: 12.8
click at [525, 254] on figure at bounding box center [484, 206] width 613 height 370
click at [92, 229] on span "Varsayılan" at bounding box center [87, 234] width 18 height 10
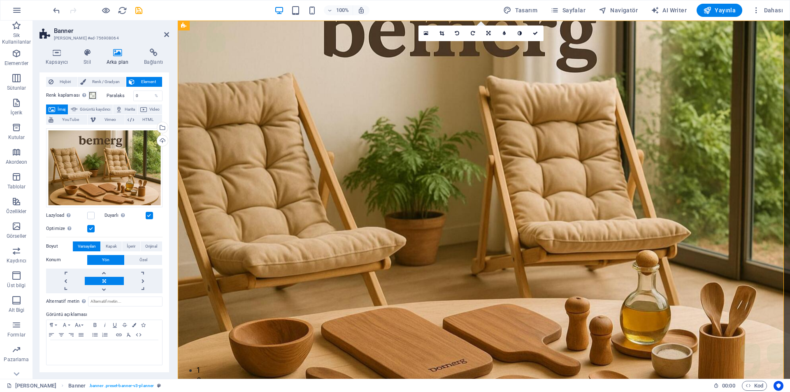
scroll to position [16, 0]
click at [492, 33] on link at bounding box center [489, 34] width 16 height 16
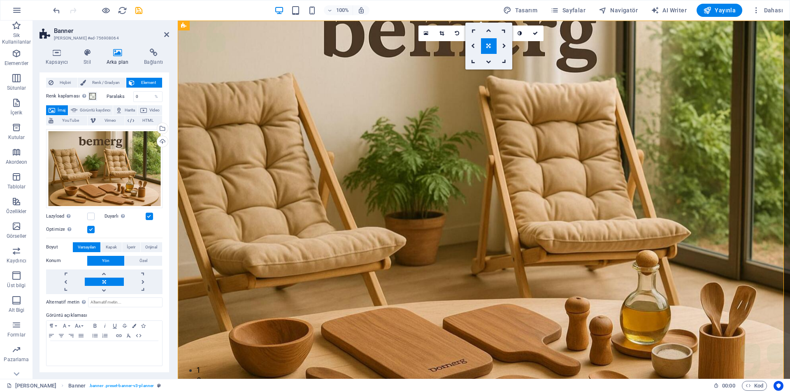
click at [492, 33] on link at bounding box center [489, 31] width 16 height 16
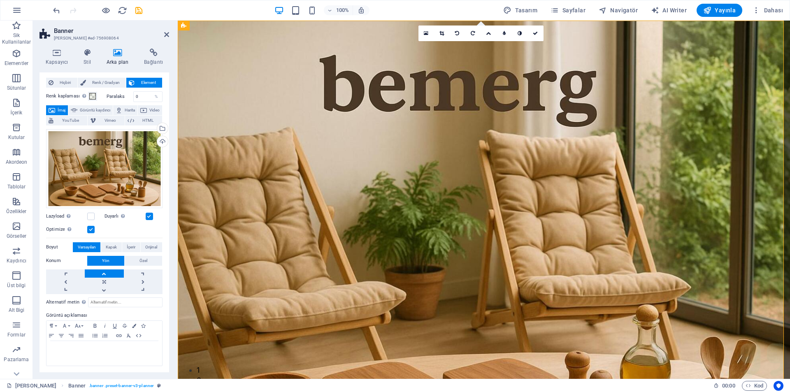
drag, startPoint x: 419, startPoint y: 281, endPoint x: 473, endPoint y: 279, distance: 54.4
click at [473, 279] on figure at bounding box center [484, 206] width 613 height 370
click at [442, 32] on icon at bounding box center [442, 33] width 5 height 5
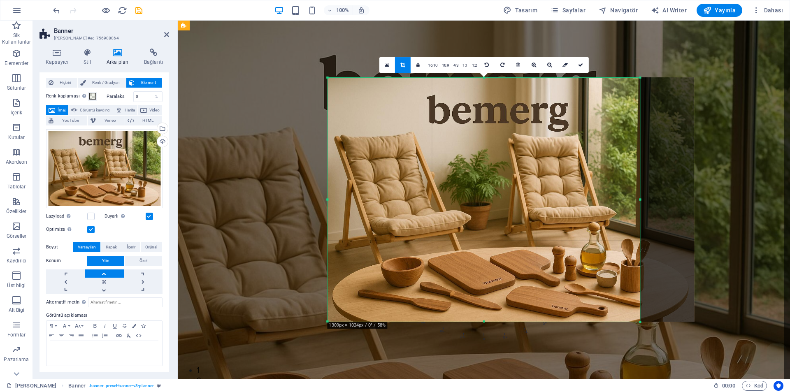
drag, startPoint x: 482, startPoint y: 207, endPoint x: 507, endPoint y: 207, distance: 24.7
click at [507, 207] on div at bounding box center [511, 199] width 367 height 245
click at [582, 65] on icon at bounding box center [580, 65] width 5 height 5
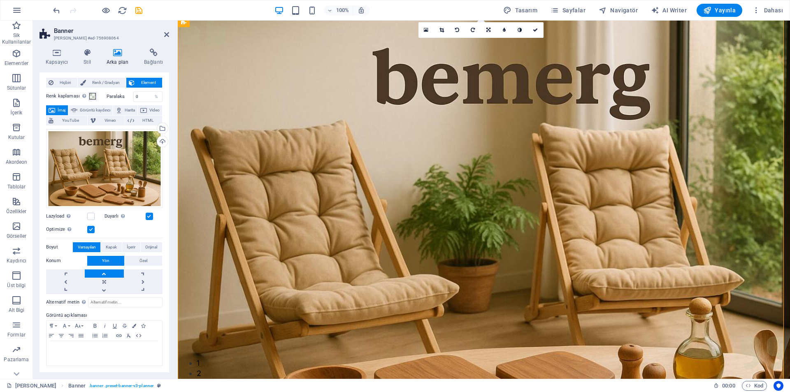
scroll to position [0, 0]
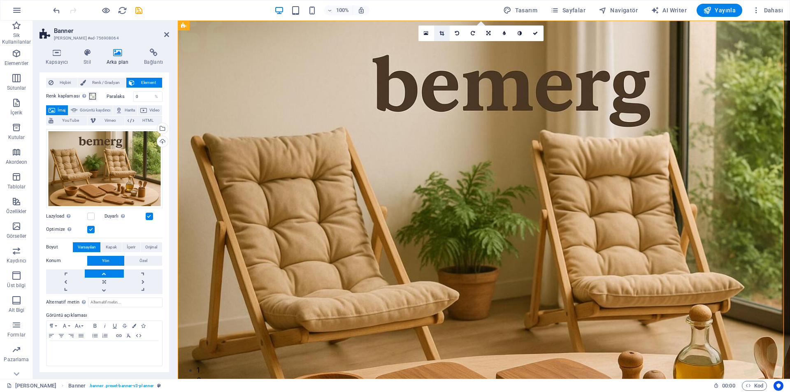
click at [437, 34] on link at bounding box center [442, 34] width 16 height 16
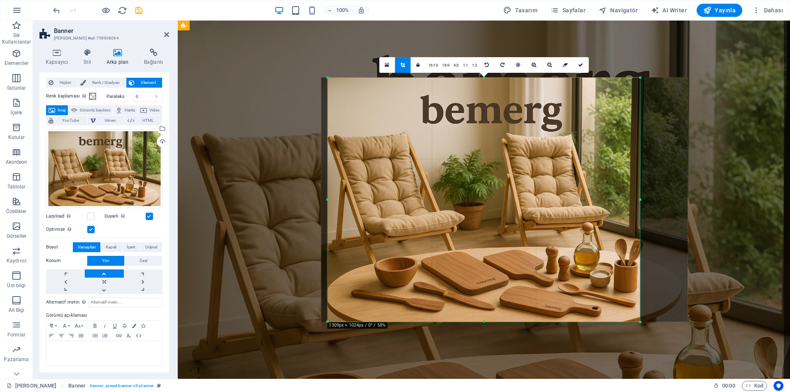
drag, startPoint x: 542, startPoint y: 182, endPoint x: 535, endPoint y: 182, distance: 6.6
click at [535, 182] on div at bounding box center [504, 199] width 367 height 245
drag, startPoint x: 583, startPoint y: 66, endPoint x: 405, endPoint y: 47, distance: 179.2
click at [583, 66] on link at bounding box center [581, 65] width 16 height 16
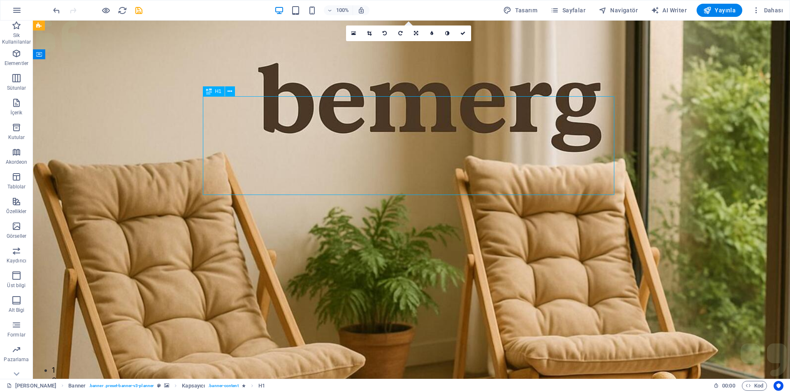
drag, startPoint x: 359, startPoint y: 139, endPoint x: 506, endPoint y: 149, distance: 146.9
drag, startPoint x: 409, startPoint y: 133, endPoint x: 409, endPoint y: 143, distance: 9.9
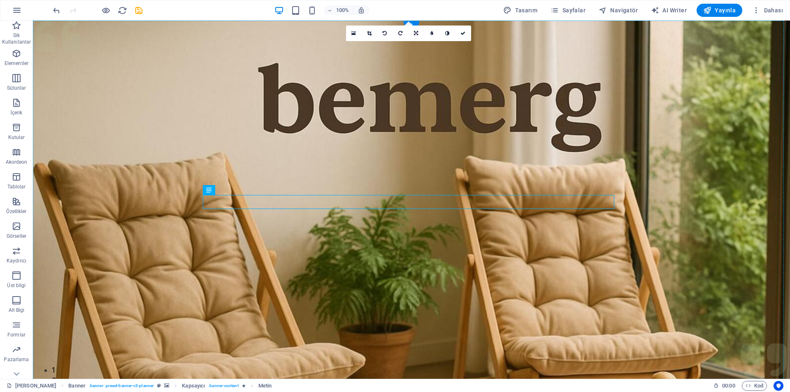
drag, startPoint x: 514, startPoint y: 198, endPoint x: 661, endPoint y: 208, distance: 147.3
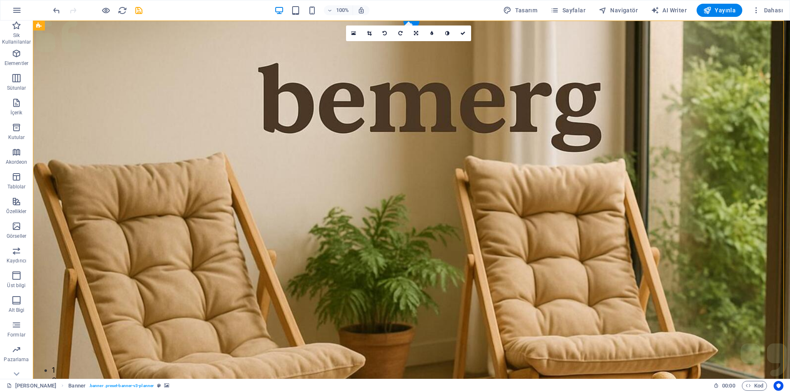
drag, startPoint x: 610, startPoint y: 191, endPoint x: 612, endPoint y: 200, distance: 10.0
drag, startPoint x: 614, startPoint y: 194, endPoint x: 617, endPoint y: 229, distance: 35.2
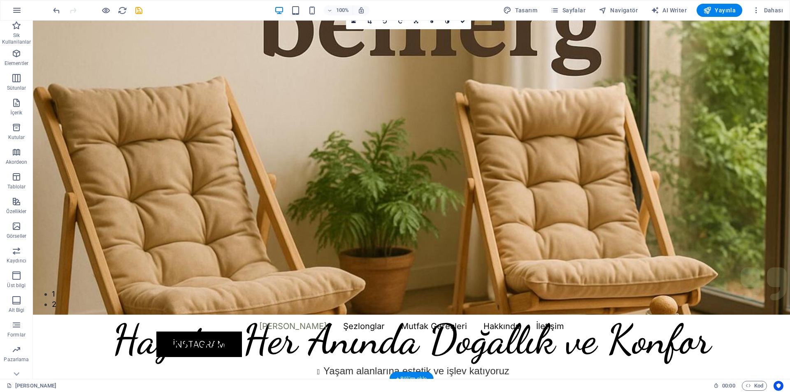
scroll to position [175, 0]
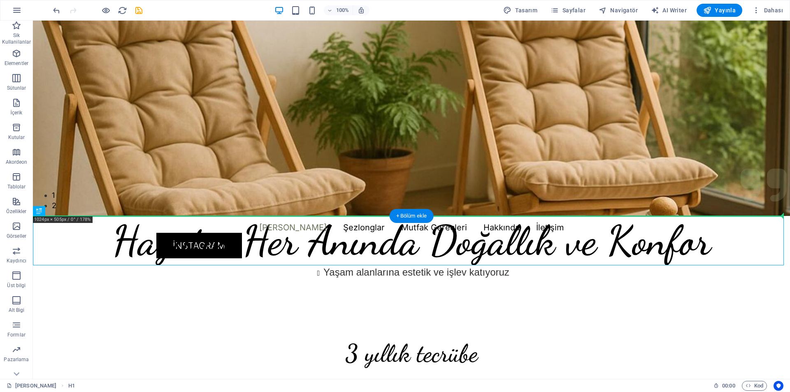
drag, startPoint x: 417, startPoint y: 241, endPoint x: 422, endPoint y: 137, distance: 104.7
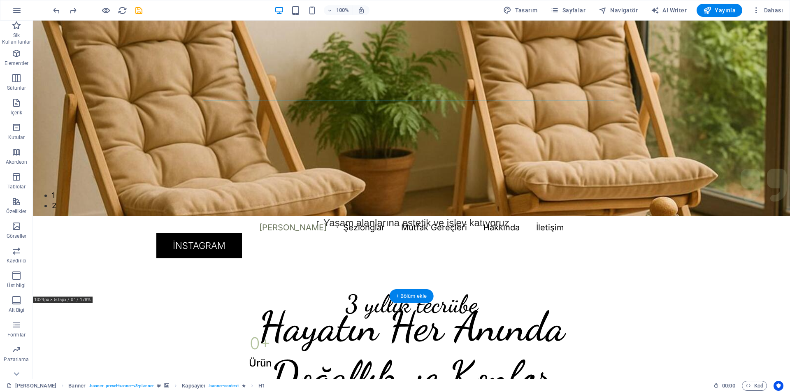
scroll to position [0, 0]
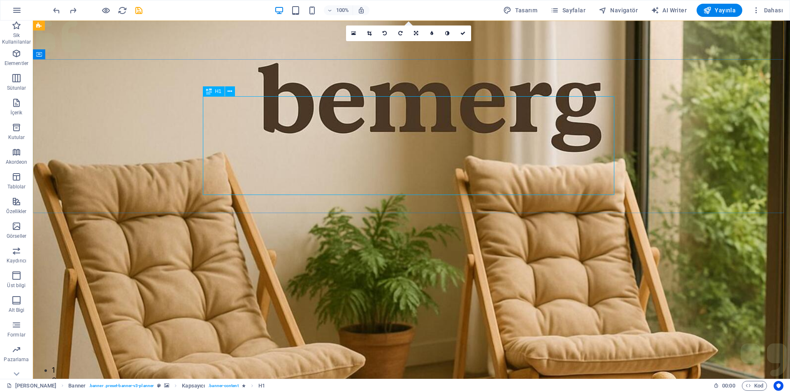
click at [209, 91] on icon at bounding box center [209, 91] width 6 height 10
click at [226, 91] on button at bounding box center [230, 91] width 10 height 10
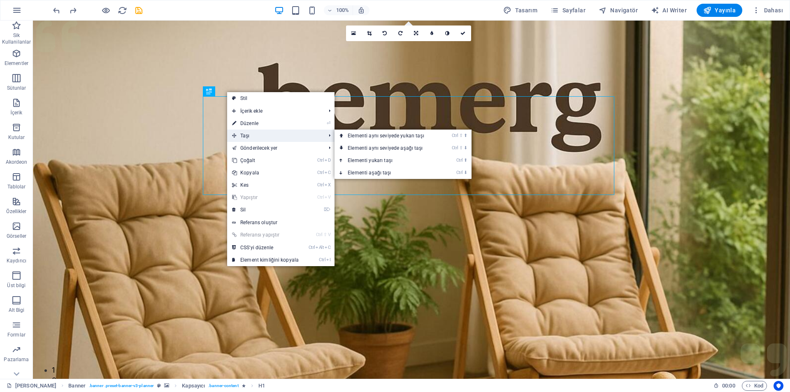
click at [261, 135] on span "Taşı" at bounding box center [274, 136] width 95 height 12
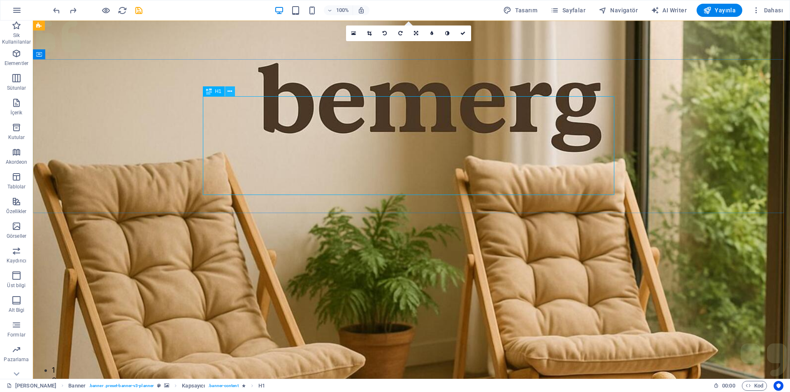
click at [228, 94] on icon at bounding box center [230, 91] width 5 height 9
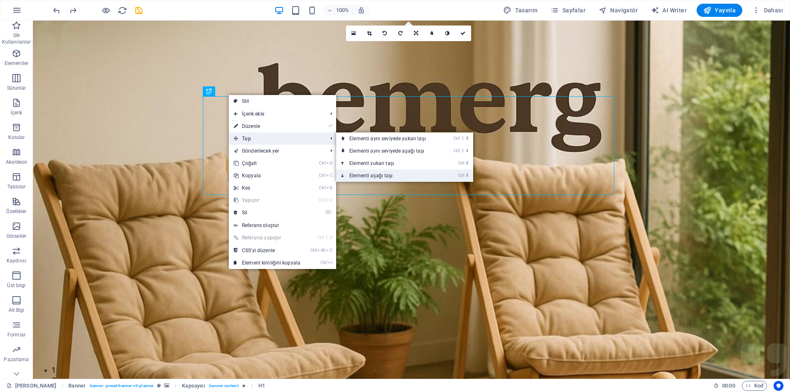
click at [374, 174] on link "Ctrl ⬇ Elementi aşağı taşı" at bounding box center [389, 176] width 106 height 12
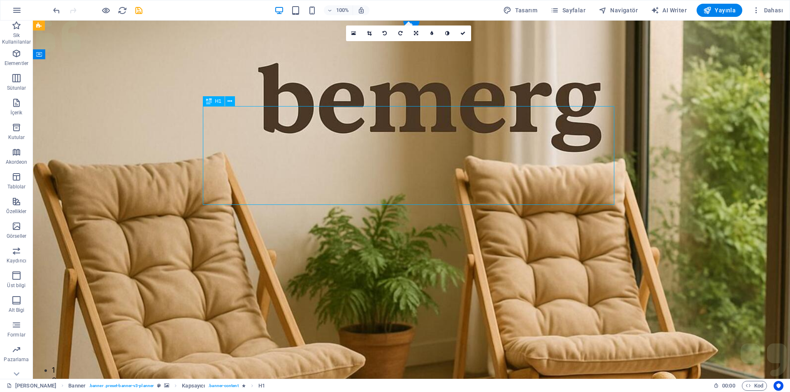
drag, startPoint x: 387, startPoint y: 149, endPoint x: 387, endPoint y: 177, distance: 28.0
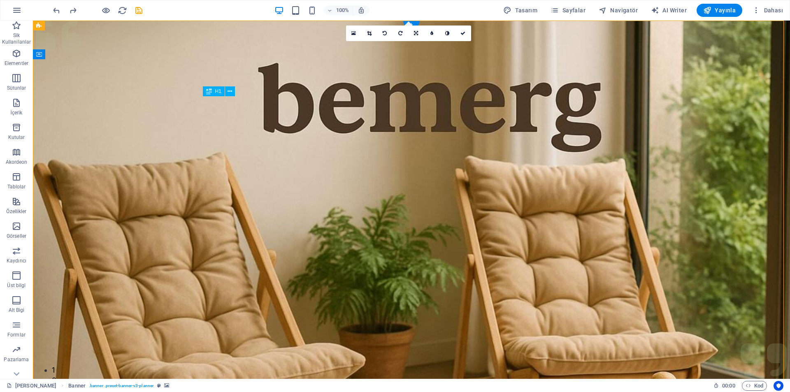
drag, startPoint x: 458, startPoint y: 156, endPoint x: 461, endPoint y: 188, distance: 31.8
drag, startPoint x: 449, startPoint y: 128, endPoint x: 448, endPoint y: 165, distance: 37.1
drag, startPoint x: 448, startPoint y: 165, endPoint x: 451, endPoint y: 189, distance: 24.5
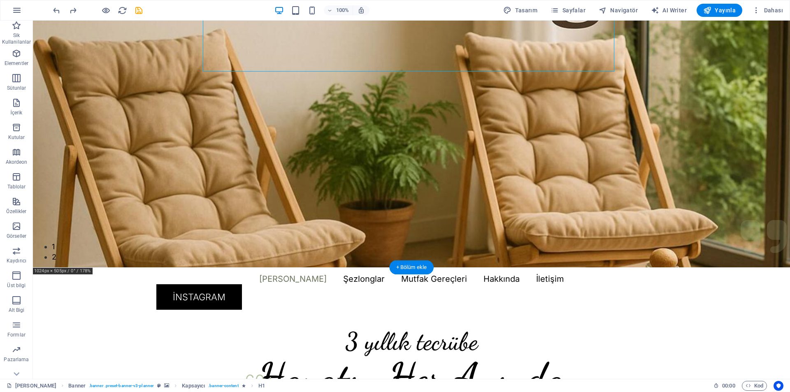
scroll to position [41, 0]
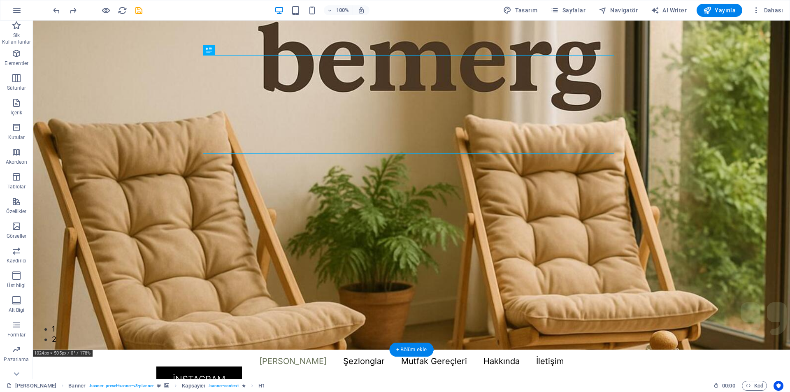
click at [421, 224] on figure at bounding box center [411, 164] width 757 height 370
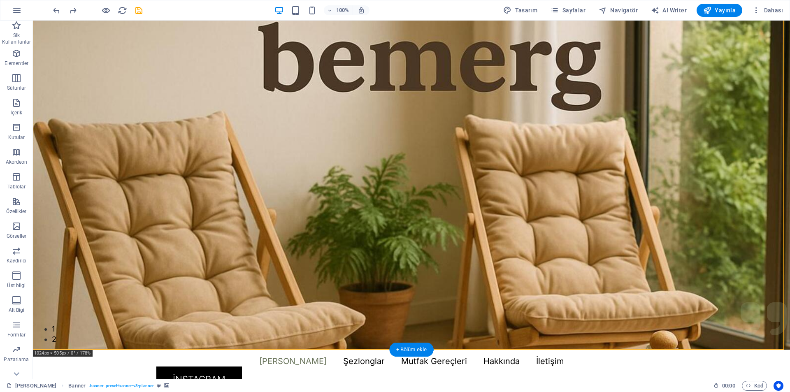
click at [292, 221] on figure at bounding box center [411, 164] width 757 height 370
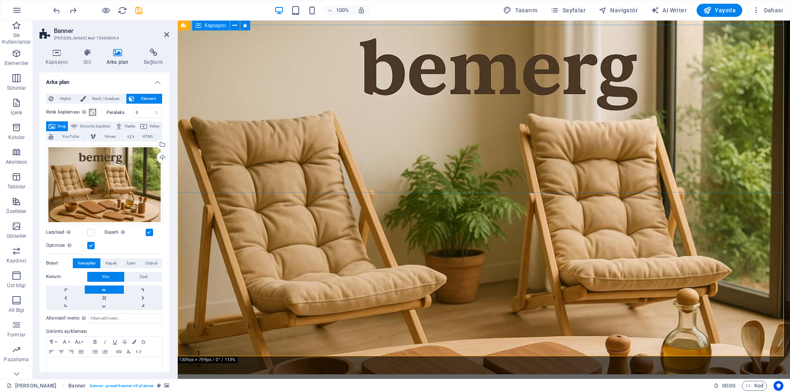
scroll to position [0, 0]
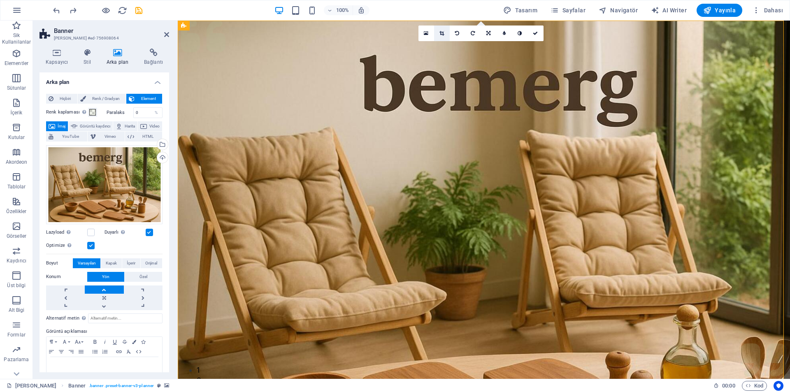
click at [447, 33] on link at bounding box center [442, 34] width 16 height 16
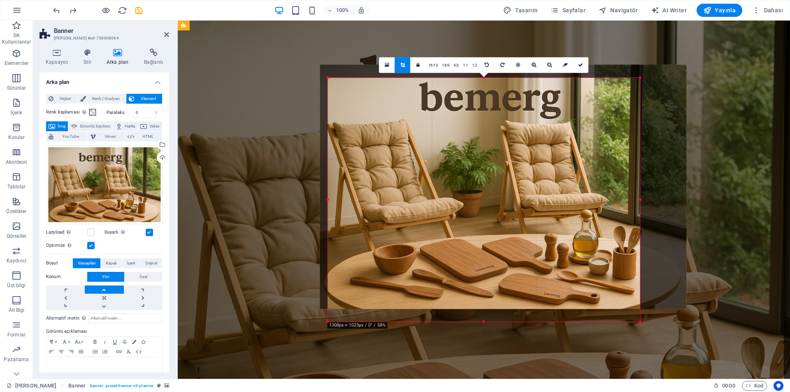
drag, startPoint x: 501, startPoint y: 156, endPoint x: 500, endPoint y: 143, distance: 12.8
click at [500, 143] on div at bounding box center [503, 187] width 367 height 245
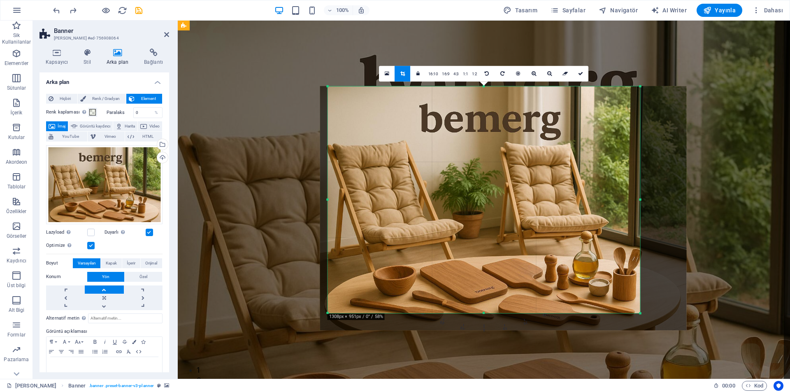
drag, startPoint x: 488, startPoint y: 323, endPoint x: 489, endPoint y: 305, distance: 17.7
click at [489, 305] on div "180 170 160 150 140 130 120 110 100 90 80 70 60 50 40 30 20 10 0 -10 -20 -30 -4…" at bounding box center [484, 199] width 312 height 227
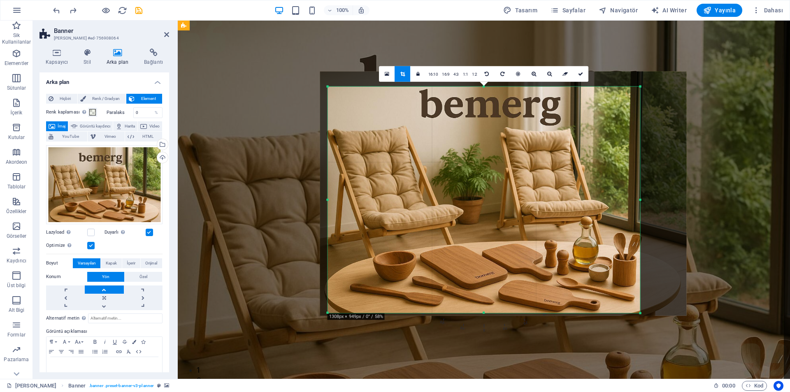
drag, startPoint x: 482, startPoint y: 253, endPoint x: 482, endPoint y: 238, distance: 14.8
click at [482, 238] on div at bounding box center [503, 194] width 367 height 245
click at [583, 75] on icon at bounding box center [580, 73] width 5 height 5
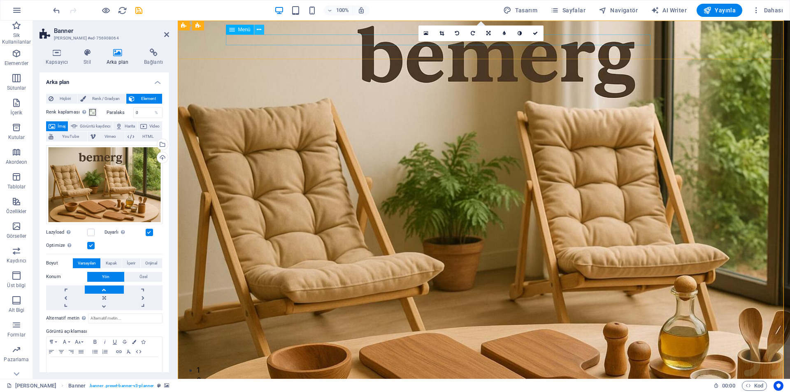
click at [261, 33] on icon at bounding box center [259, 30] width 5 height 9
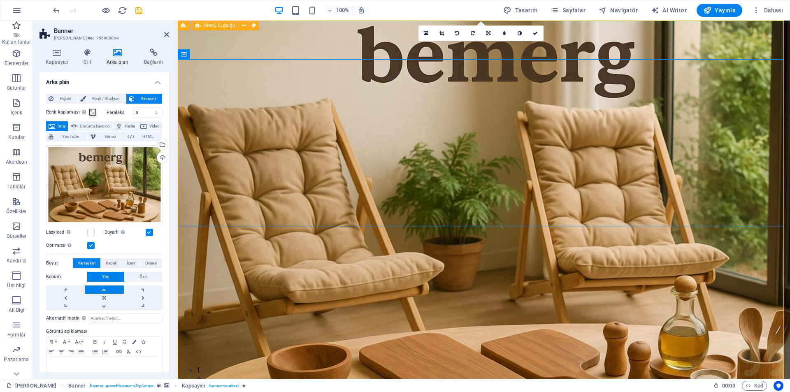
drag, startPoint x: 379, startPoint y: 70, endPoint x: 204, endPoint y: 44, distance: 177.3
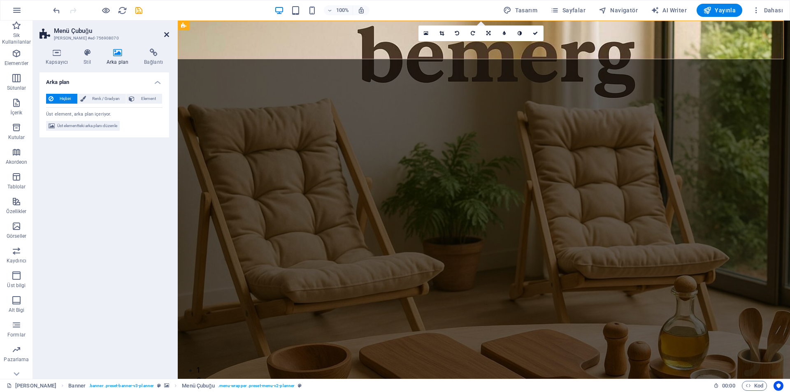
drag, startPoint x: 167, startPoint y: 35, endPoint x: 136, endPoint y: 18, distance: 35.0
click at [167, 35] on icon at bounding box center [166, 34] width 5 height 7
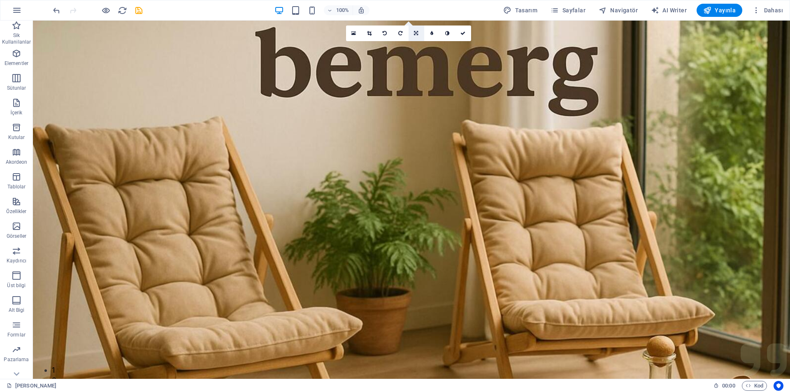
click at [422, 32] on link at bounding box center [417, 34] width 16 height 16
click at [364, 36] on link at bounding box center [370, 34] width 16 height 16
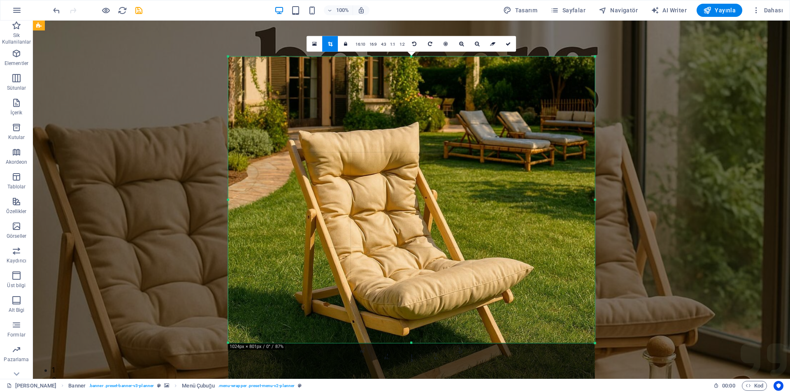
click at [616, 55] on div "H1 Banner Kapsayıcı Kapsayıcı H2 Kapsayıcı Sayaç HTML Metin Kapsayıcı H2 Aralık…" at bounding box center [411, 200] width 757 height 359
click at [172, 92] on div "H1 Banner Kapsayıcı Kapsayıcı H2 Kapsayıcı Sayaç HTML Metin Kapsayıcı H2 Aralık…" at bounding box center [411, 200] width 757 height 359
drag, startPoint x: 507, startPoint y: 43, endPoint x: 466, endPoint y: 30, distance: 43.5
click at [507, 43] on icon at bounding box center [508, 43] width 5 height 5
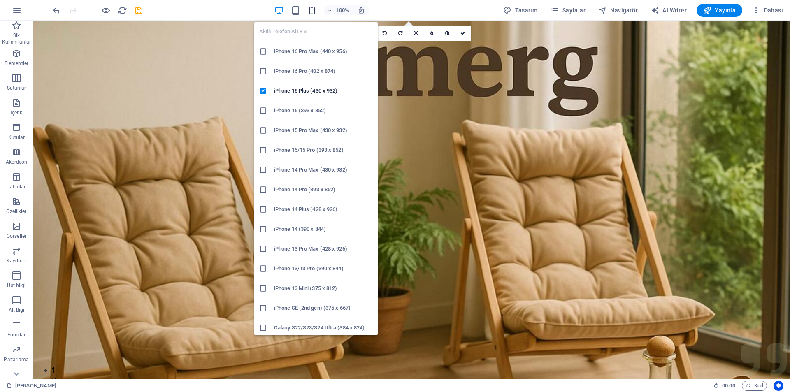
click at [312, 12] on icon "button" at bounding box center [312, 10] width 9 height 9
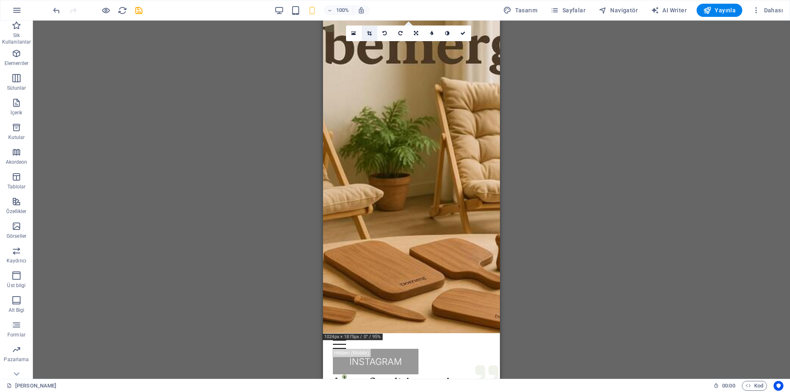
click at [366, 31] on link at bounding box center [370, 34] width 16 height 16
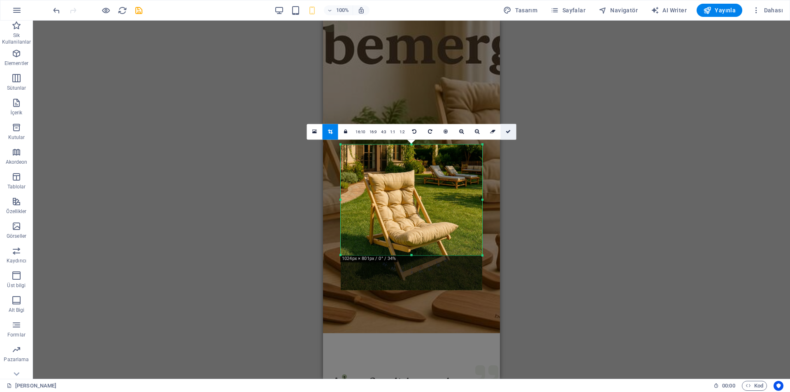
click at [509, 127] on link at bounding box center [509, 132] width 16 height 16
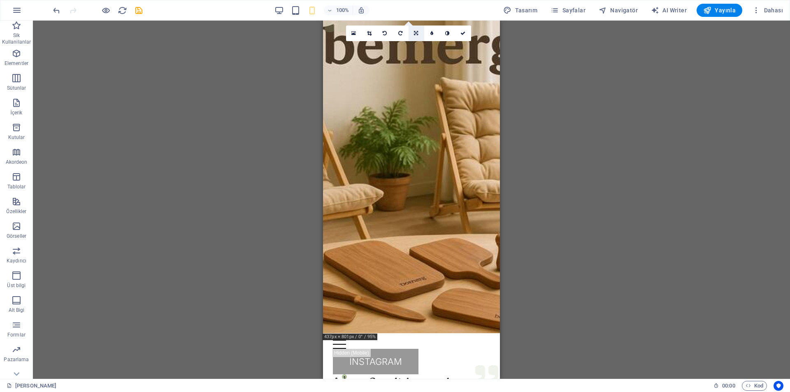
click at [416, 32] on icon at bounding box center [416, 33] width 4 height 5
click at [407, 47] on link at bounding box center [401, 46] width 16 height 16
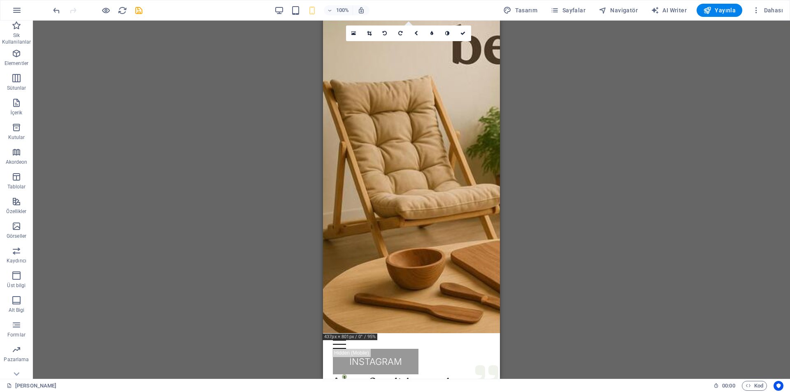
click at [418, 30] on link at bounding box center [417, 34] width 16 height 16
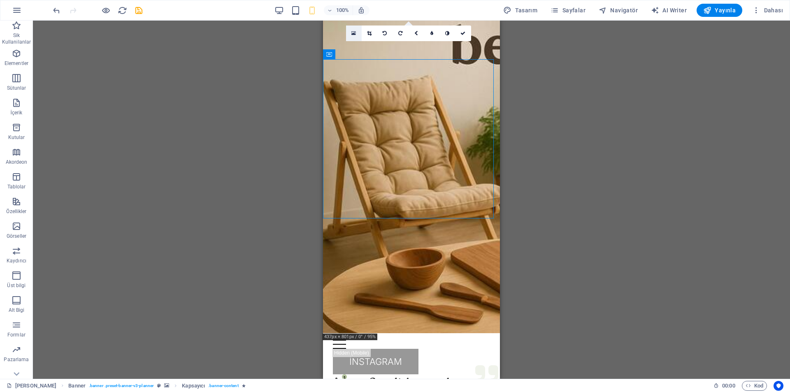
click at [356, 40] on link at bounding box center [354, 34] width 16 height 16
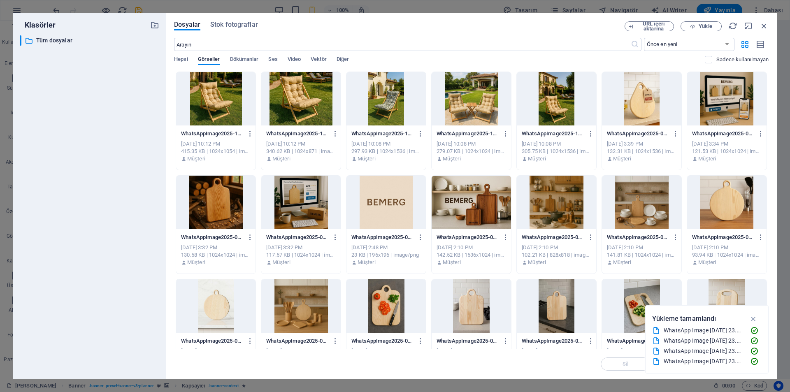
click at [234, 105] on div at bounding box center [215, 99] width 79 height 54
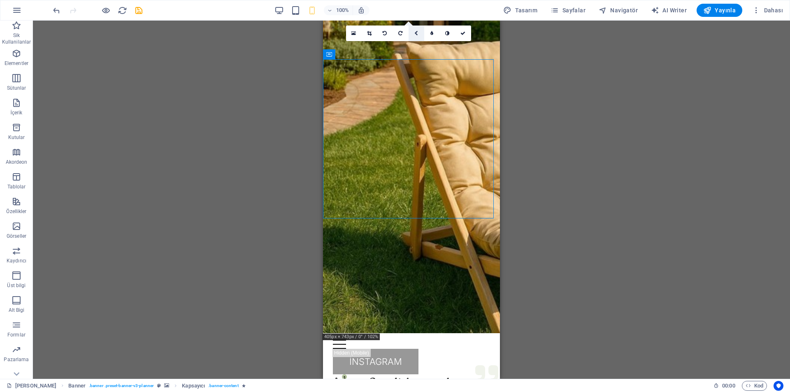
click at [414, 36] on link at bounding box center [417, 34] width 16 height 16
click at [416, 48] on icon at bounding box center [416, 46] width 4 height 5
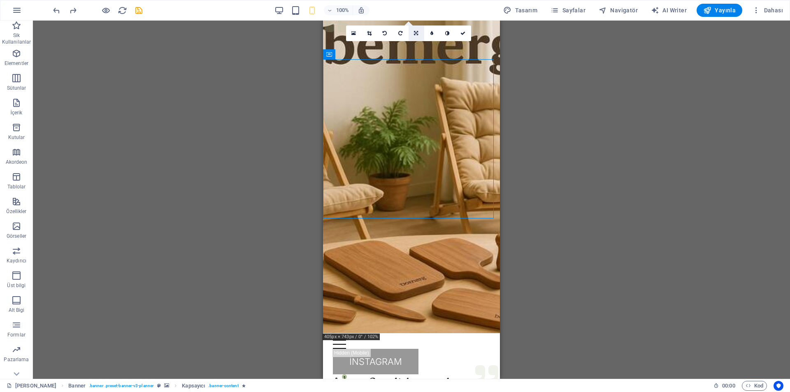
click at [413, 32] on link at bounding box center [417, 34] width 16 height 16
click at [408, 46] on link at bounding box center [401, 46] width 16 height 16
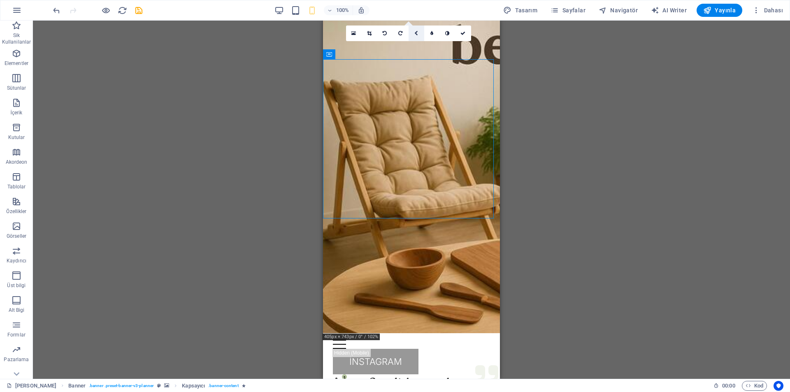
click at [413, 35] on link at bounding box center [417, 34] width 16 height 16
click at [439, 44] on link at bounding box center [432, 46] width 16 height 16
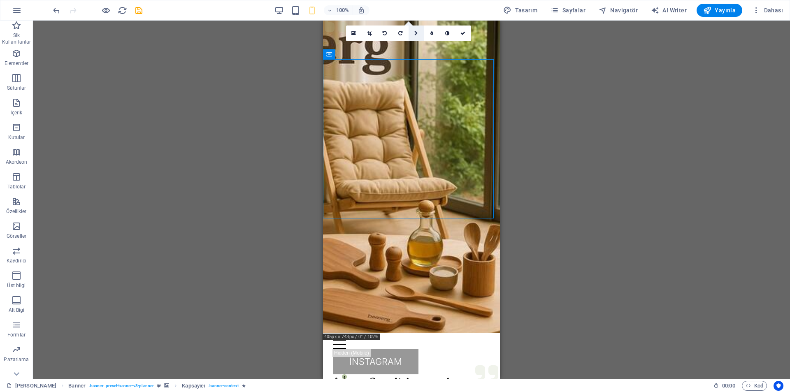
click at [415, 37] on link at bounding box center [417, 34] width 16 height 16
click at [399, 49] on link at bounding box center [401, 46] width 16 height 16
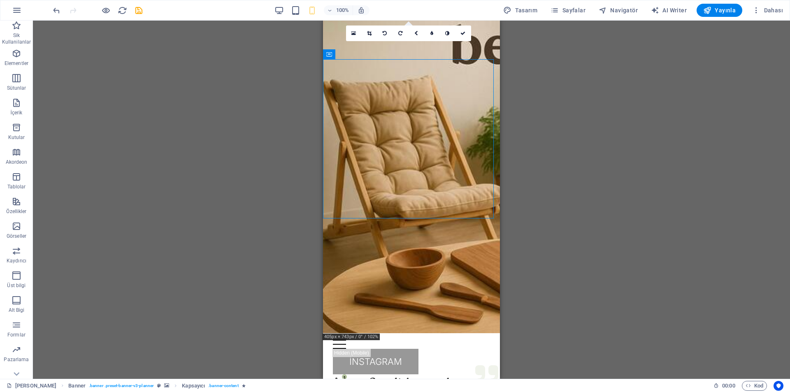
click at [566, 123] on div "H1 Banner Kapsayıcı Kapsayıcı H2 Kapsayıcı Sayaç HTML Metin Kapsayıcı H2 Aralık…" at bounding box center [411, 200] width 757 height 359
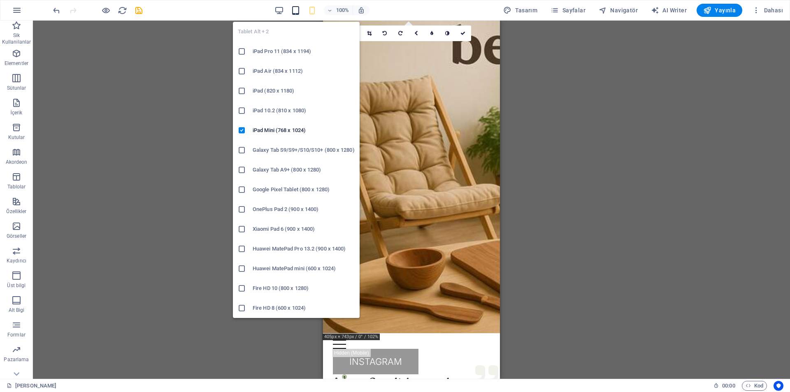
click at [299, 6] on icon "button" at bounding box center [295, 10] width 9 height 9
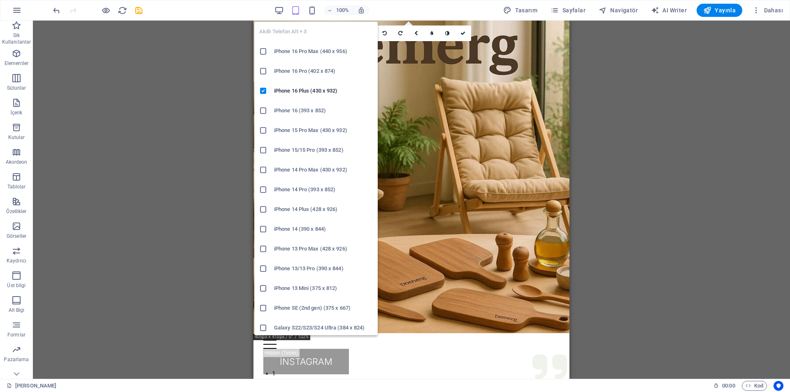
click at [263, 51] on icon at bounding box center [263, 51] width 8 height 8
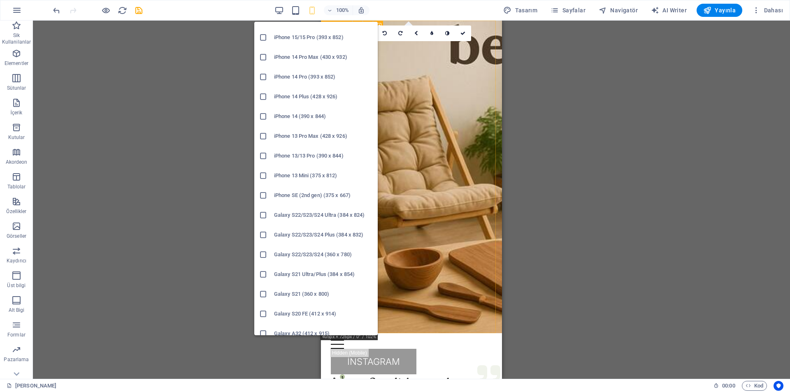
scroll to position [123, 0]
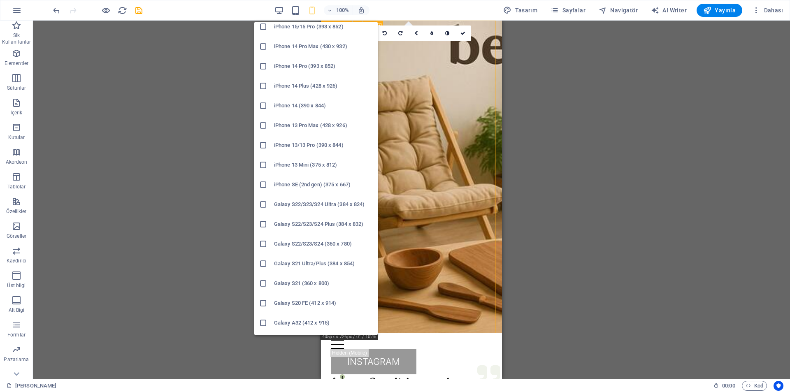
click at [261, 184] on icon at bounding box center [263, 185] width 8 height 8
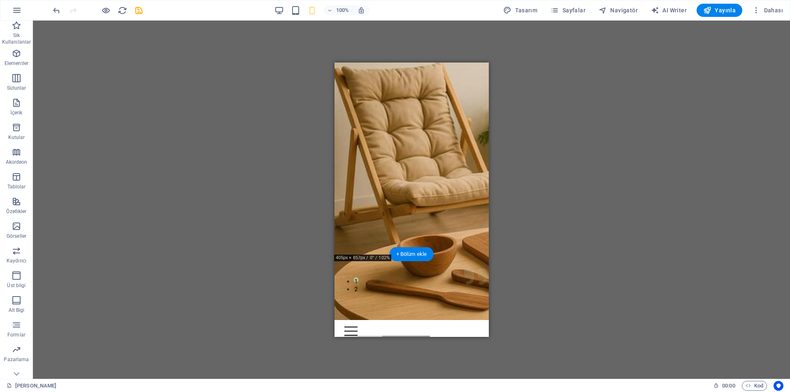
scroll to position [0, 0]
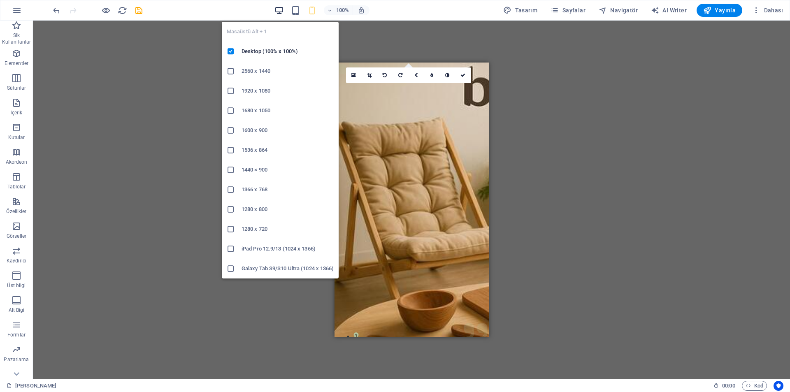
click at [282, 10] on icon "button" at bounding box center [279, 10] width 9 height 9
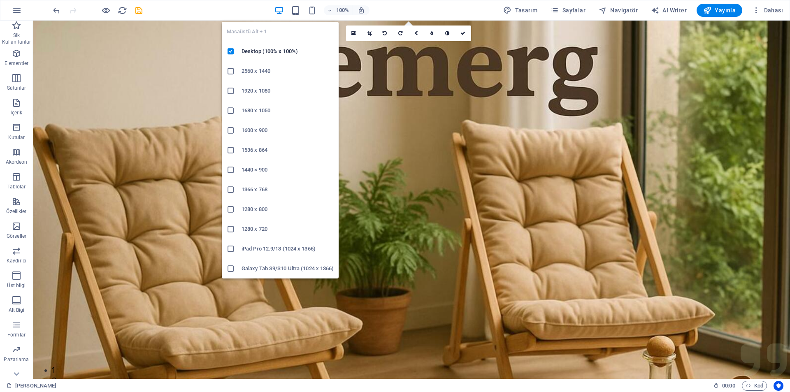
click at [255, 77] on li "2560 x 1440" at bounding box center [280, 71] width 117 height 20
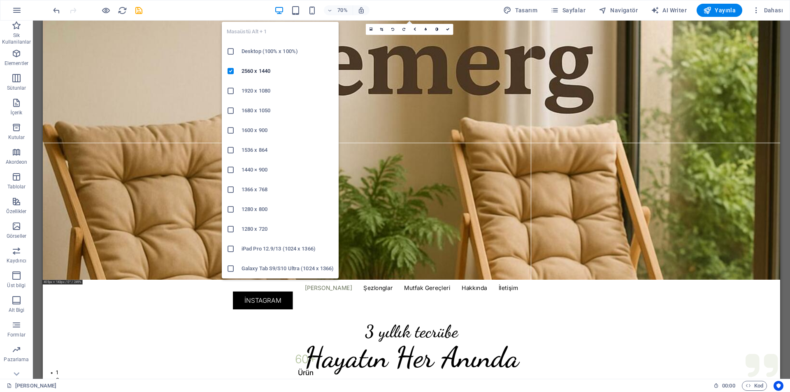
click at [250, 89] on h6 "1920 x 1080" at bounding box center [288, 91] width 92 height 10
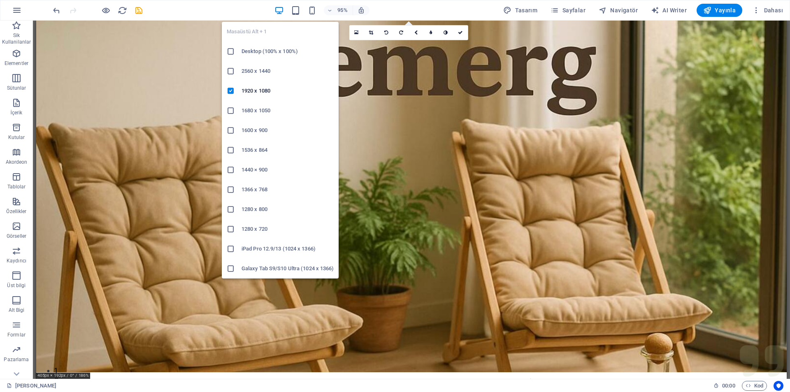
click at [252, 115] on h6 "1680 x 1050" at bounding box center [288, 111] width 92 height 10
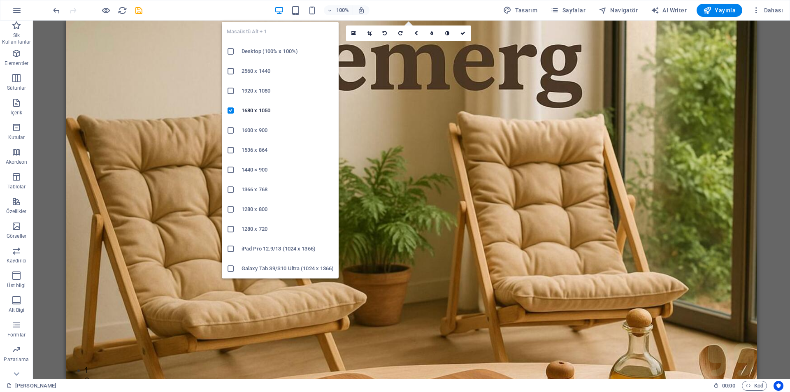
click at [242, 193] on h6 "1366 x 768" at bounding box center [288, 190] width 92 height 10
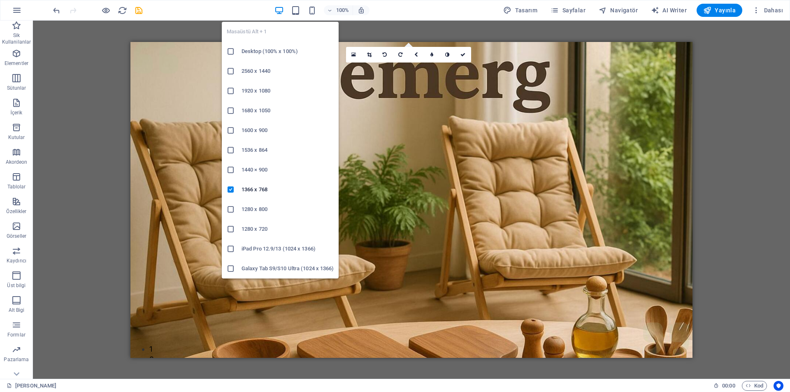
drag, startPoint x: 266, startPoint y: 50, endPoint x: 233, endPoint y: 30, distance: 38.4
click at [266, 50] on h6 "Desktop (100% x 100%)" at bounding box center [288, 52] width 92 height 10
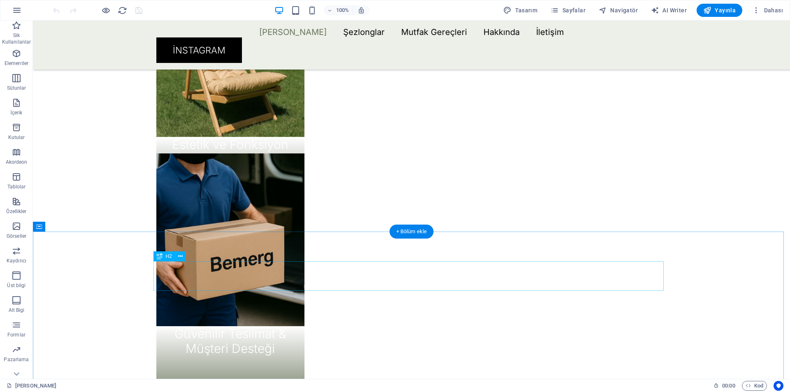
scroll to position [1029, 0]
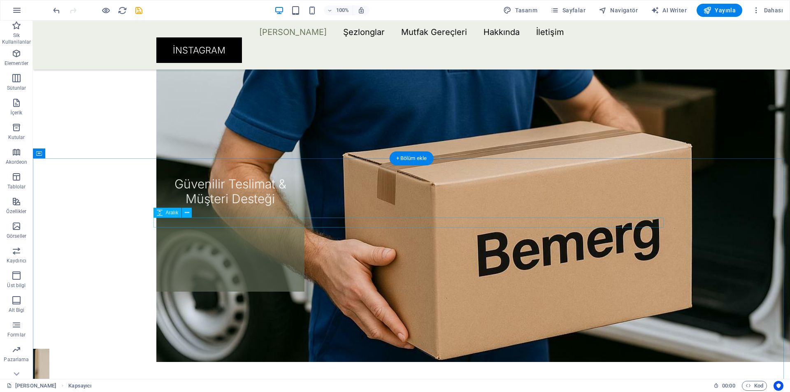
scroll to position [1194, 0]
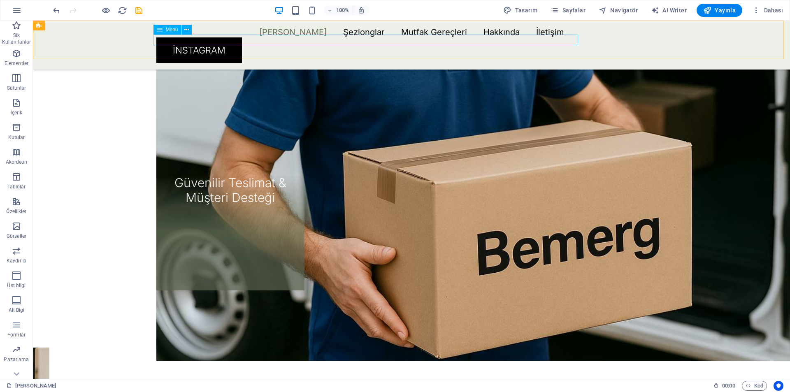
click at [314, 37] on nav "[PERSON_NAME] Şezlonglar Mutfak Gereçleri Hakkında İletişim" at bounding box center [411, 32] width 510 height 10
click at [781, 8] on span "Dahası" at bounding box center [768, 10] width 31 height 8
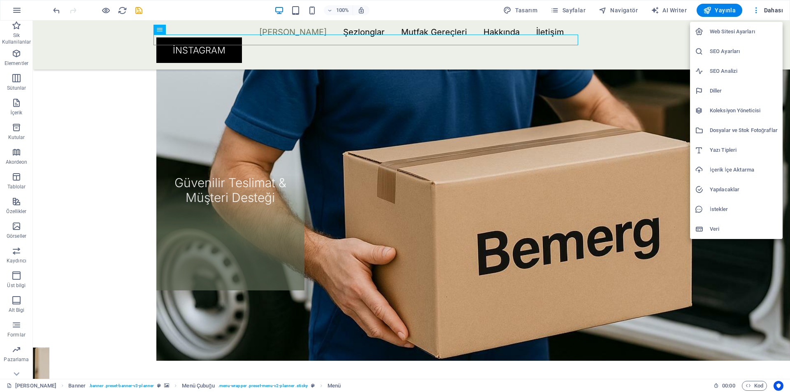
click at [610, 114] on div at bounding box center [395, 196] width 790 height 392
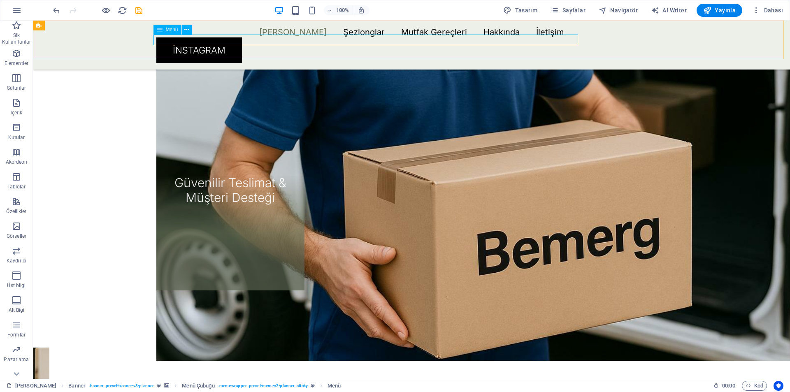
click at [301, 37] on nav "[PERSON_NAME] Şezlonglar Mutfak Gereçleri Hakkında İletişim" at bounding box center [411, 32] width 510 height 10
click at [163, 33] on div "Menü" at bounding box center [168, 30] width 28 height 10
click at [177, 28] on span "Menü" at bounding box center [172, 29] width 12 height 5
select select
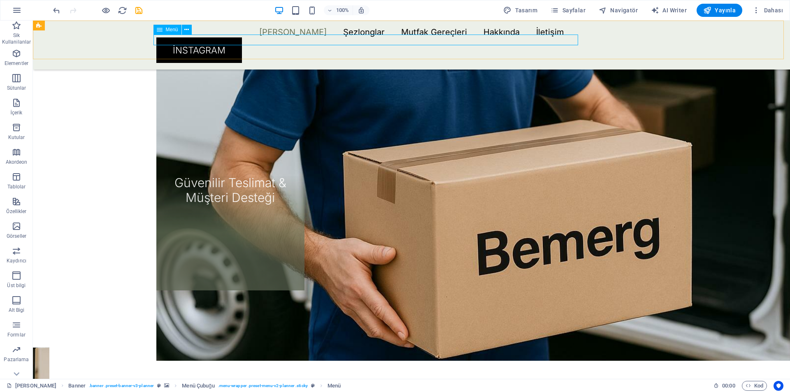
select select "1"
select select
select select "2"
select select
select select "3"
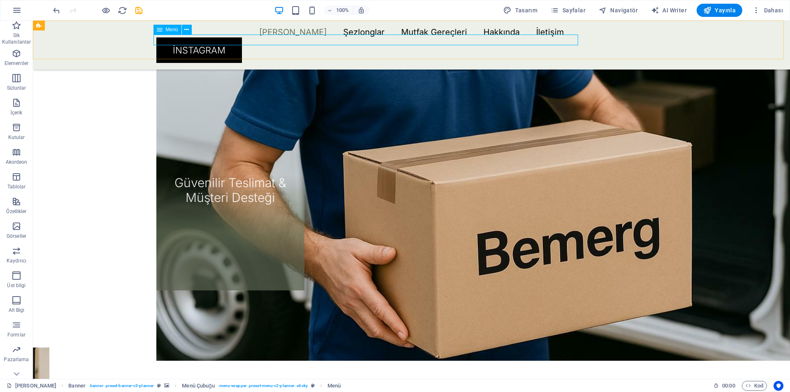
select select
select select "4"
select select
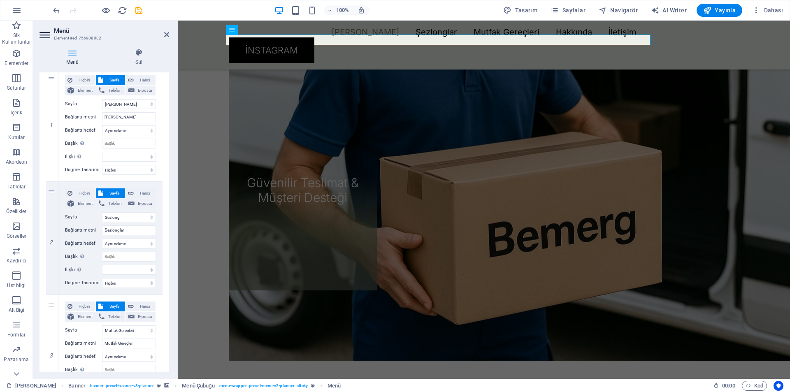
scroll to position [82, 0]
click at [117, 193] on span "Sayfa" at bounding box center [114, 193] width 17 height 10
click at [147, 220] on select "Ana Sayfa Sezlong Mutfak Gerecleri Hakkinda İletisim Legal Notice Privacy About" at bounding box center [129, 217] width 54 height 10
click at [146, 220] on select "Ana Sayfa Sezlong Mutfak Gerecleri Hakkinda İletisim Legal Notice Privacy About" at bounding box center [129, 217] width 54 height 10
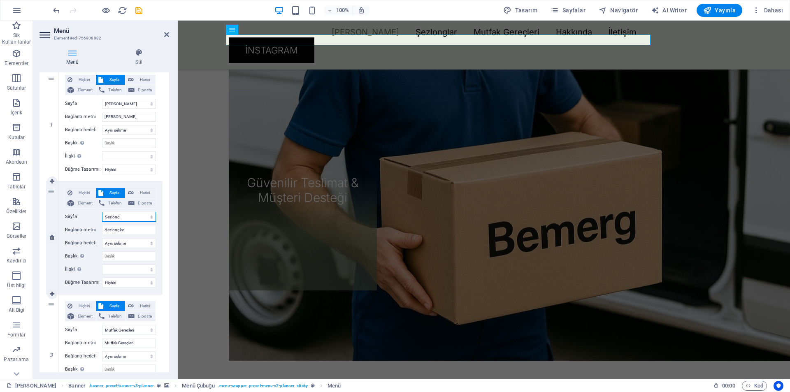
click at [102, 212] on select "Ana Sayfa Sezlong Mutfak Gerecleri Hakkinda İletisim Legal Notice Privacy About" at bounding box center [129, 217] width 54 height 10
click at [45, 33] on icon at bounding box center [46, 34] width 12 height 13
click at [46, 37] on icon at bounding box center [46, 34] width 12 height 13
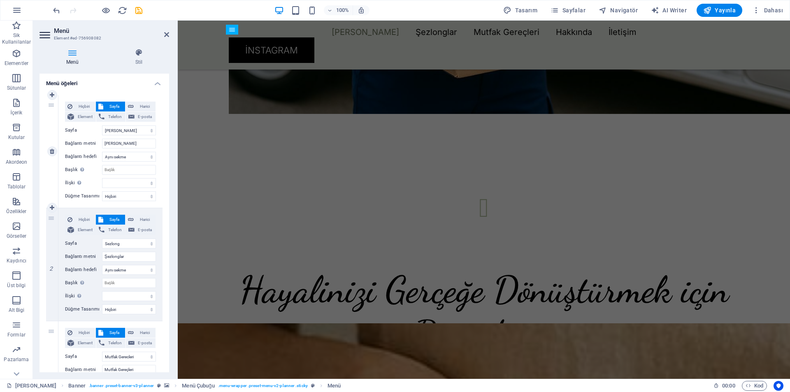
scroll to position [0, 0]
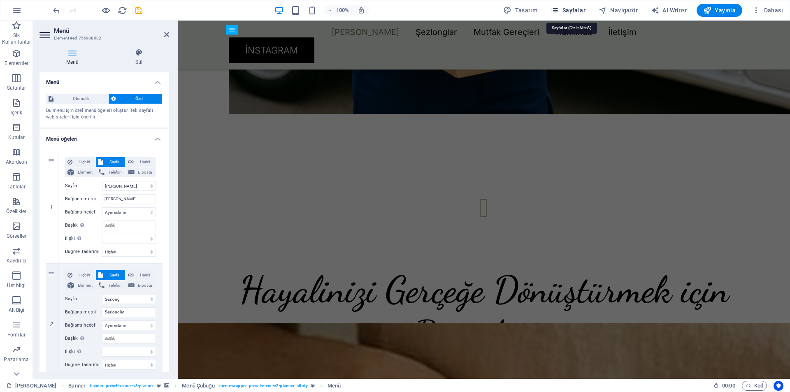
click at [557, 14] on button "Sayfalar" at bounding box center [569, 10] width 42 height 13
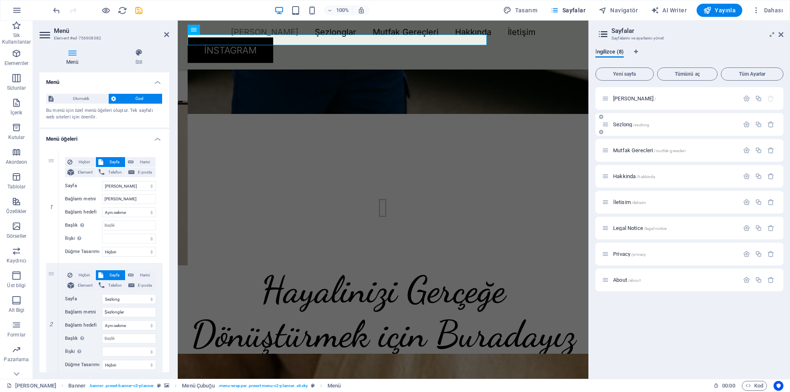
click at [626, 124] on span "Sezlong /sezlong" at bounding box center [631, 124] width 36 height 6
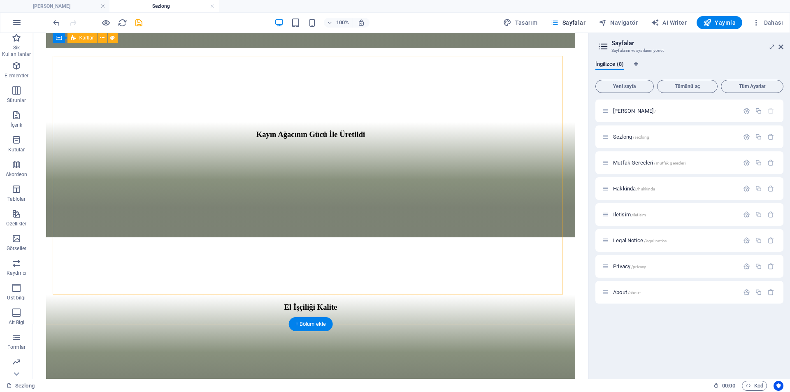
scroll to position [1070, 0]
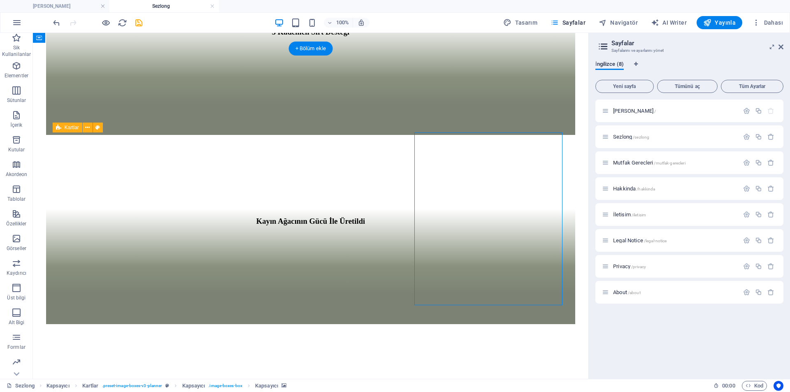
scroll to position [947, 0]
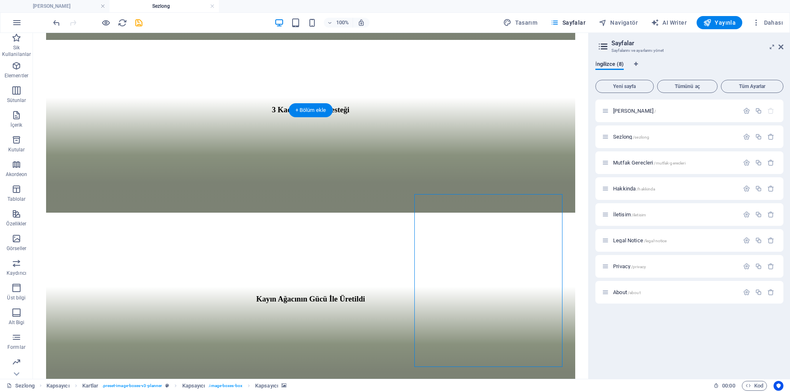
select select "px"
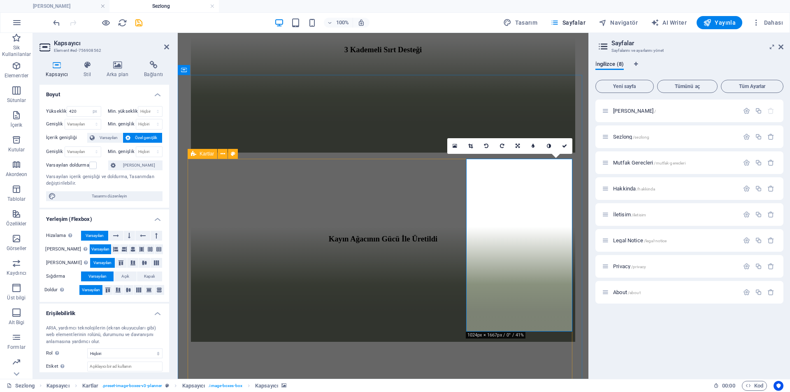
scroll to position [1018, 0]
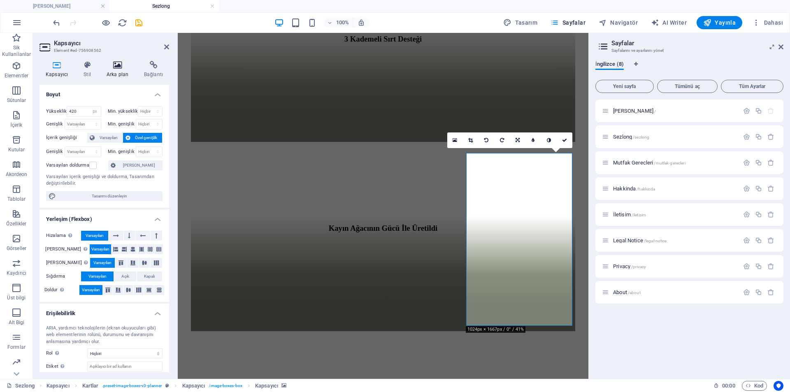
click at [126, 70] on h4 "Arka plan" at bounding box center [118, 69] width 37 height 17
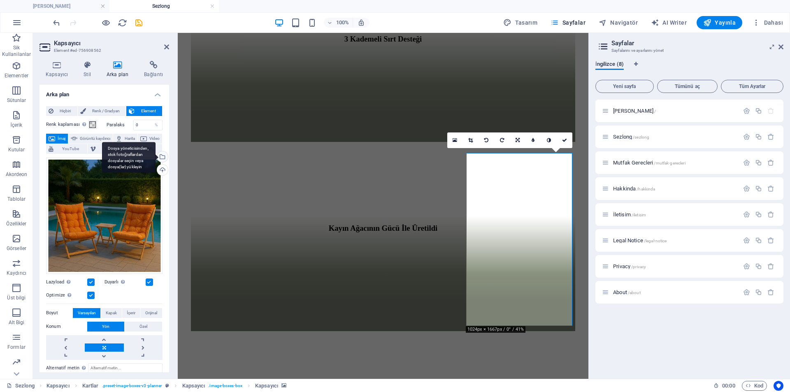
click at [162, 157] on div "Dosya yöneticisinden, stok fotoğraflardan dosyalar seçin veya dosya(lar) yükley…" at bounding box center [162, 157] width 12 height 12
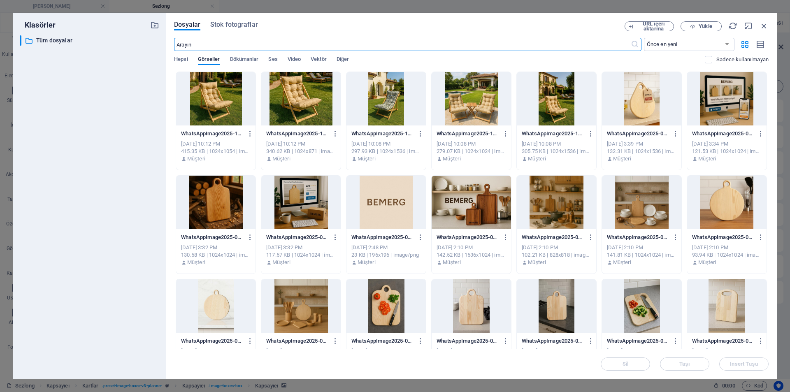
click at [561, 116] on div at bounding box center [556, 99] width 79 height 54
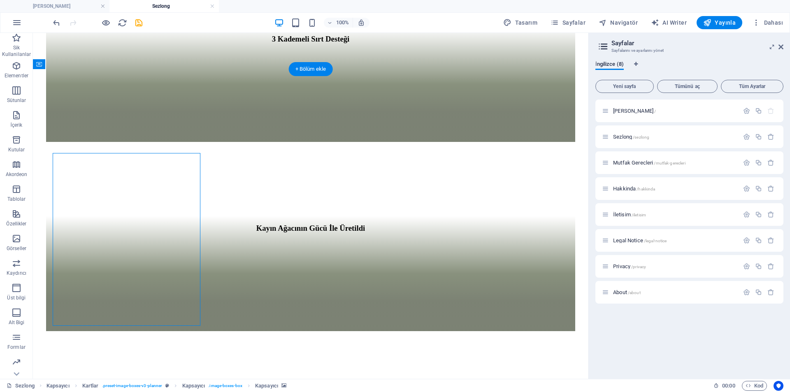
scroll to position [988, 0]
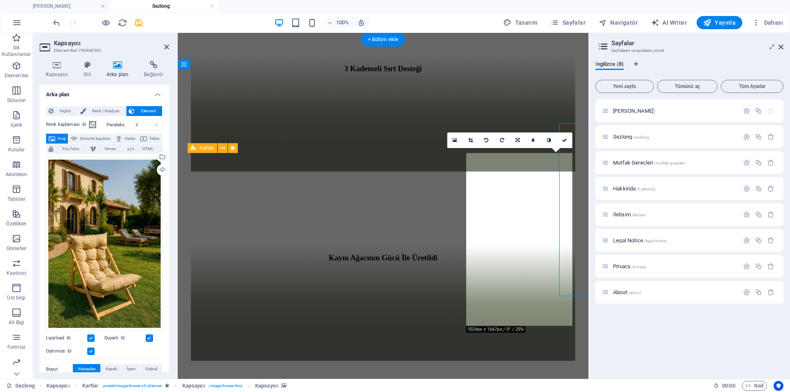
scroll to position [1018, 0]
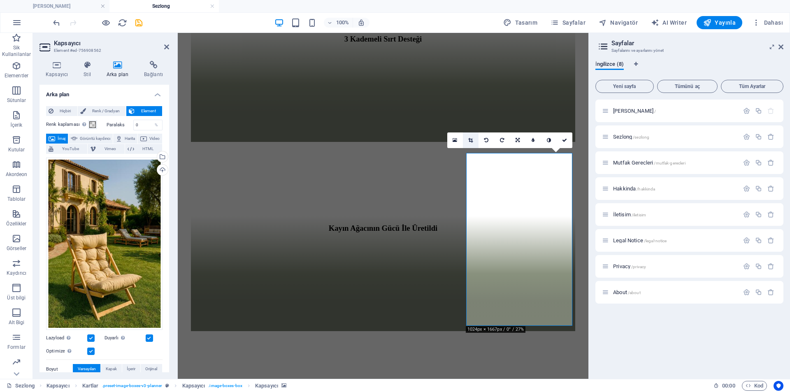
click at [466, 137] on link at bounding box center [471, 141] width 16 height 16
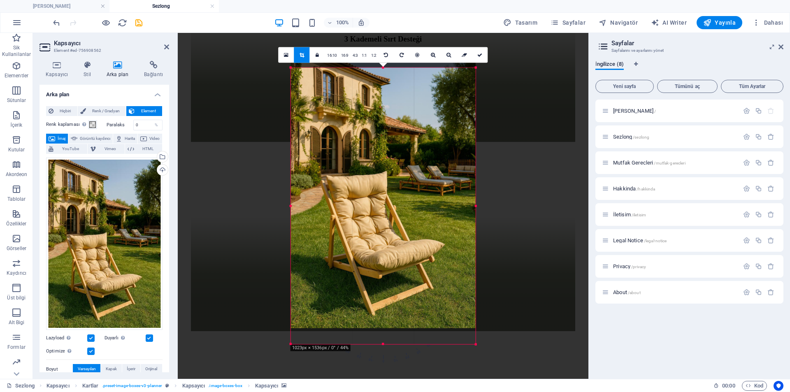
drag, startPoint x: 436, startPoint y: 195, endPoint x: 436, endPoint y: 173, distance: 22.2
click at [436, 173] on div at bounding box center [383, 189] width 185 height 277
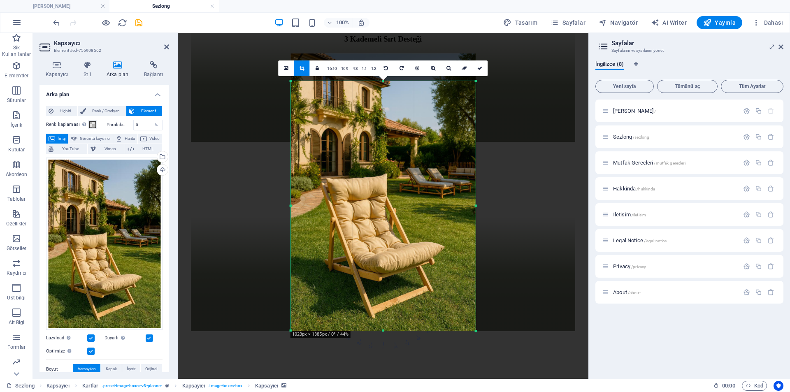
drag, startPoint x: 382, startPoint y: 68, endPoint x: 384, endPoint y: 95, distance: 27.2
click at [384, 95] on div "180 170 160 150 140 130 120 110 100 90 80 70 60 50 40 30 20 10 0 -10 -20 -30 -4…" at bounding box center [383, 206] width 185 height 250
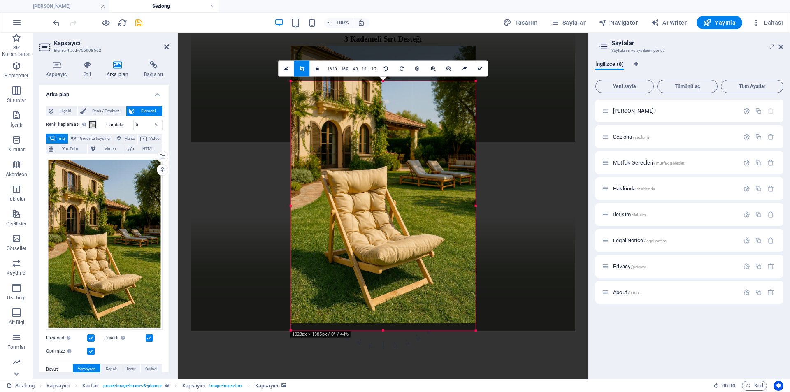
drag, startPoint x: 402, startPoint y: 156, endPoint x: 402, endPoint y: 149, distance: 7.4
click at [402, 149] on div at bounding box center [383, 184] width 185 height 277
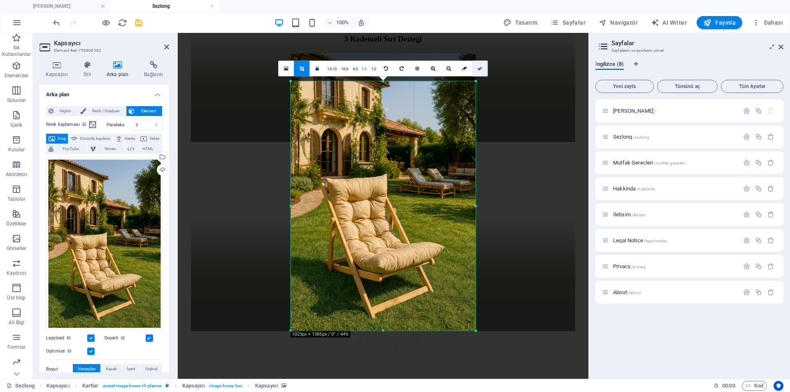
click at [481, 68] on icon at bounding box center [480, 68] width 5 height 5
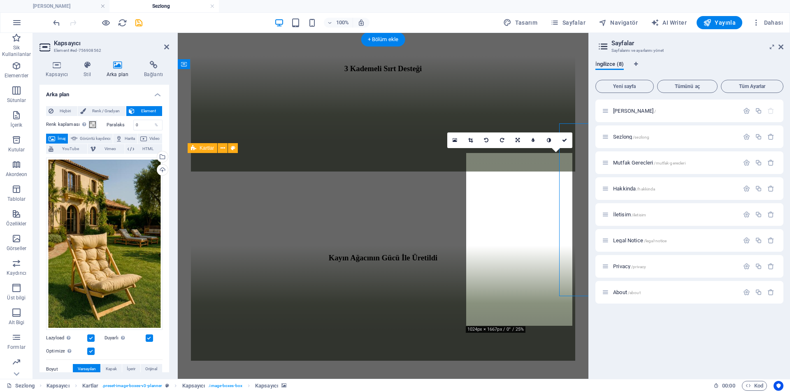
scroll to position [1018, 0]
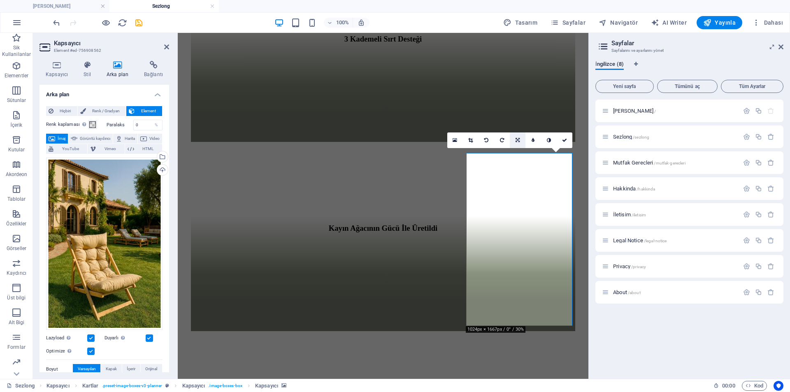
click at [515, 137] on link at bounding box center [518, 141] width 16 height 16
click at [519, 153] on link at bounding box center [518, 156] width 16 height 16
click at [562, 139] on link at bounding box center [565, 141] width 16 height 16
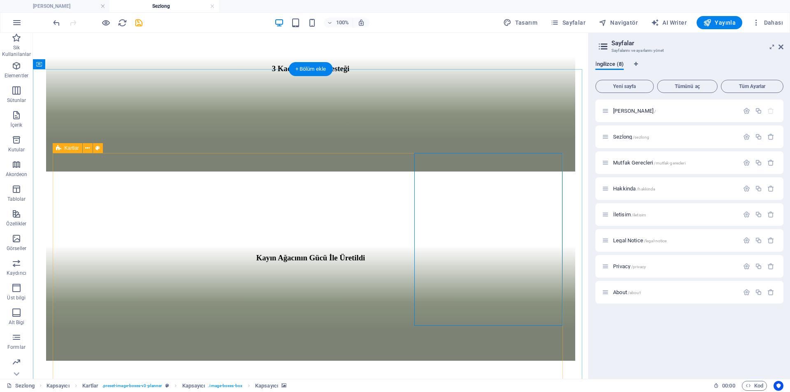
select select "px"
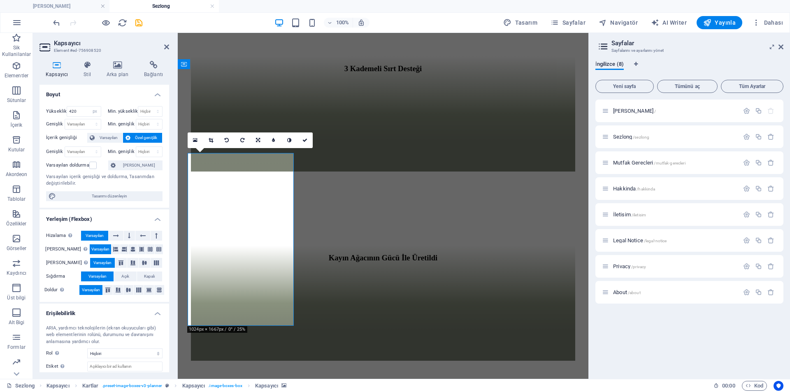
scroll to position [1018, 0]
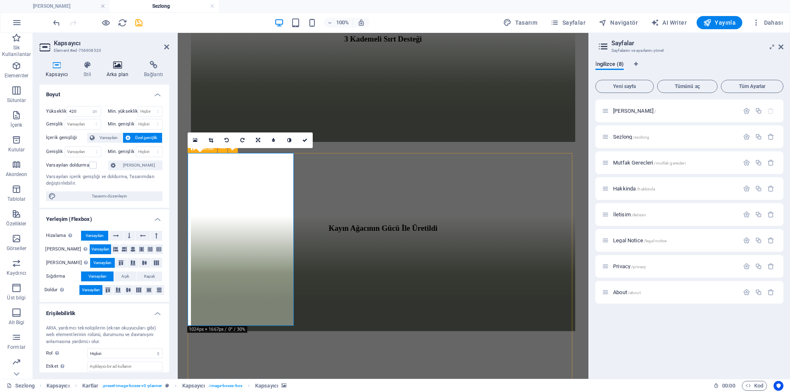
click at [112, 63] on icon at bounding box center [117, 65] width 34 height 8
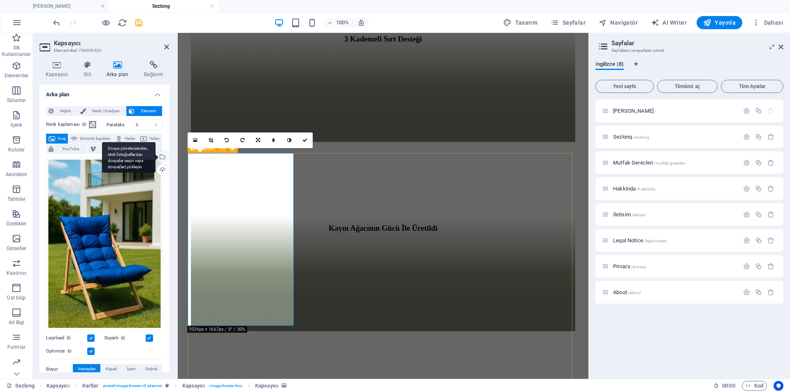
click at [165, 160] on div "Dosya yöneticisinden, stok fotoğraflardan dosyalar seçin veya dosya(lar) yükley…" at bounding box center [162, 157] width 12 height 12
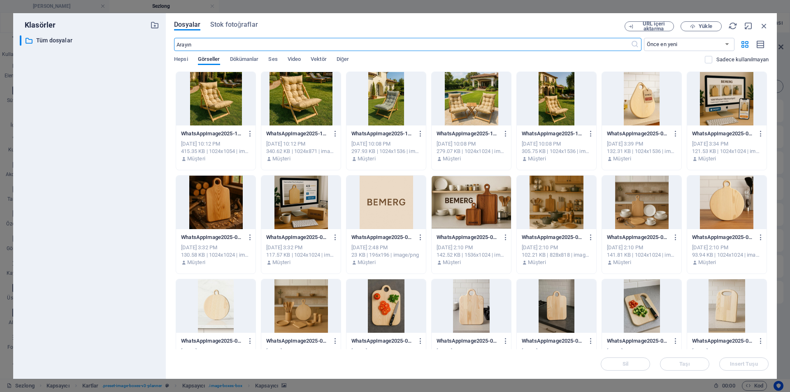
click at [468, 116] on div at bounding box center [471, 99] width 79 height 54
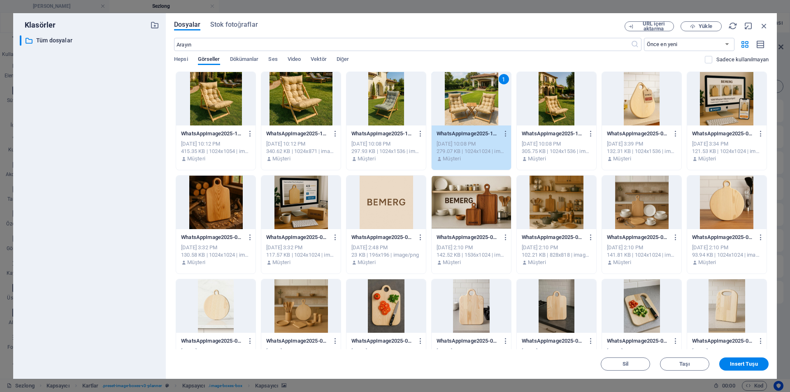
click at [468, 116] on div "1" at bounding box center [471, 99] width 79 height 54
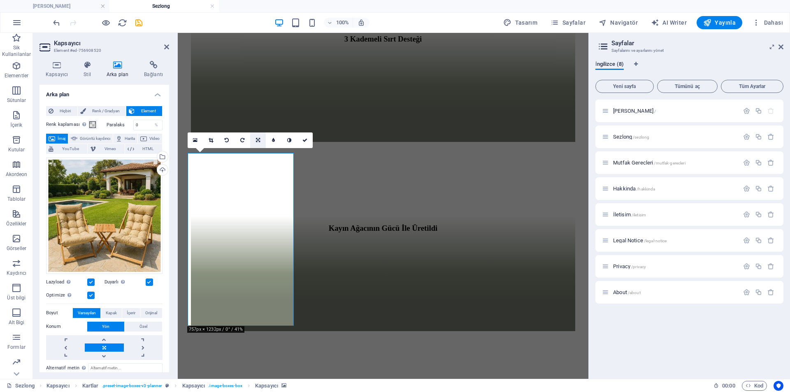
click at [255, 140] on link at bounding box center [258, 141] width 16 height 16
click at [245, 142] on link at bounding box center [243, 141] width 16 height 16
click at [257, 137] on link at bounding box center [258, 141] width 16 height 16
click at [262, 144] on link at bounding box center [258, 141] width 16 height 16
click at [160, 159] on div "Dosya yöneticisinden, stok fotoğraflardan dosyalar seçin veya dosya(lar) yükley…" at bounding box center [162, 157] width 12 height 12
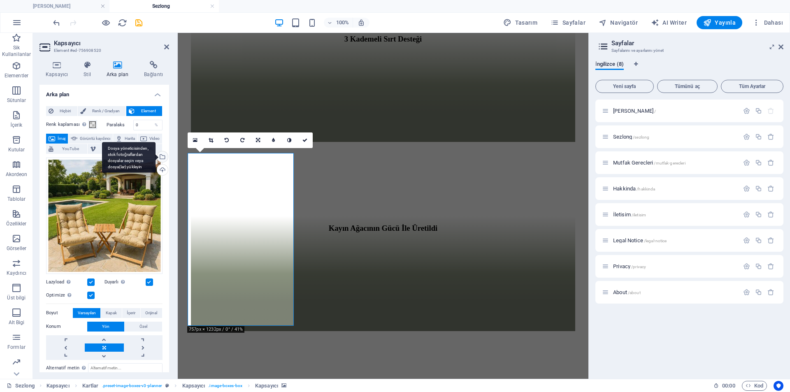
click at [160, 159] on body "bemerg.com Ana Sayfa Sezlong Sik Kullanilanlar Elementler Sütunlar İçerik Kutul…" at bounding box center [395, 196] width 790 height 392
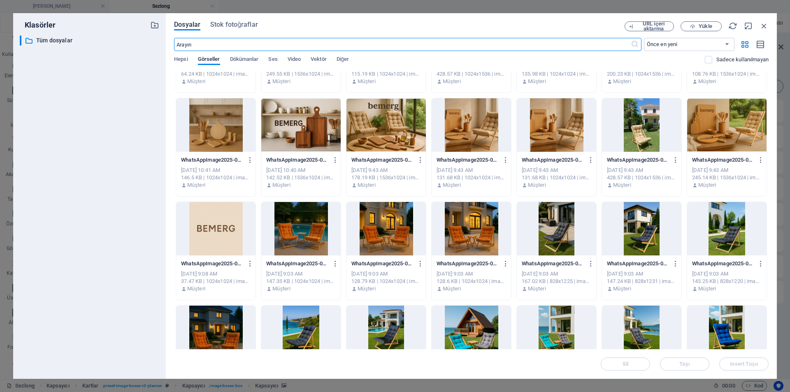
scroll to position [823, 0]
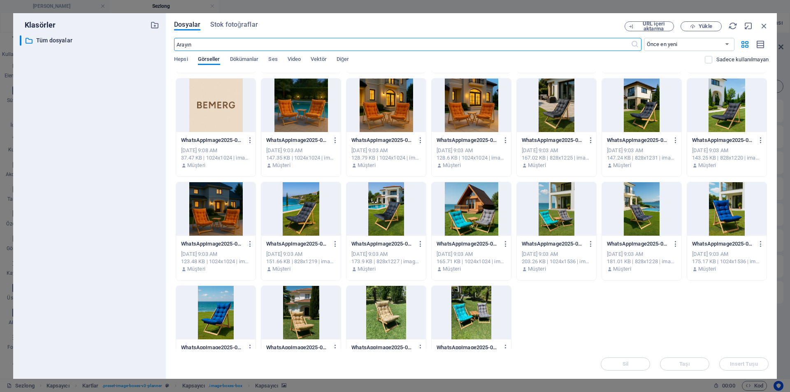
click at [711, 218] on div at bounding box center [726, 209] width 79 height 54
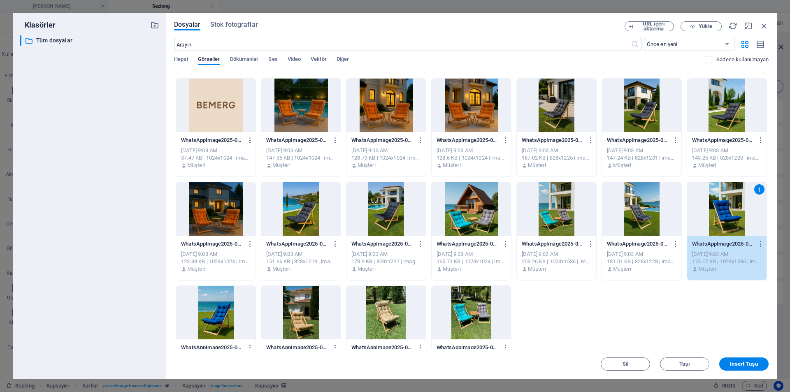
click at [711, 218] on div "1" at bounding box center [726, 209] width 79 height 54
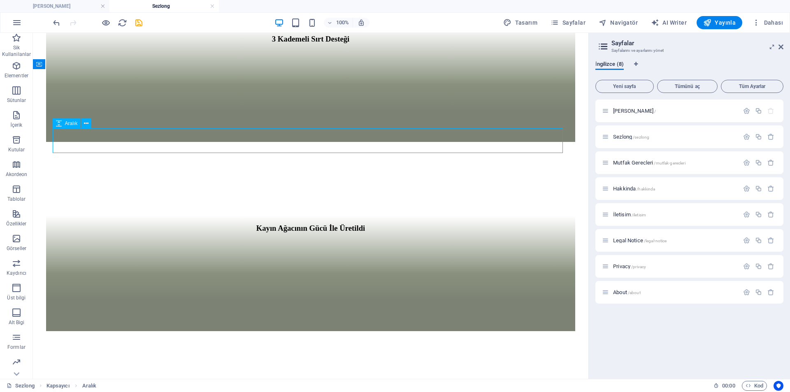
scroll to position [988, 0]
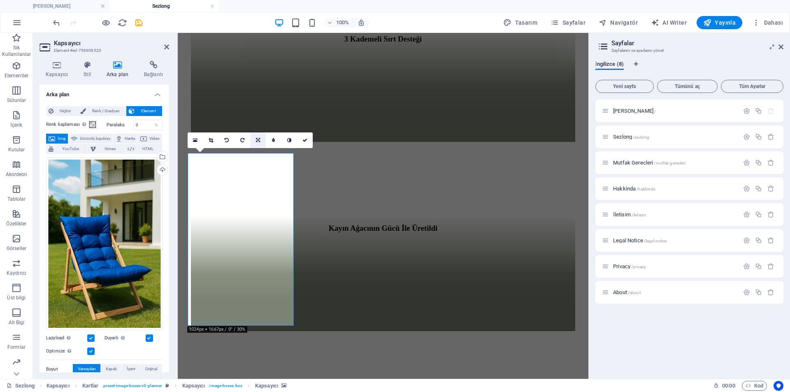
click at [259, 140] on icon at bounding box center [258, 140] width 4 height 5
click at [260, 152] on link at bounding box center [258, 156] width 16 height 16
click at [310, 143] on link at bounding box center [305, 141] width 16 height 16
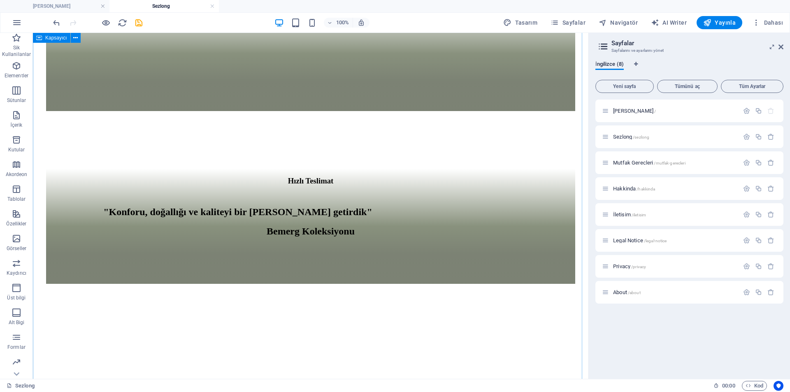
scroll to position [1400, 0]
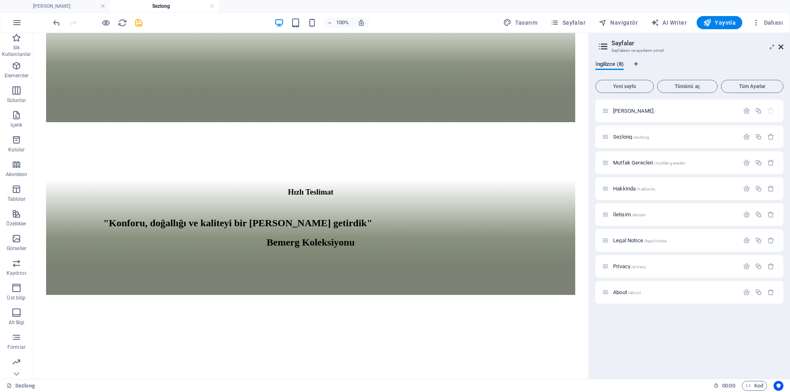
click at [783, 46] on icon at bounding box center [781, 47] width 5 height 7
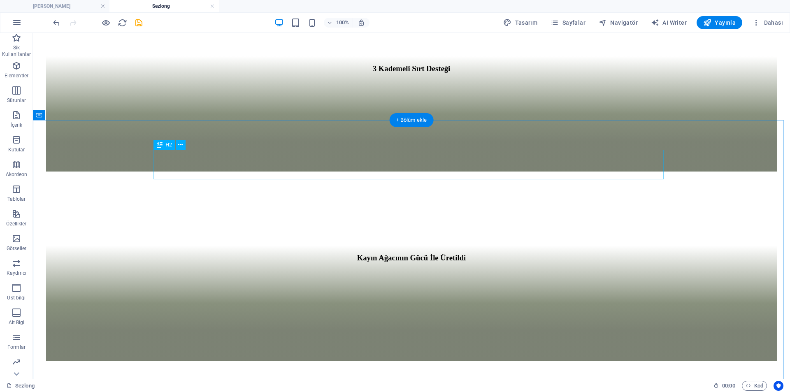
scroll to position [782, 0]
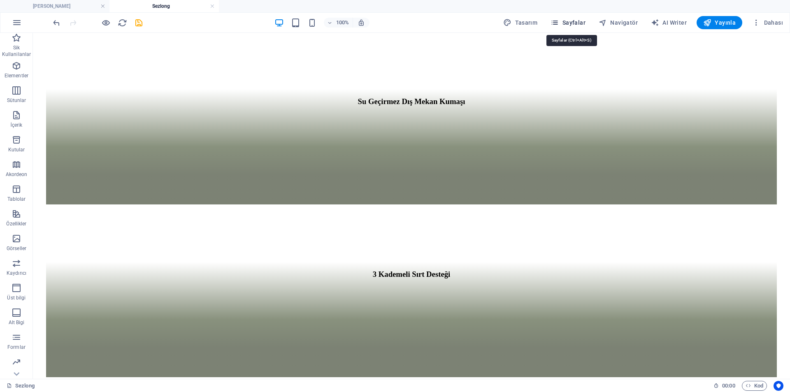
click at [577, 26] on span "Sayfalar" at bounding box center [568, 23] width 35 height 8
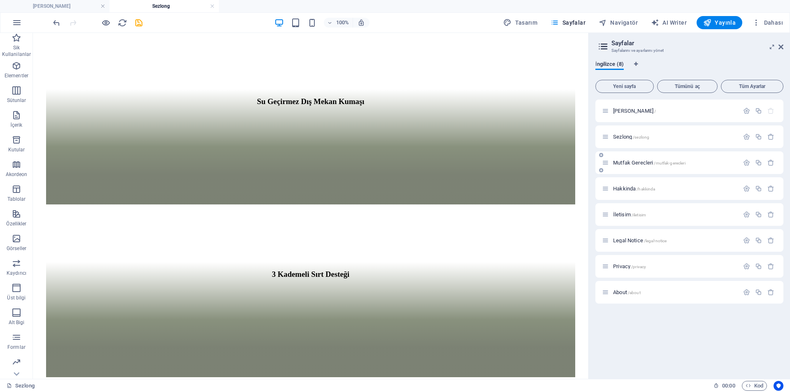
click at [642, 165] on div "Mutfak Gerecleri /mutfak-gerecleri" at bounding box center [670, 162] width 137 height 9
click at [642, 163] on span "Mutfak Gerecleri /mutfak-gerecleri" at bounding box center [649, 163] width 72 height 6
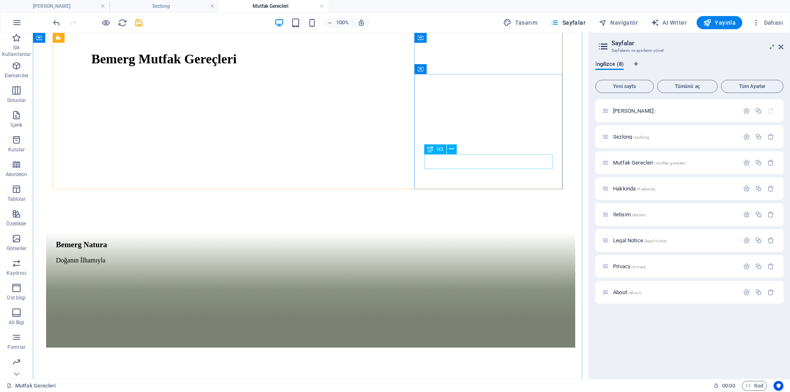
scroll to position [535, 0]
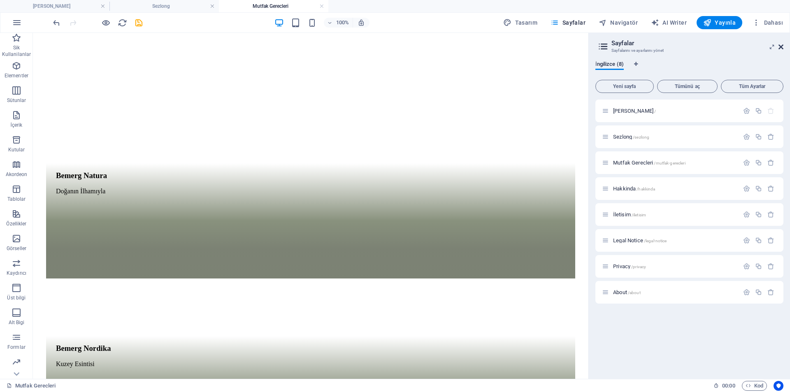
drag, startPoint x: 783, startPoint y: 44, endPoint x: 749, endPoint y: 12, distance: 46.9
click at [783, 44] on icon at bounding box center [781, 47] width 5 height 7
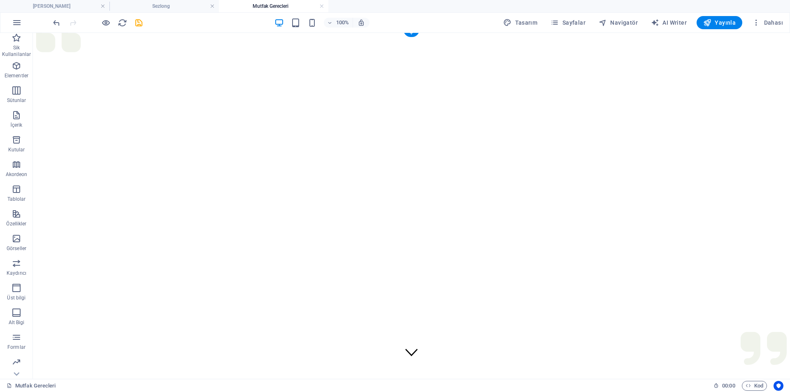
scroll to position [0, 0]
click at [731, 19] on span "Yayınla" at bounding box center [720, 23] width 33 height 8
